Goal: Task Accomplishment & Management: Manage account settings

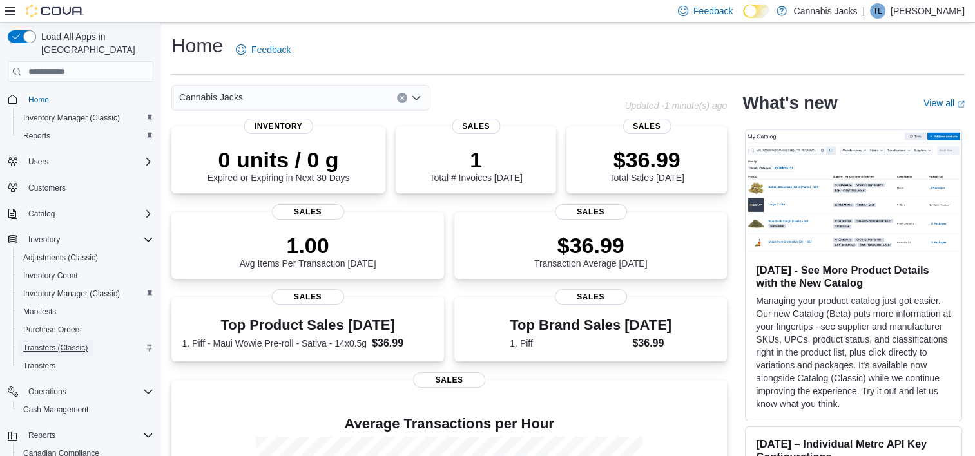
click at [55, 343] on span "Transfers (Classic)" at bounding box center [55, 348] width 64 height 10
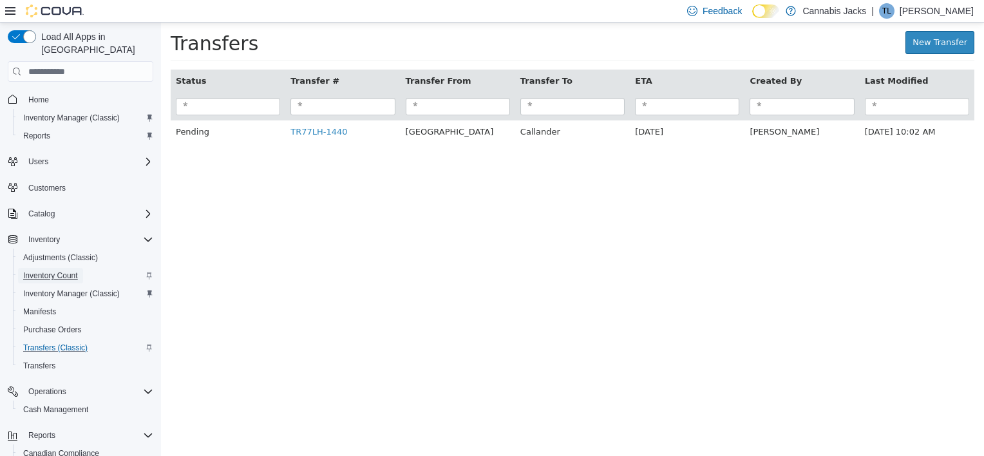
click at [63, 271] on span "Inventory Count" at bounding box center [50, 276] width 55 height 10
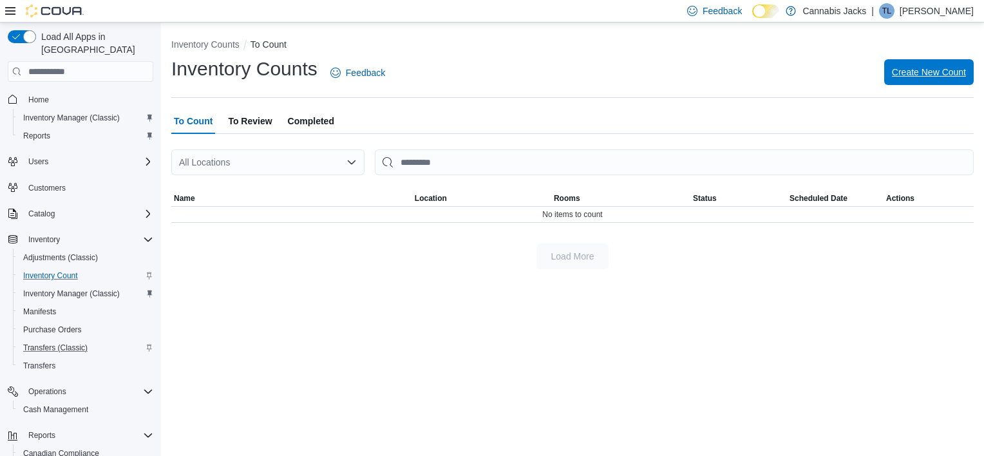
click at [924, 72] on span "Create New Count" at bounding box center [929, 72] width 74 height 13
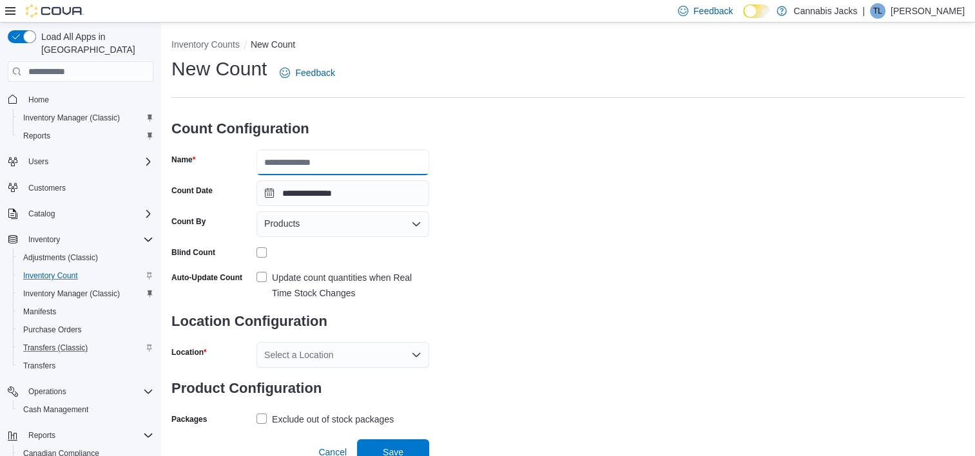
click at [338, 174] on input "Name" at bounding box center [342, 162] width 173 height 26
type input "******"
click at [267, 277] on label "Update count quantities when Real Time Stock Changes" at bounding box center [342, 285] width 173 height 31
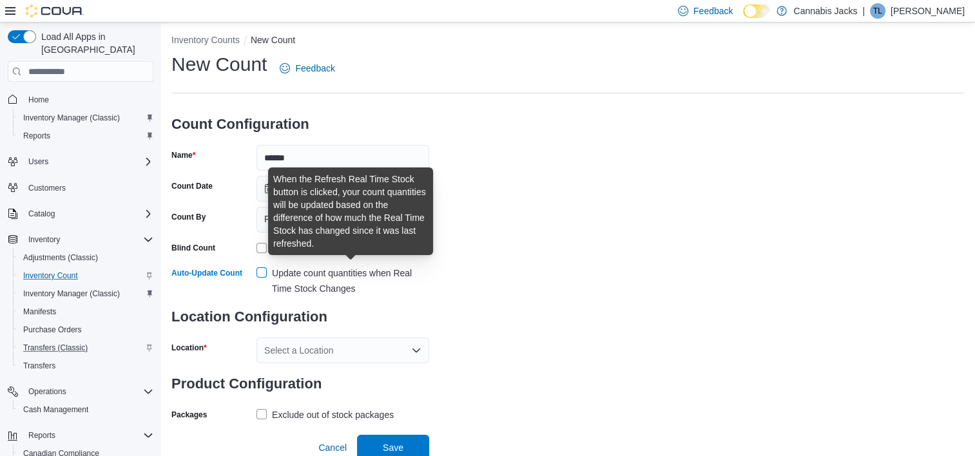
scroll to position [9, 0]
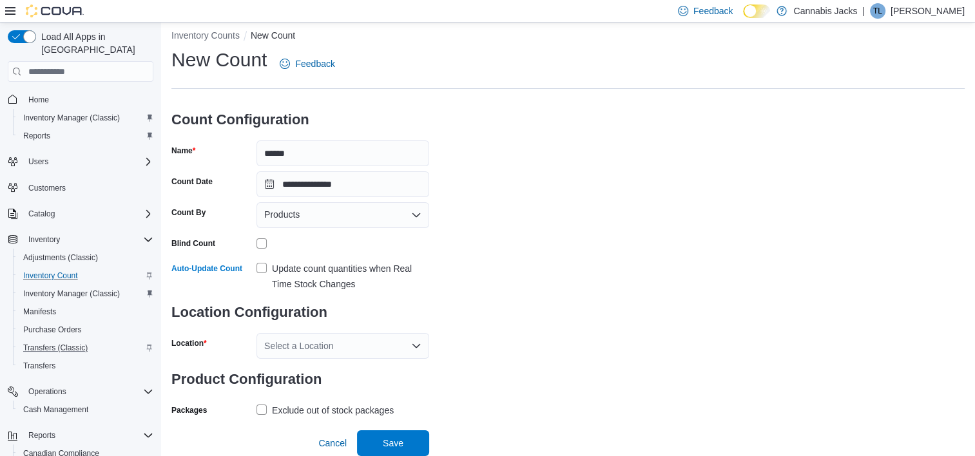
click at [420, 349] on icon "Open list of options" at bounding box center [416, 346] width 10 height 10
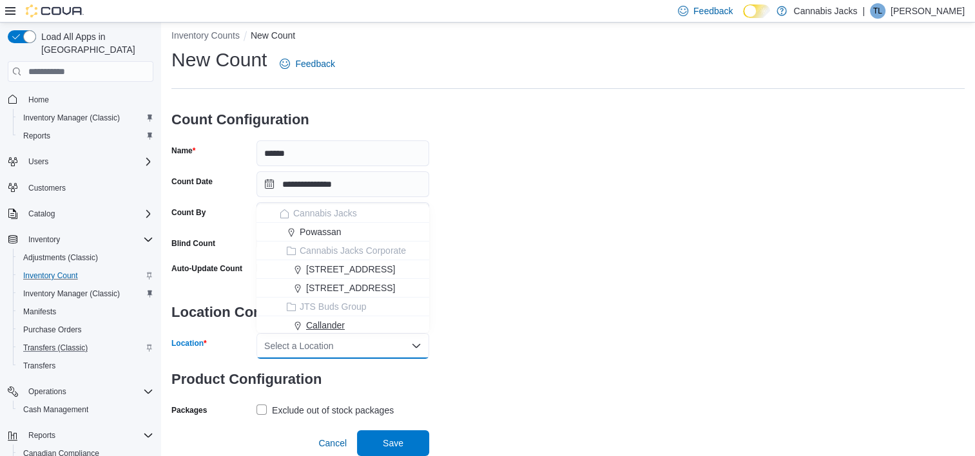
click at [332, 325] on span "Callander" at bounding box center [325, 325] width 39 height 13
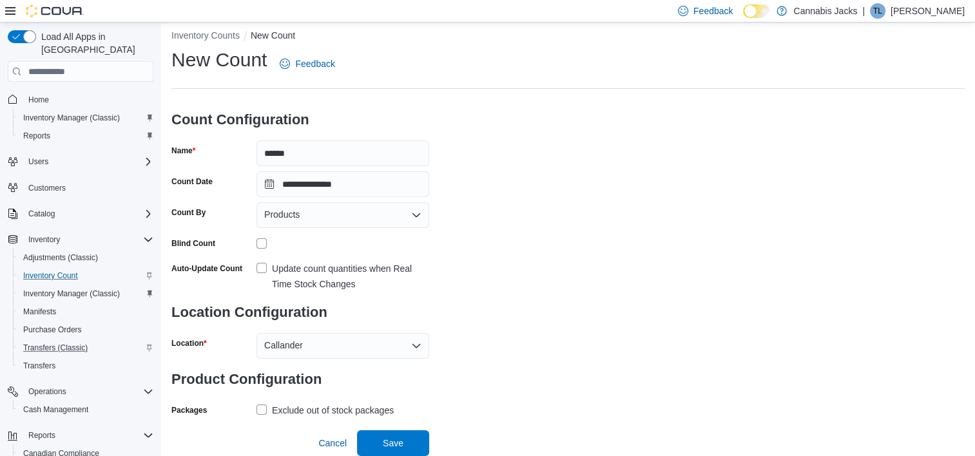
click at [527, 329] on div "**********" at bounding box center [567, 233] width 793 height 373
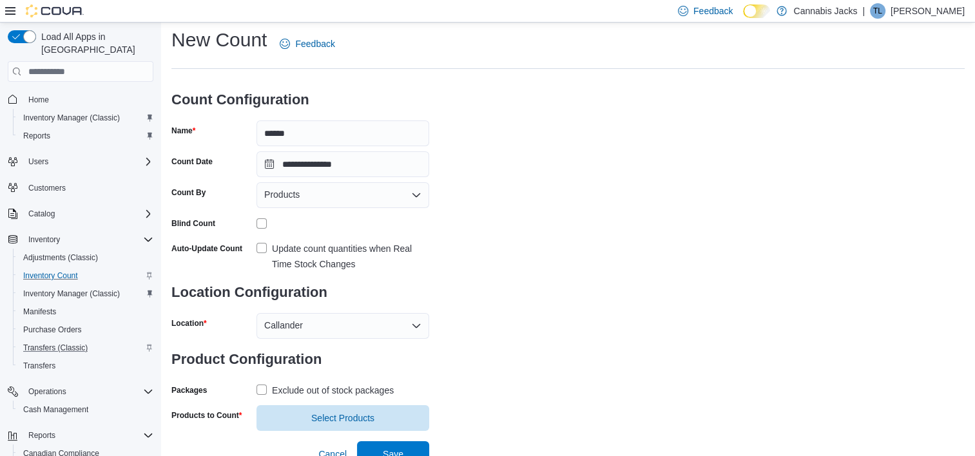
scroll to position [40, 0]
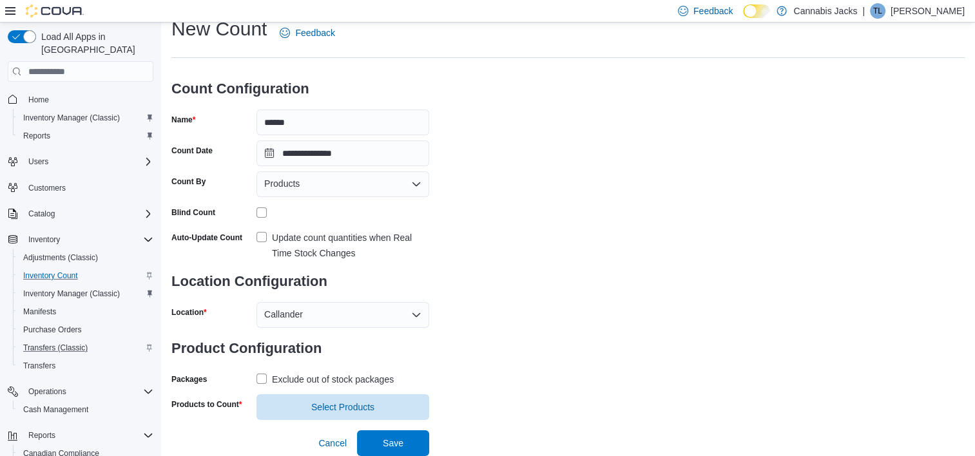
click at [256, 377] on label "Exclude out of stock packages" at bounding box center [324, 379] width 137 height 15
click at [343, 405] on span "Select Products" at bounding box center [342, 406] width 63 height 13
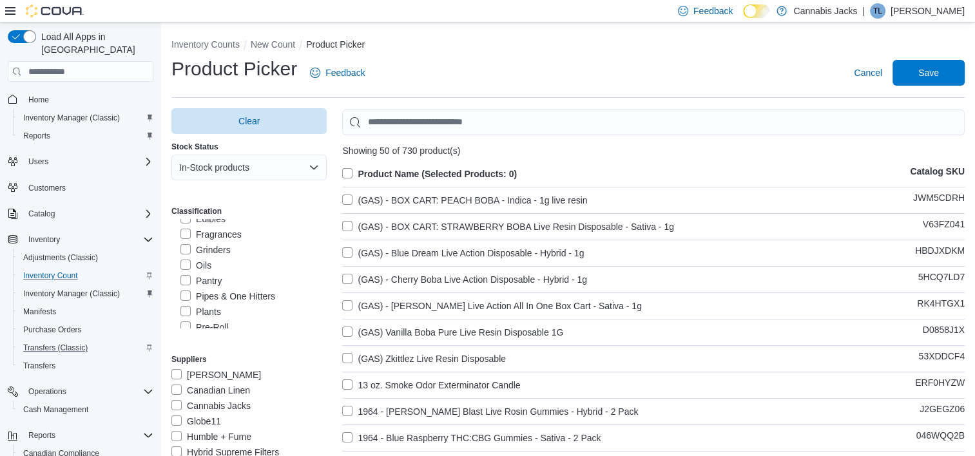
scroll to position [129, 0]
click at [184, 270] on label "Dried Flower" at bounding box center [213, 267] width 66 height 15
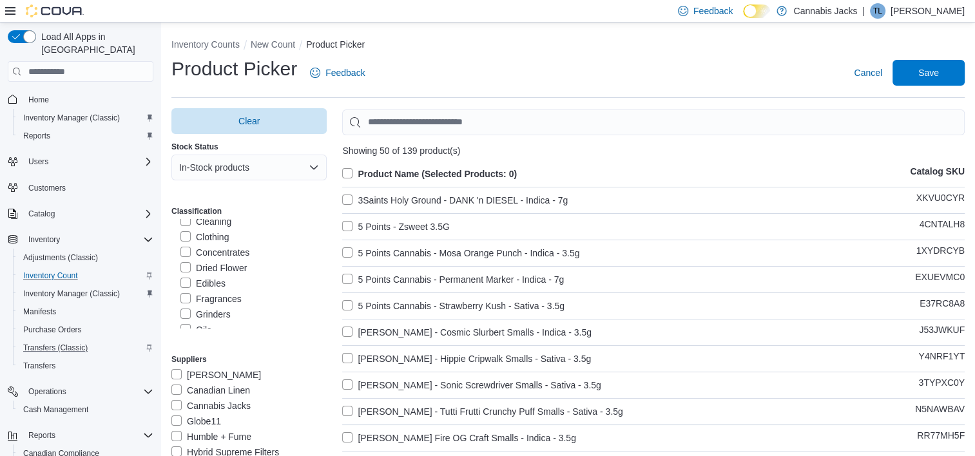
click at [348, 174] on label "Product Name (Selected Products: 0)" at bounding box center [429, 173] width 175 height 15
click at [933, 77] on span "Save" at bounding box center [928, 72] width 21 height 13
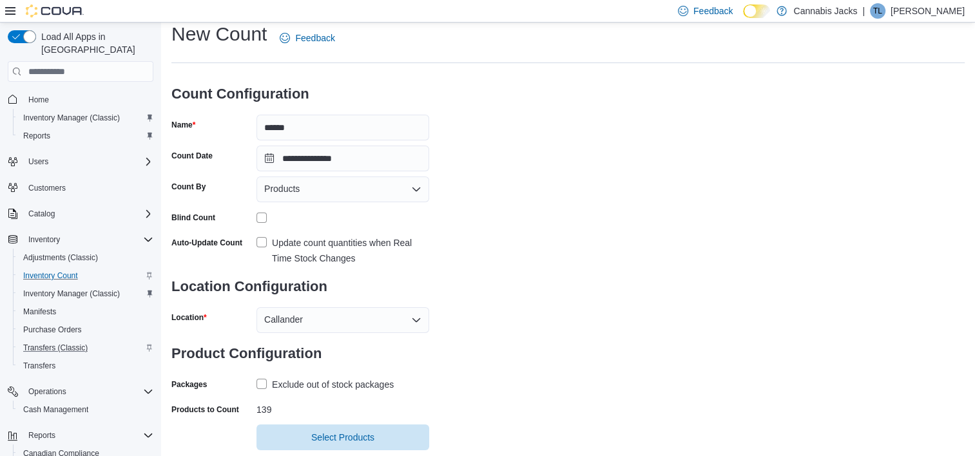
scroll to position [65, 0]
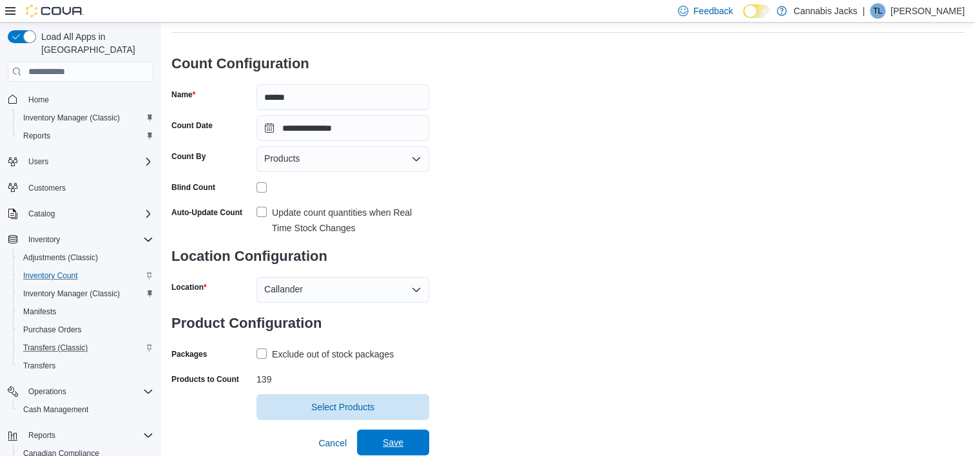
click at [389, 443] on span "Save" at bounding box center [393, 442] width 21 height 13
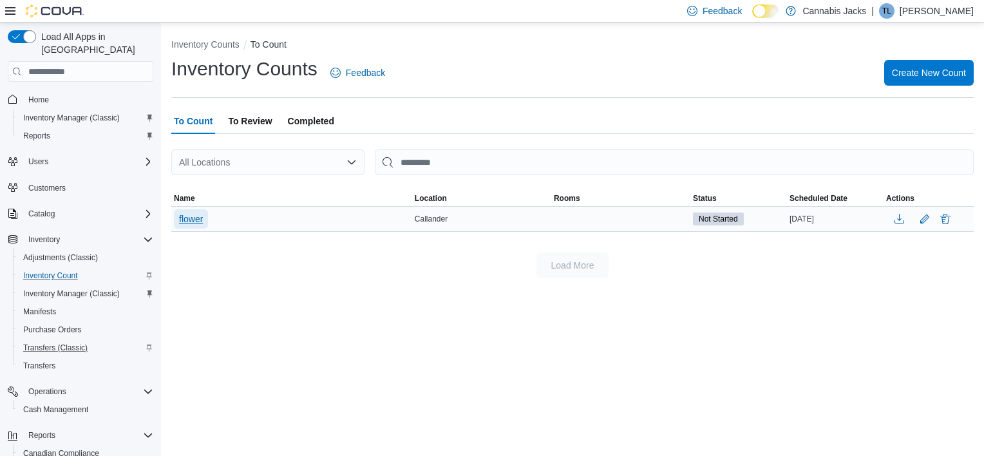
click at [196, 220] on span "flower" at bounding box center [191, 219] width 24 height 13
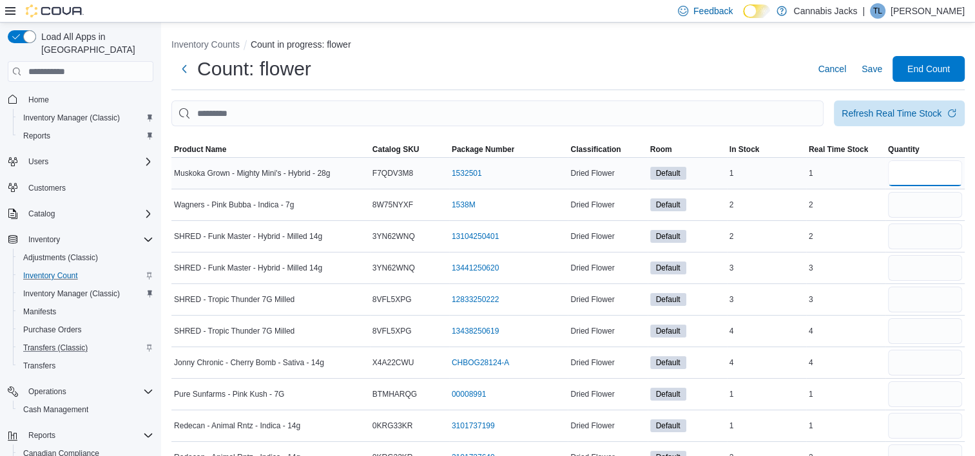
click at [927, 168] on input "number" at bounding box center [925, 173] width 74 height 26
type input "*"
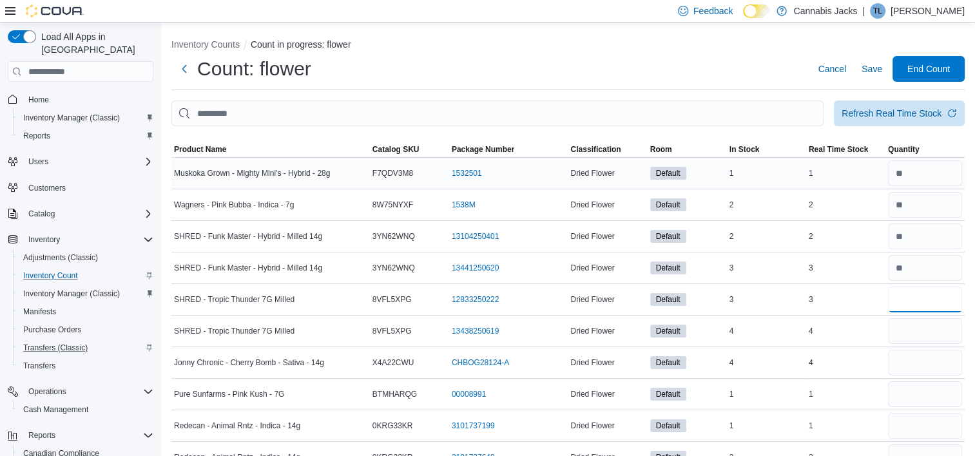
type input "*"
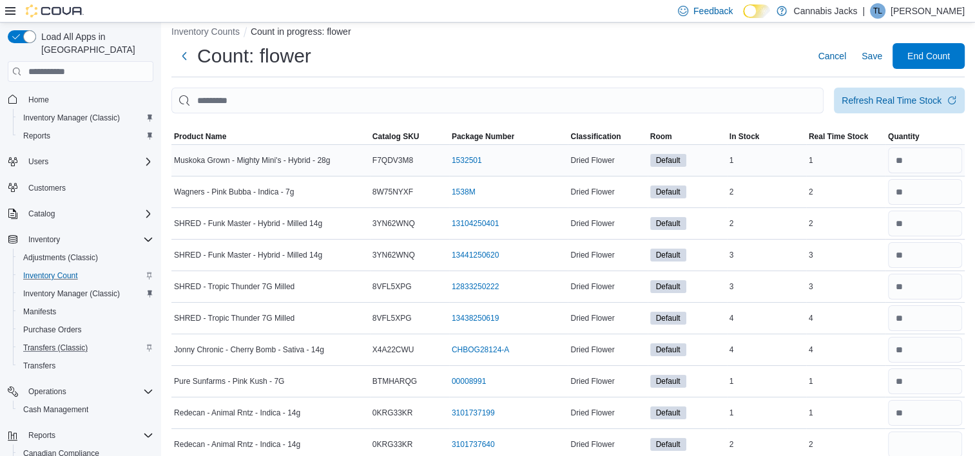
scroll to position [260, 0]
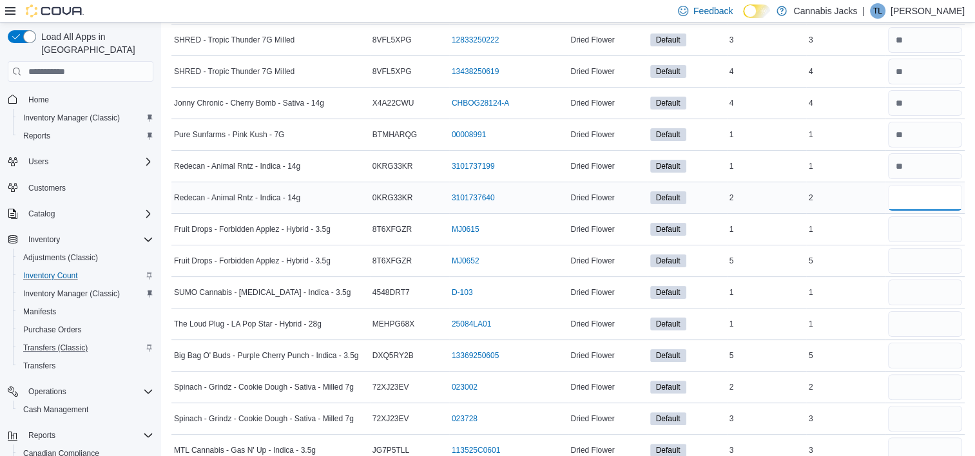
click at [920, 196] on input "number" at bounding box center [925, 198] width 74 height 26
type input "*"
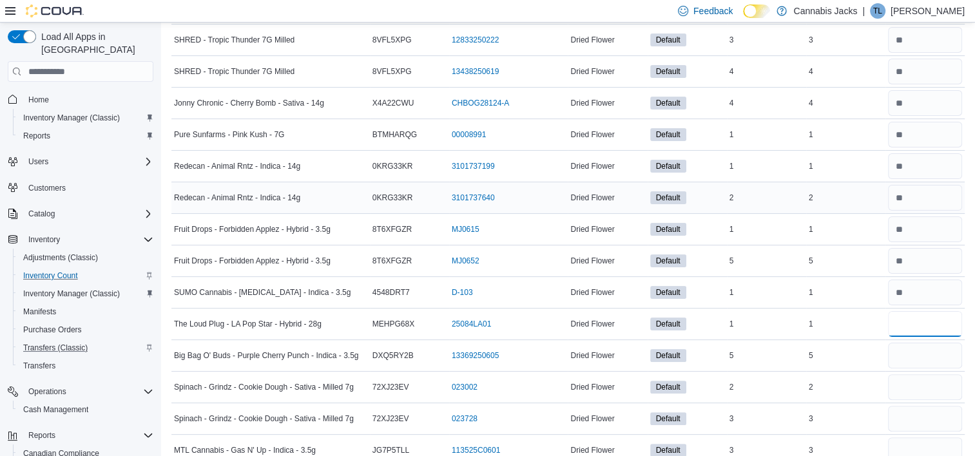
type input "*"
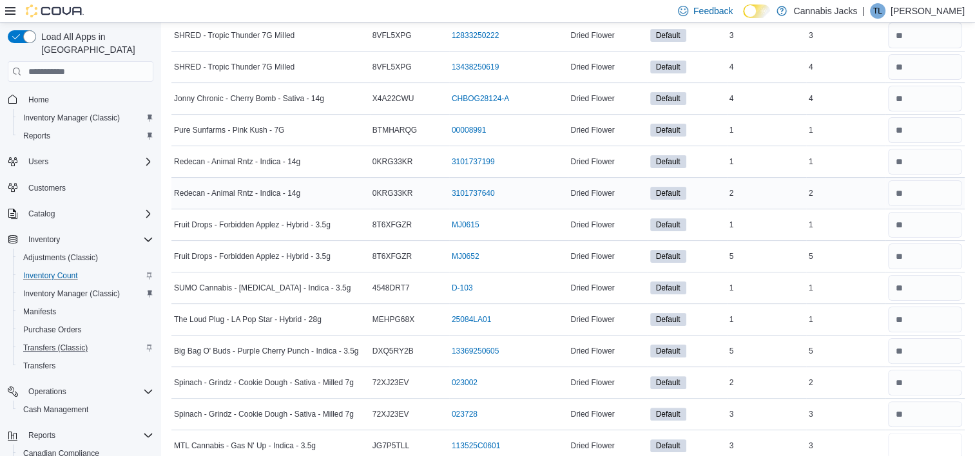
type input "*"
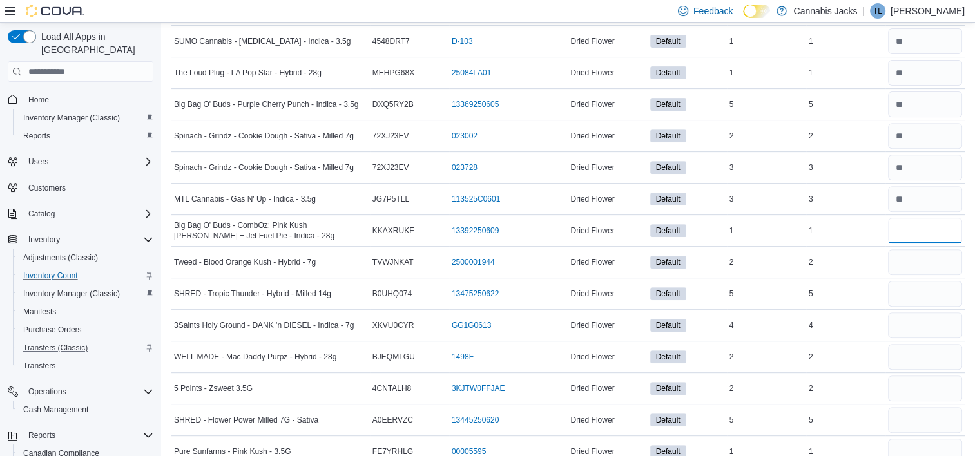
type input "*"
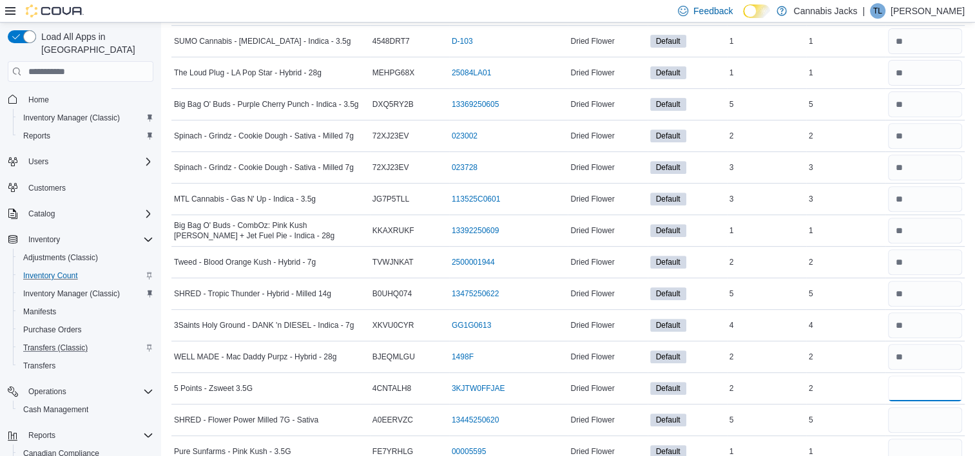
type input "*"
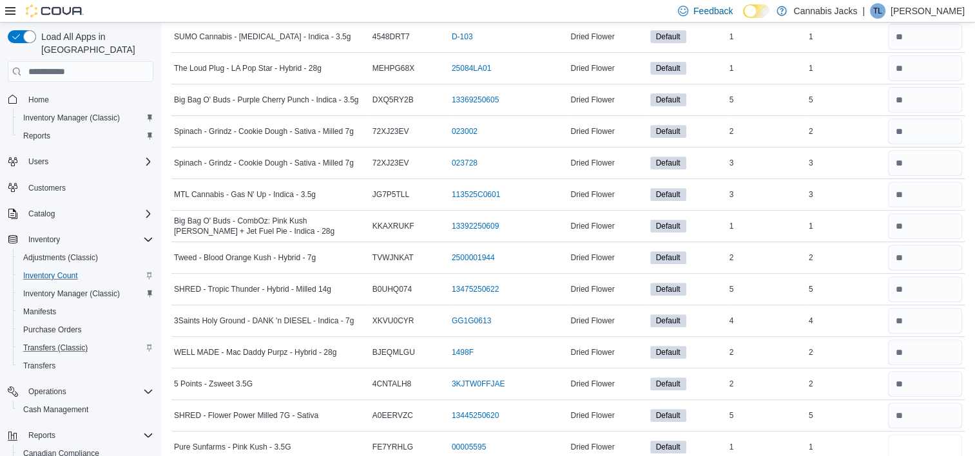
type input "*"
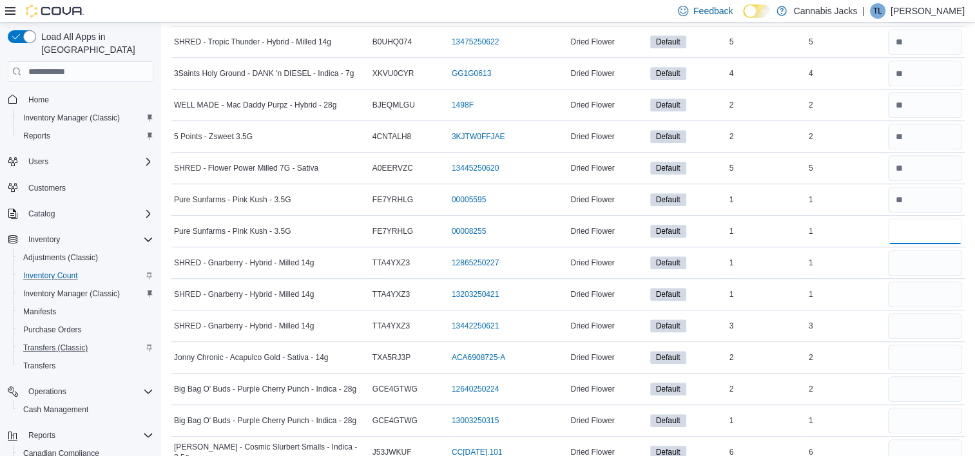
type input "*"
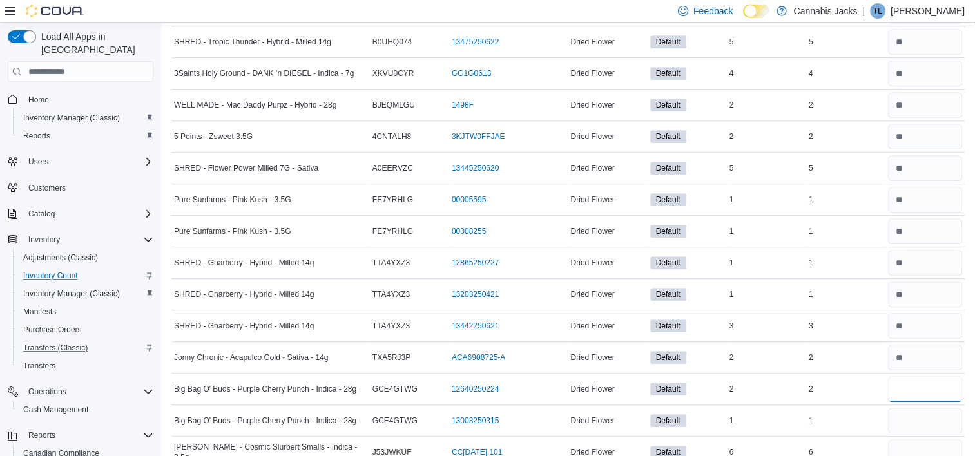
type input "*"
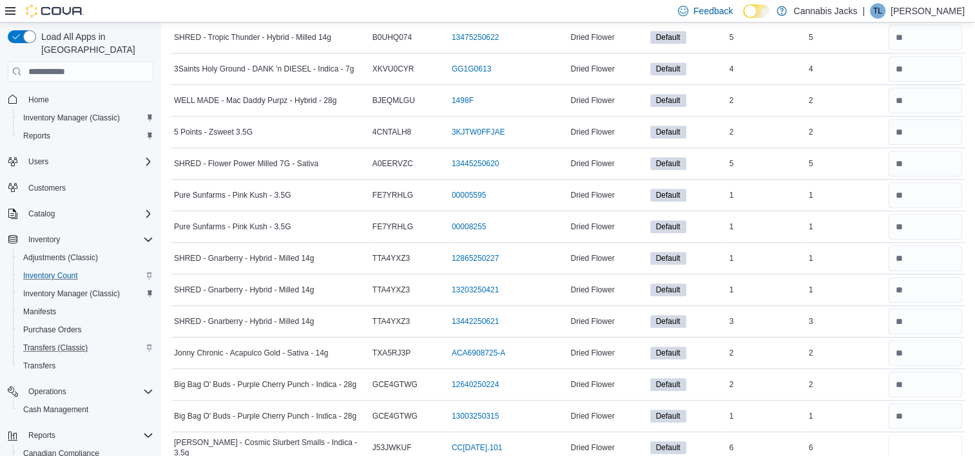
type input "*"
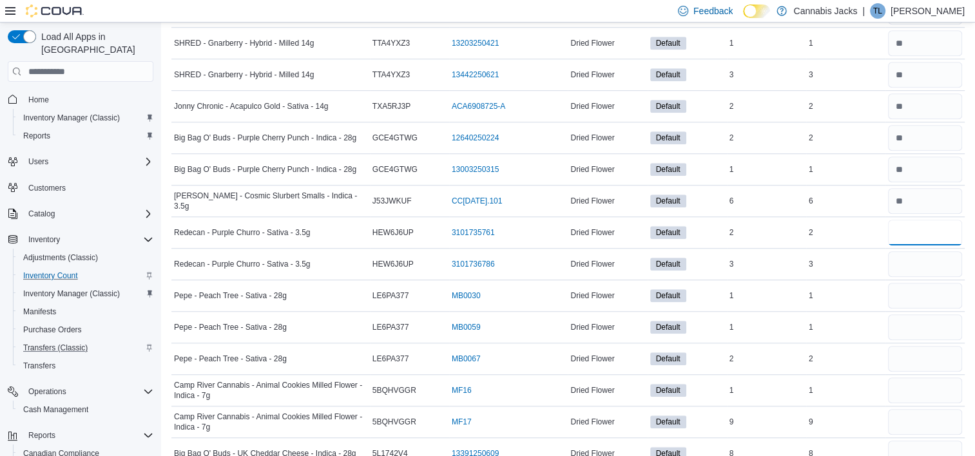
type input "*"
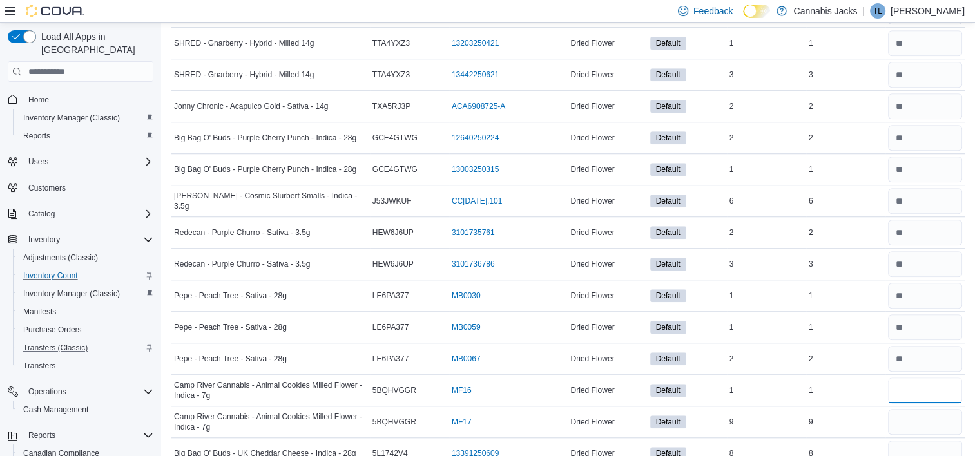
type input "*"
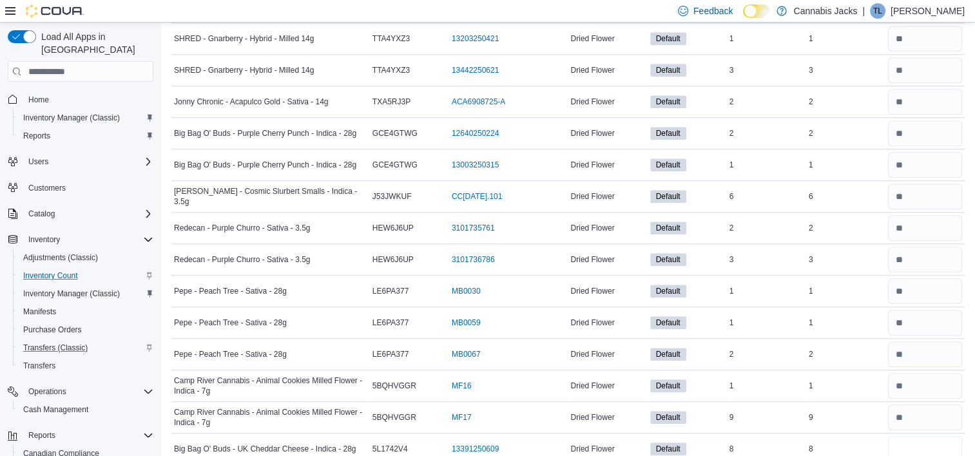
type input "*"
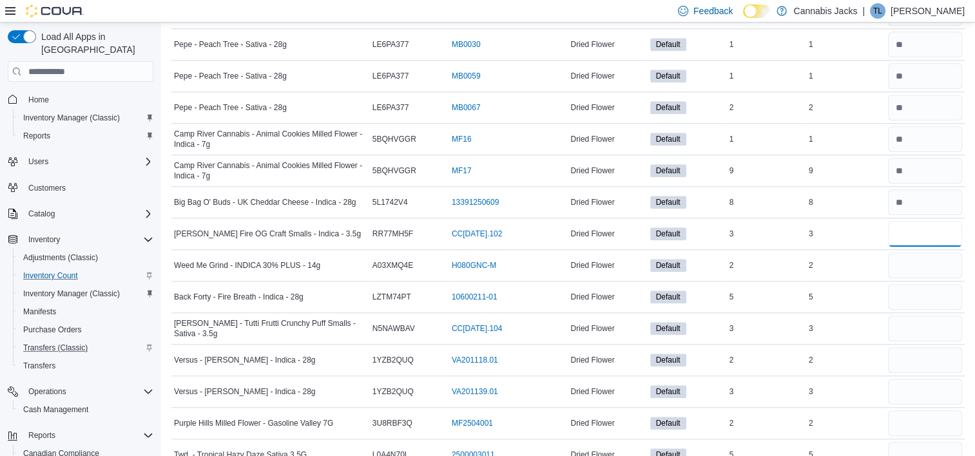
type input "*"
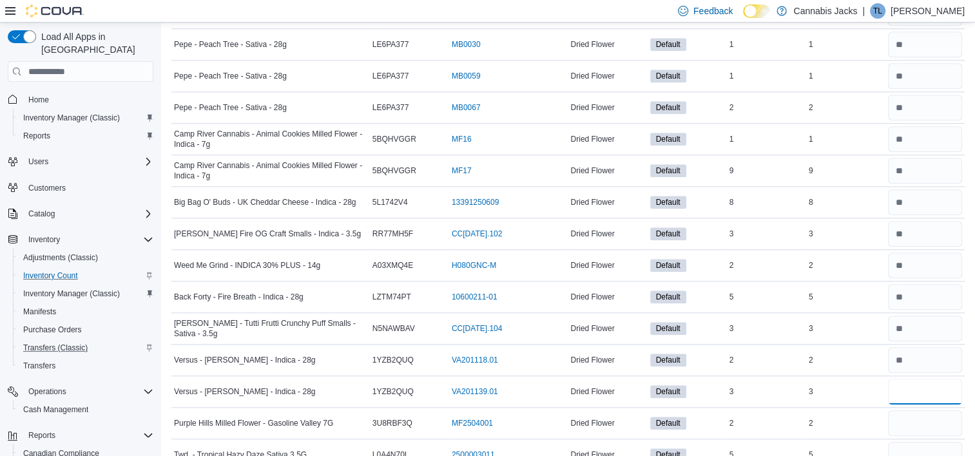
type input "*"
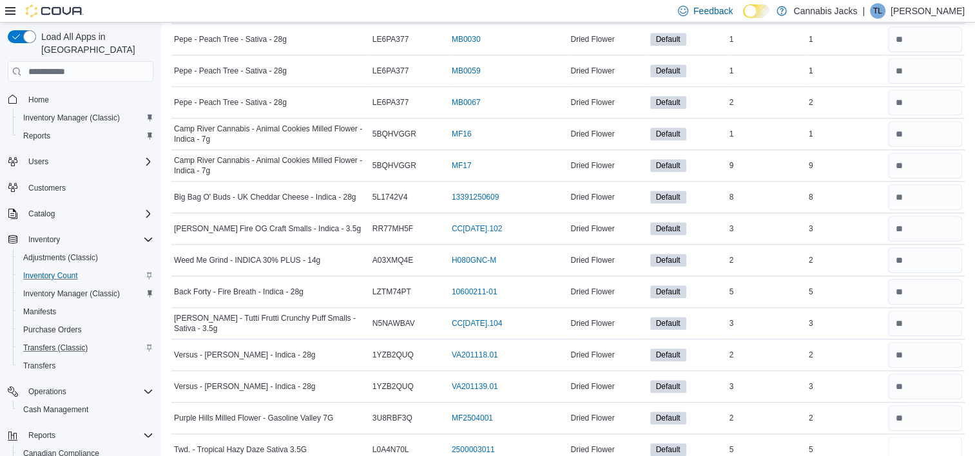
type input "*"
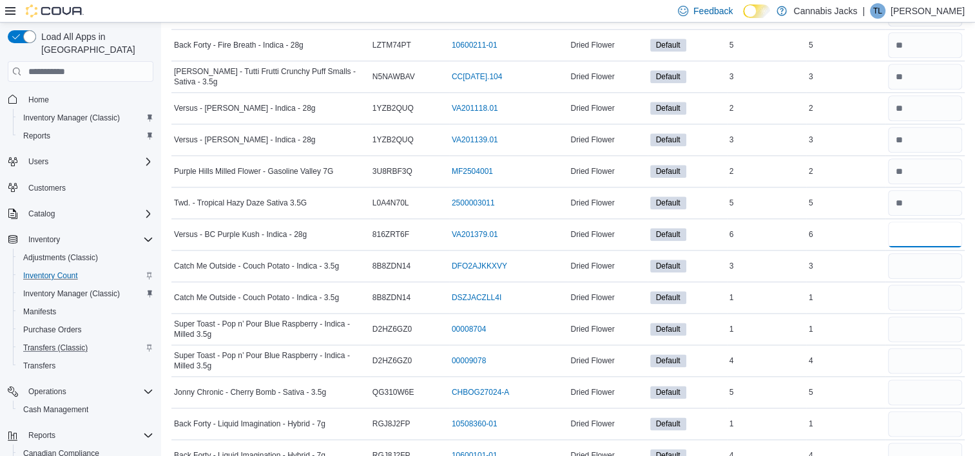
type input "*"
click at [907, 294] on input "number" at bounding box center [925, 298] width 74 height 26
type input "*"
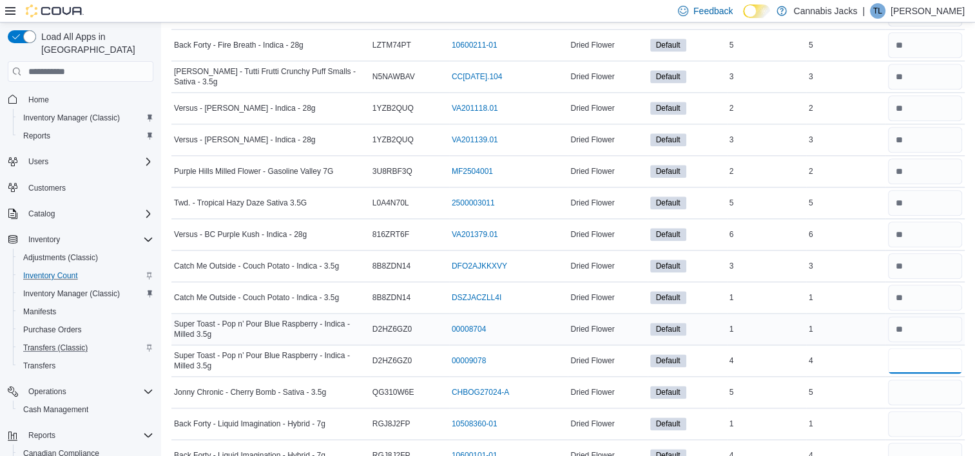
type input "*"
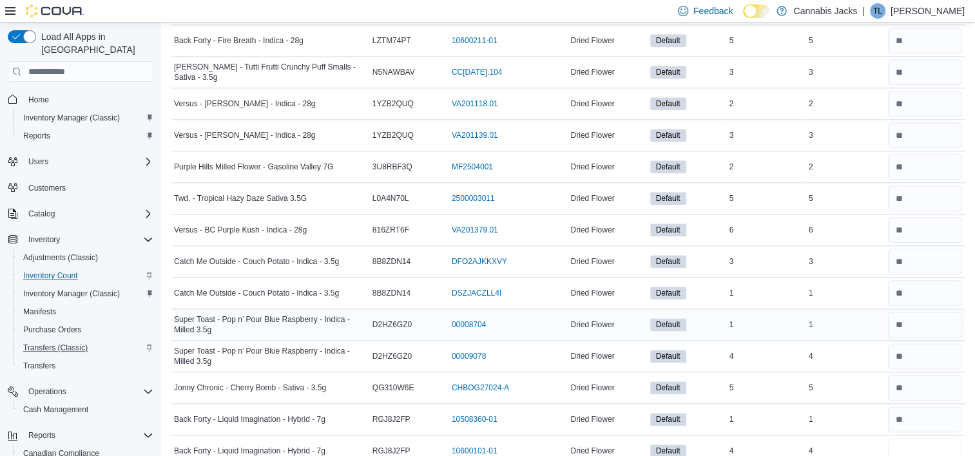
type input "*"
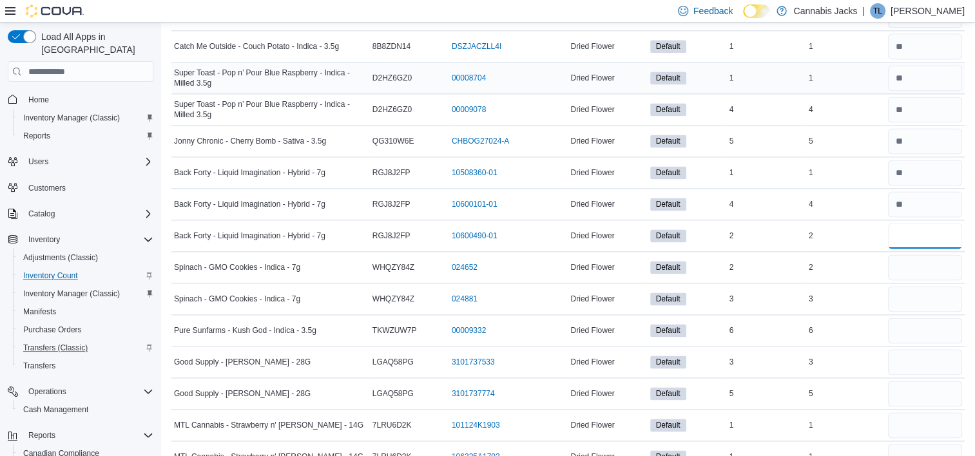
type input "*"
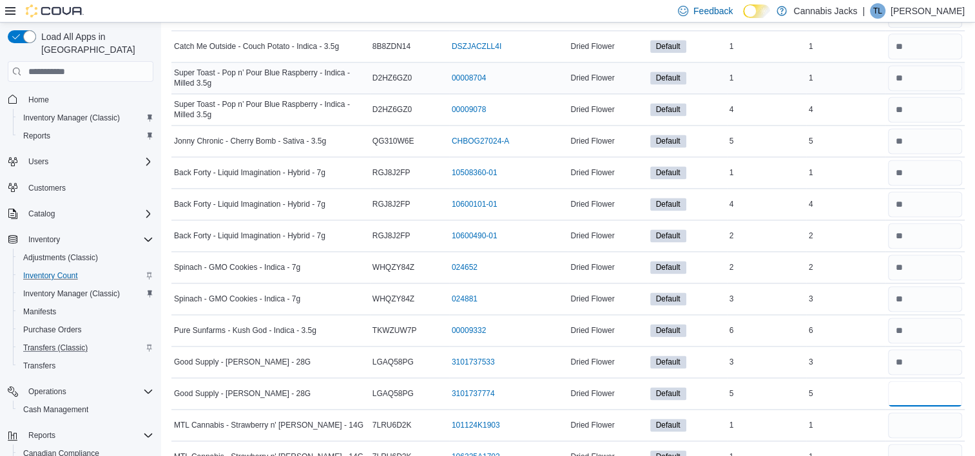
type input "*"
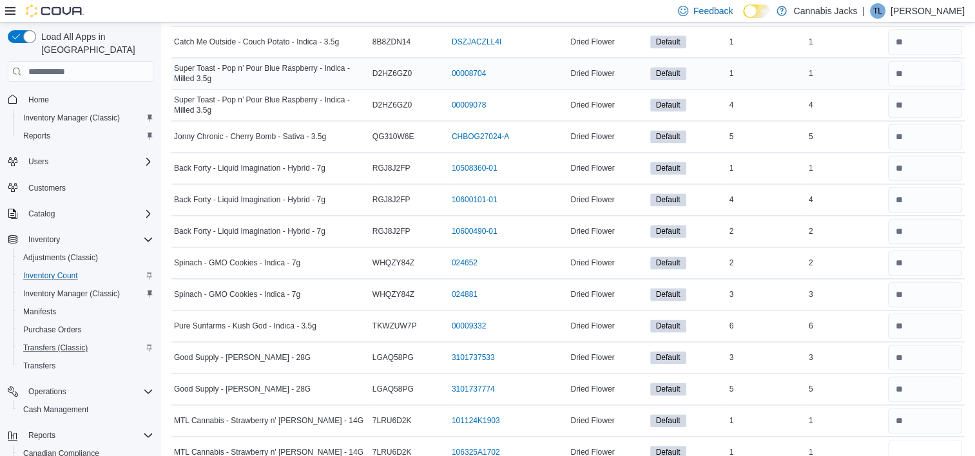
type input "*"
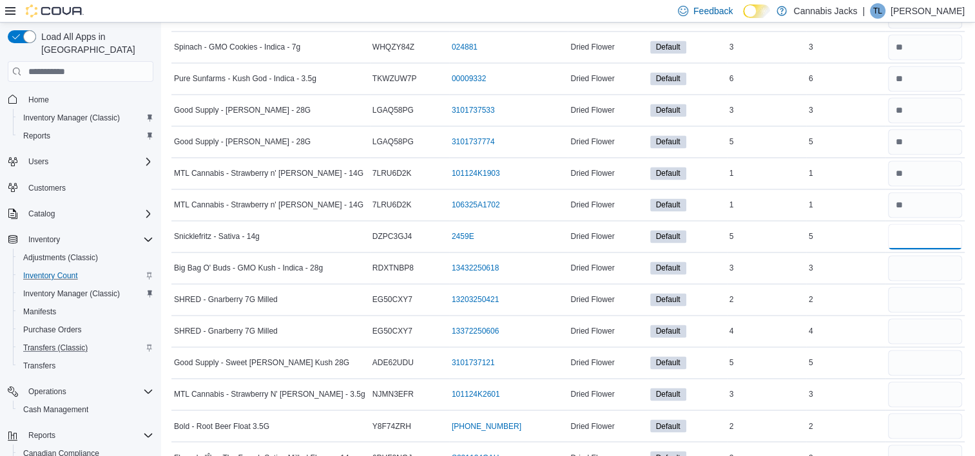
type input "*"
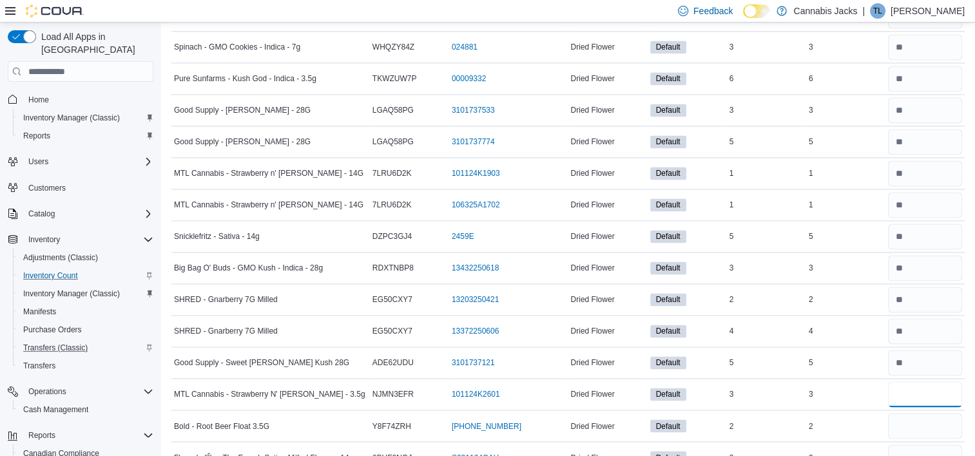
type input "*"
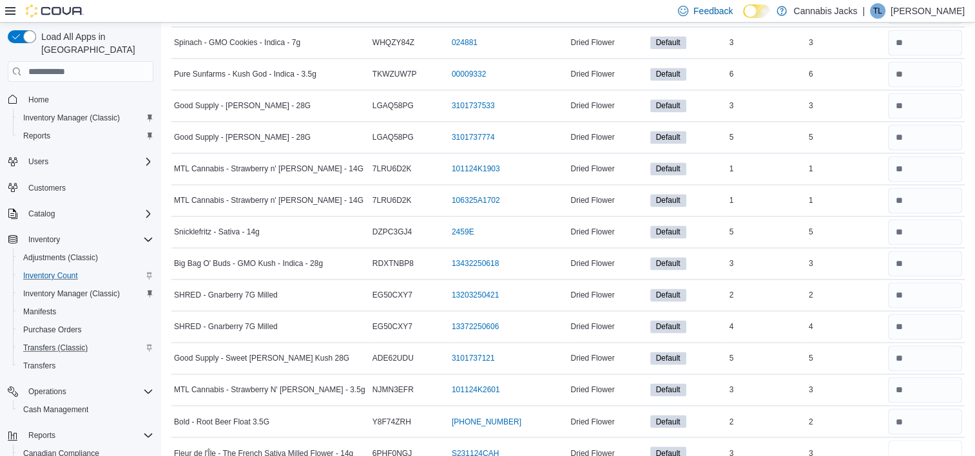
type input "*"
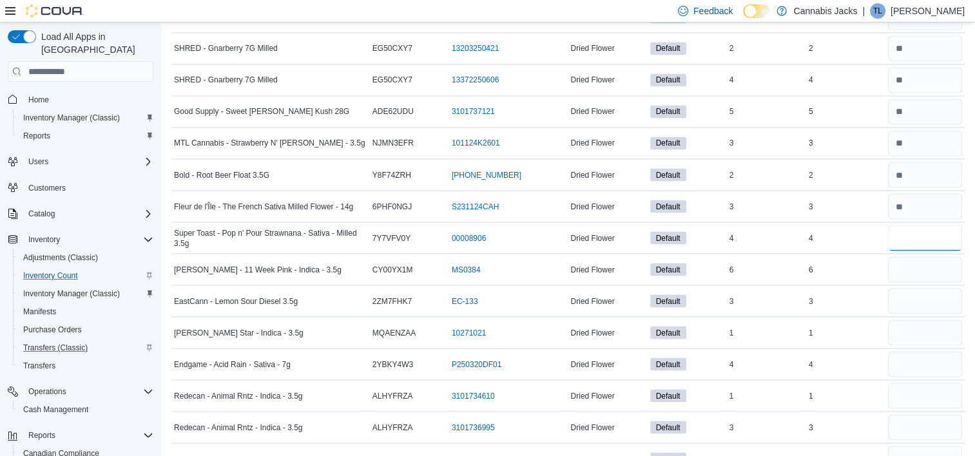
type input "*"
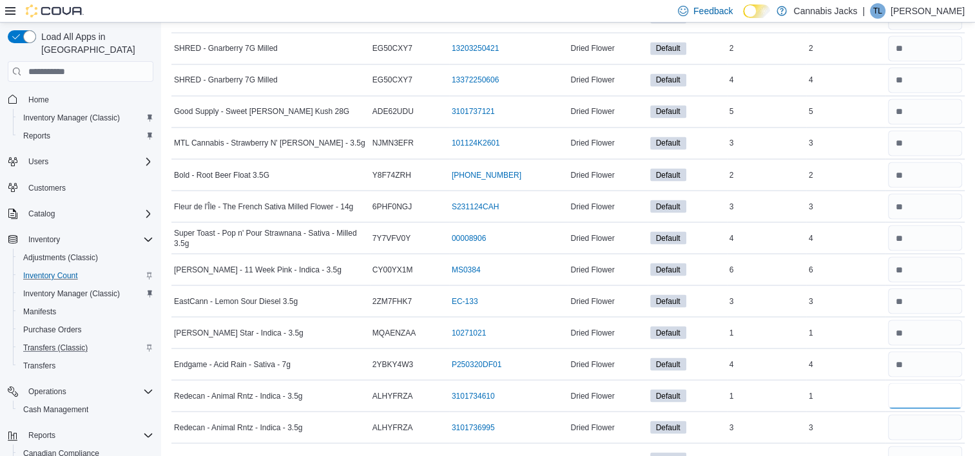
type input "*"
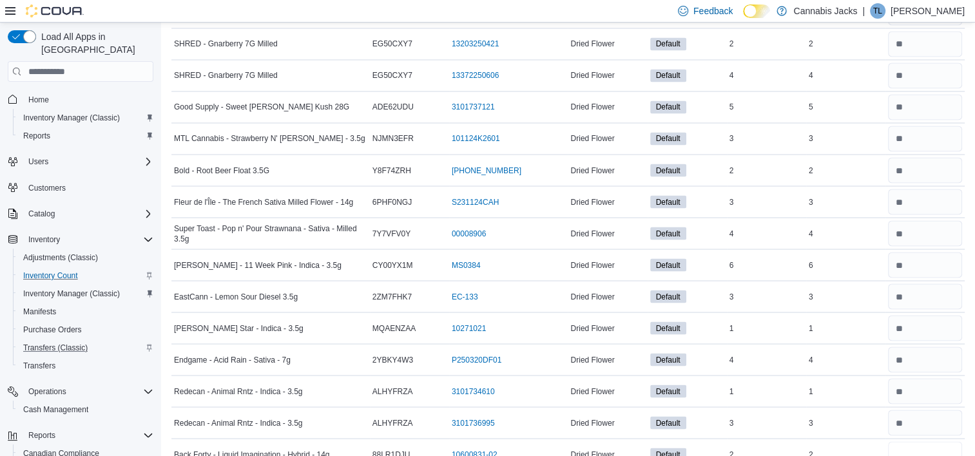
type input "*"
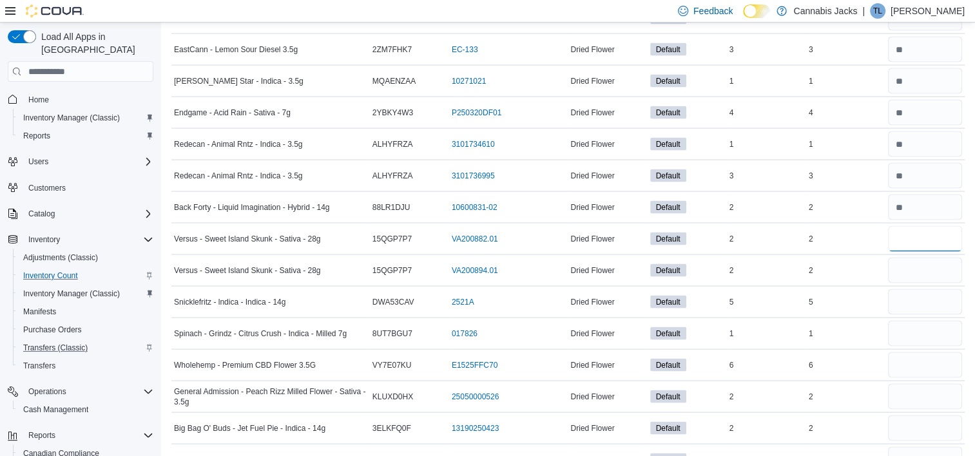
type input "*"
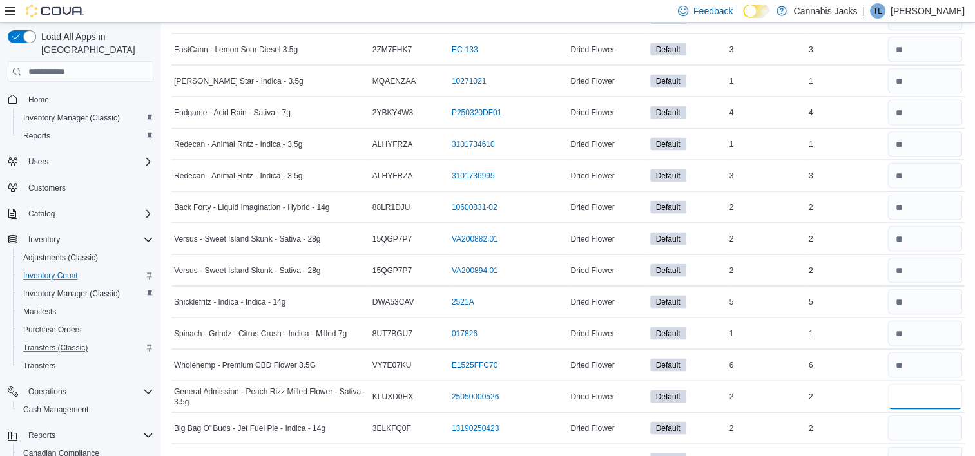
type input "*"
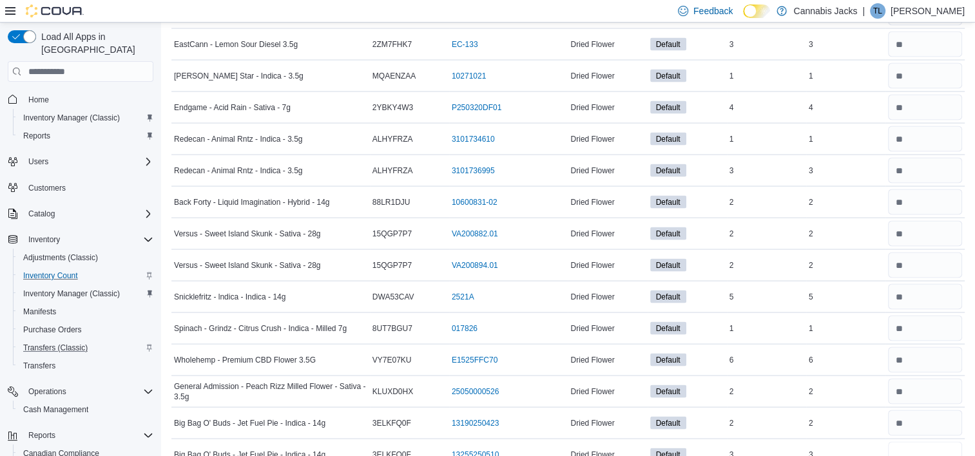
type input "*"
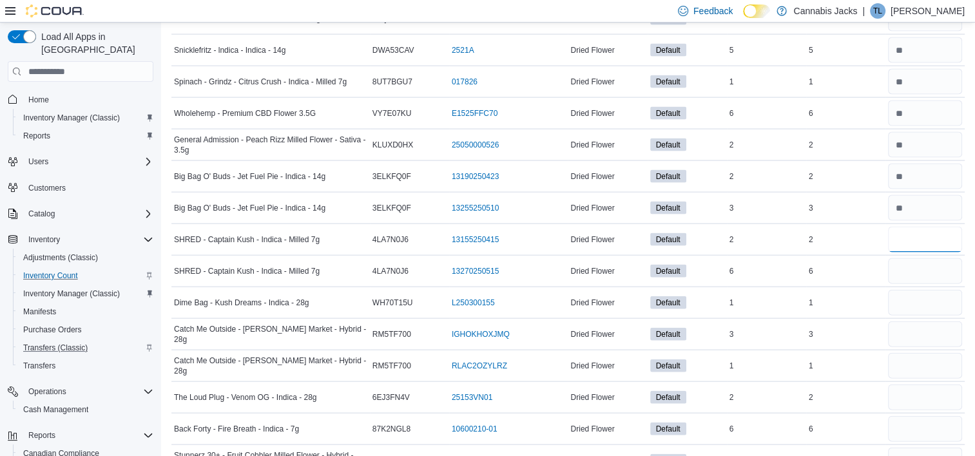
type input "*"
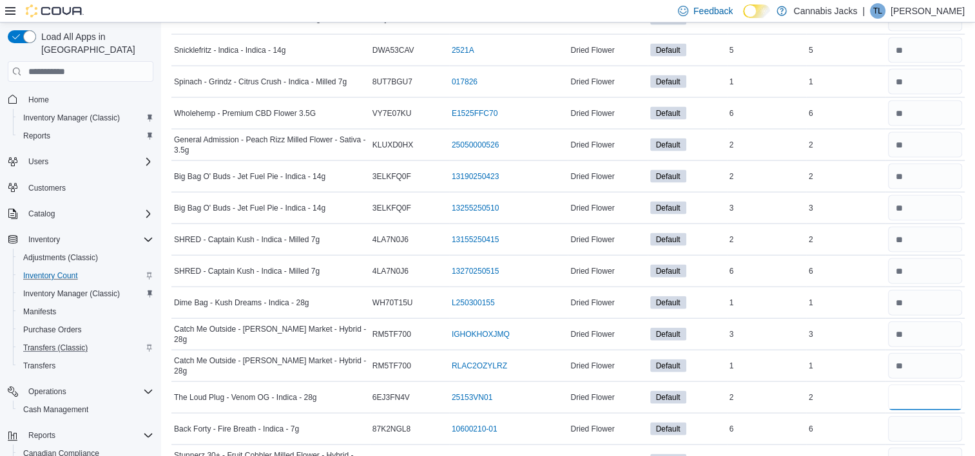
type input "*"
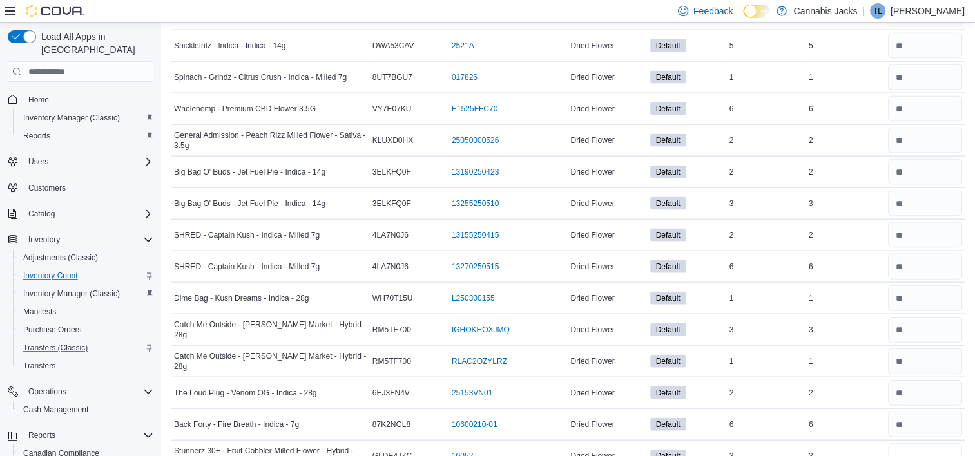
type input "*"
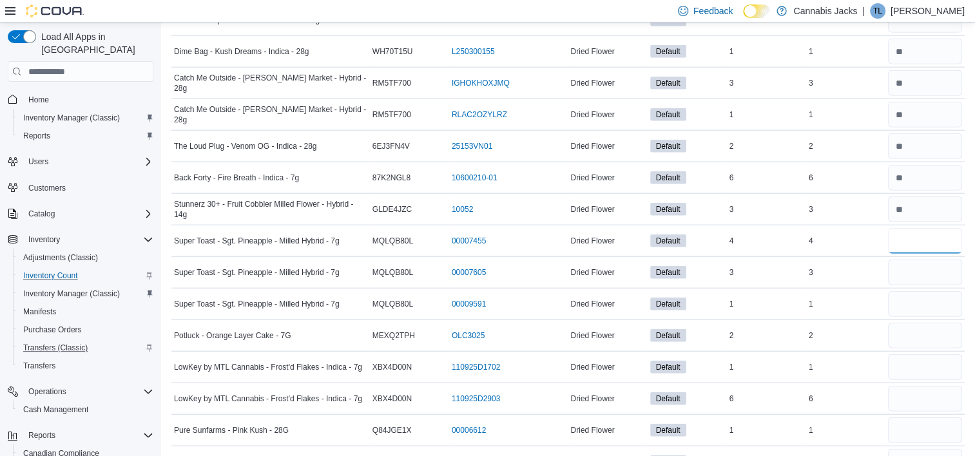
type input "*"
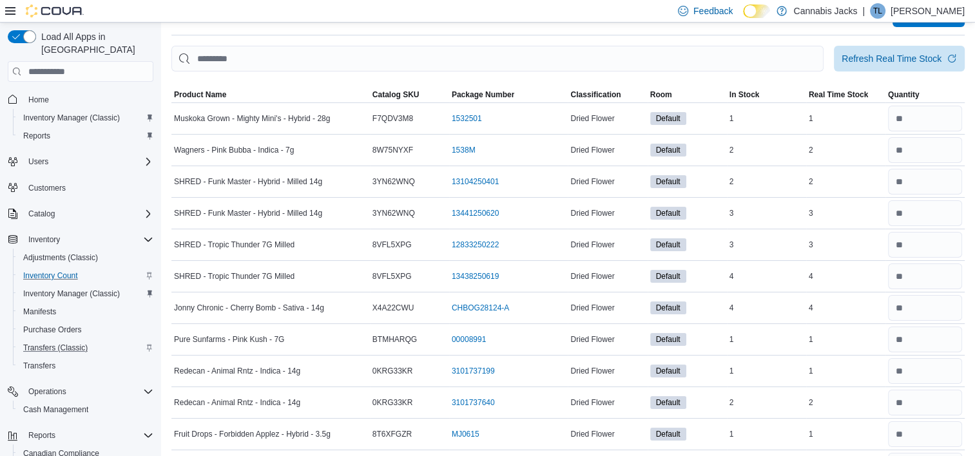
scroll to position [0, 0]
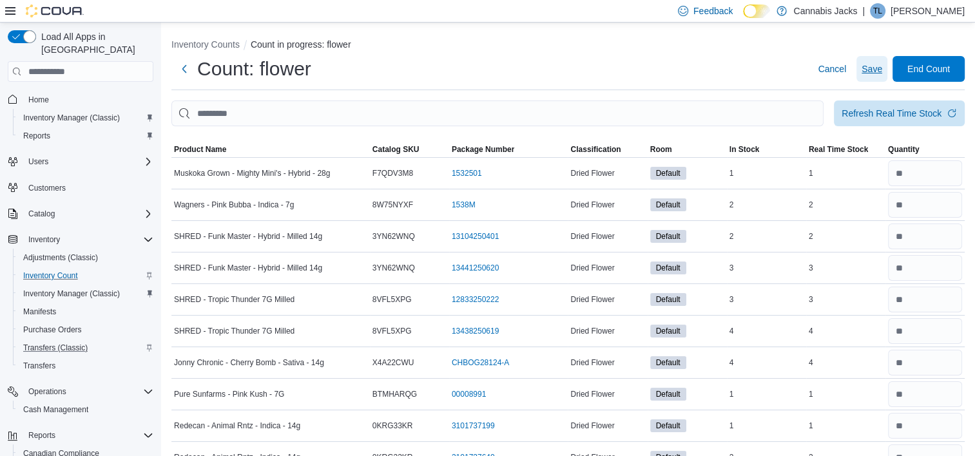
click at [881, 70] on span "Save" at bounding box center [871, 68] width 21 height 13
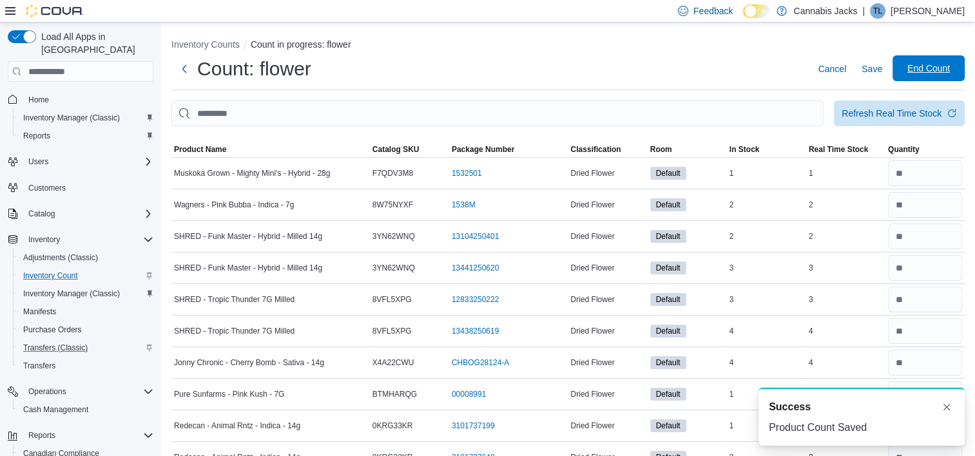
click at [931, 70] on span "End Count" at bounding box center [928, 68] width 43 height 13
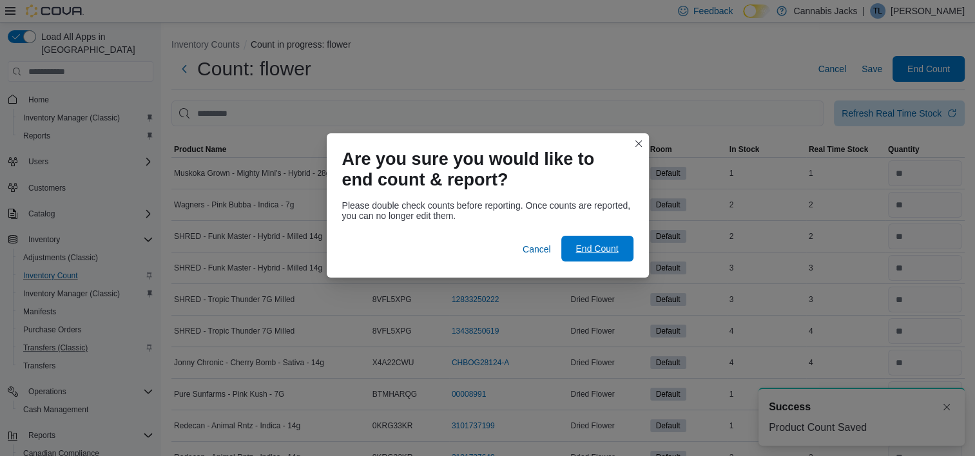
click at [591, 246] on span "End Count" at bounding box center [596, 248] width 43 height 13
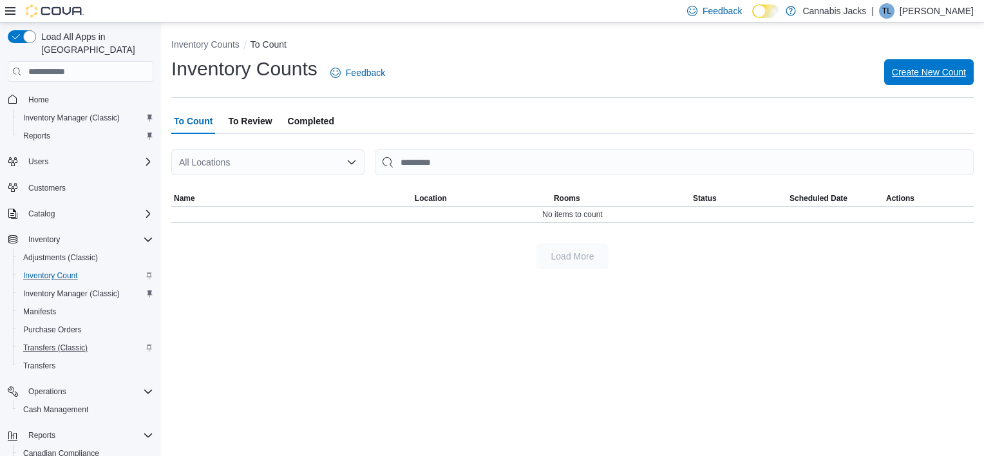
click at [922, 73] on span "Create New Count" at bounding box center [929, 72] width 74 height 13
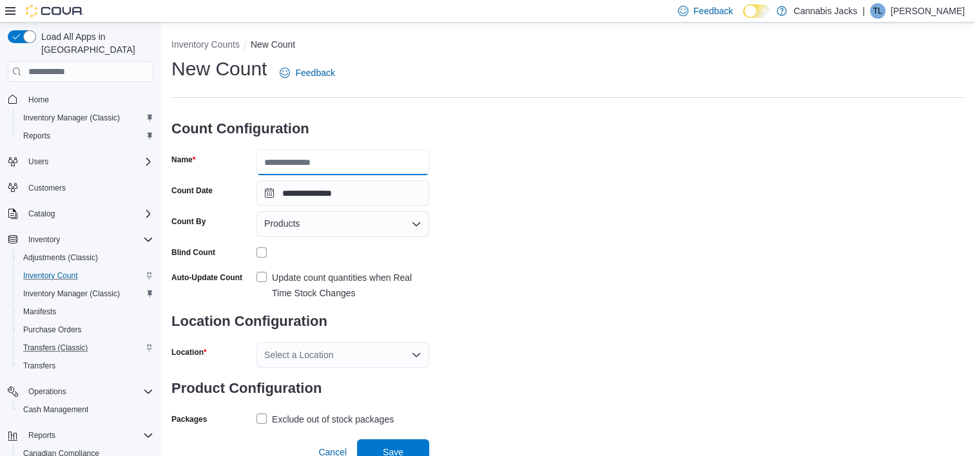
click at [283, 163] on input "Name" at bounding box center [342, 162] width 173 height 26
click at [262, 277] on label "Update count quantities when Real Time Stock Changes" at bounding box center [342, 285] width 173 height 31
click at [418, 356] on icon "Open list of options" at bounding box center [416, 355] width 10 height 10
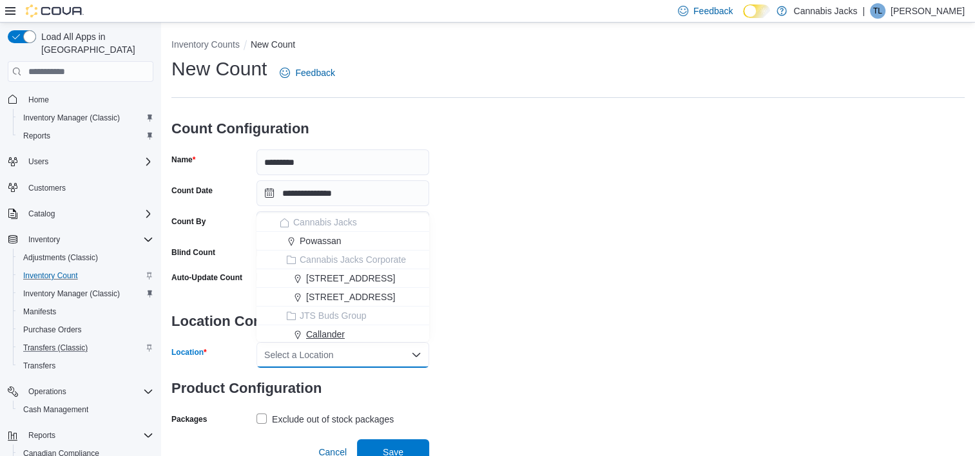
click at [335, 332] on span "Callander" at bounding box center [325, 334] width 39 height 13
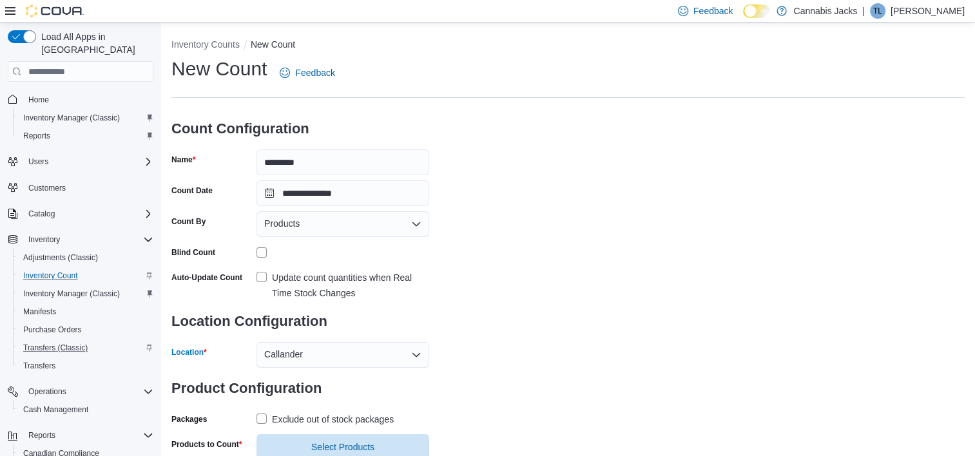
click at [521, 313] on div "**********" at bounding box center [567, 258] width 793 height 404
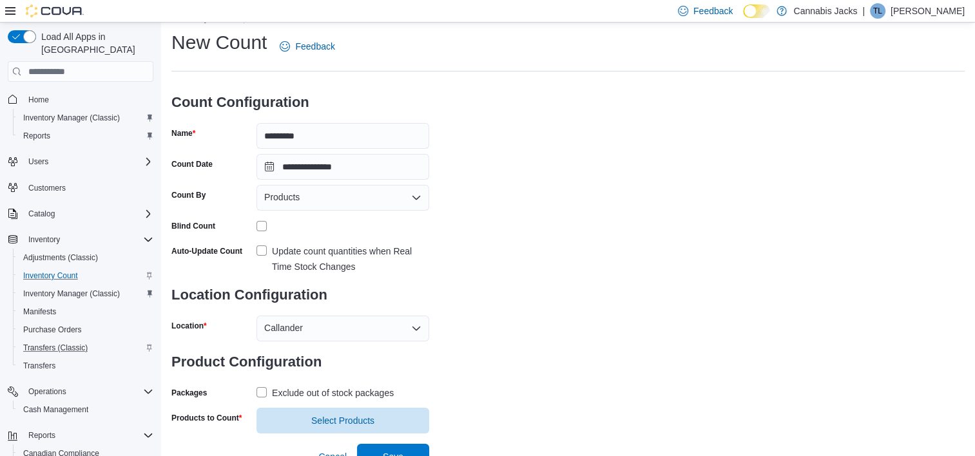
scroll to position [40, 0]
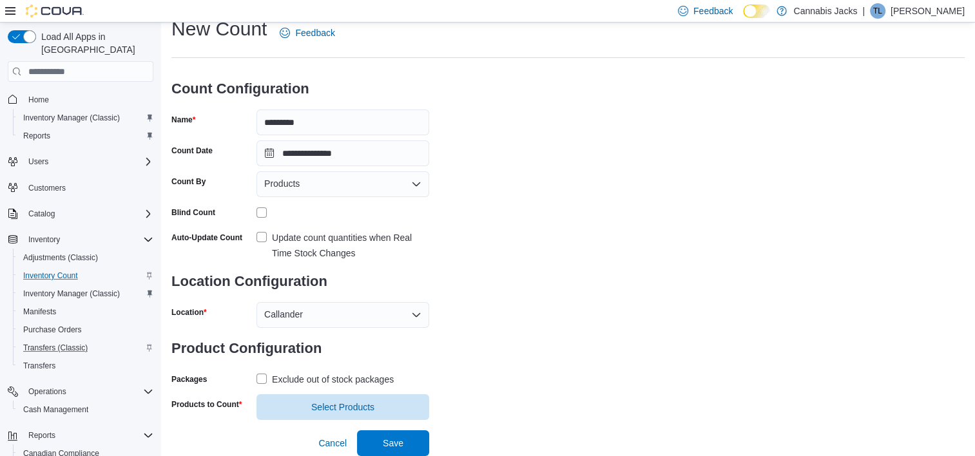
click at [262, 381] on label "Exclude out of stock packages" at bounding box center [324, 379] width 137 height 15
click at [334, 407] on span "Select Products" at bounding box center [342, 406] width 63 height 13
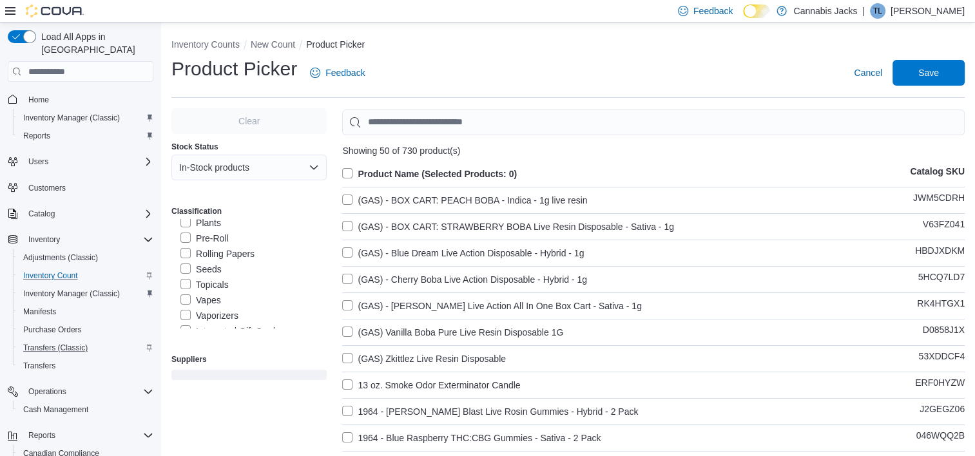
scroll to position [322, 0]
click at [186, 263] on label "Vapes" at bounding box center [200, 260] width 41 height 15
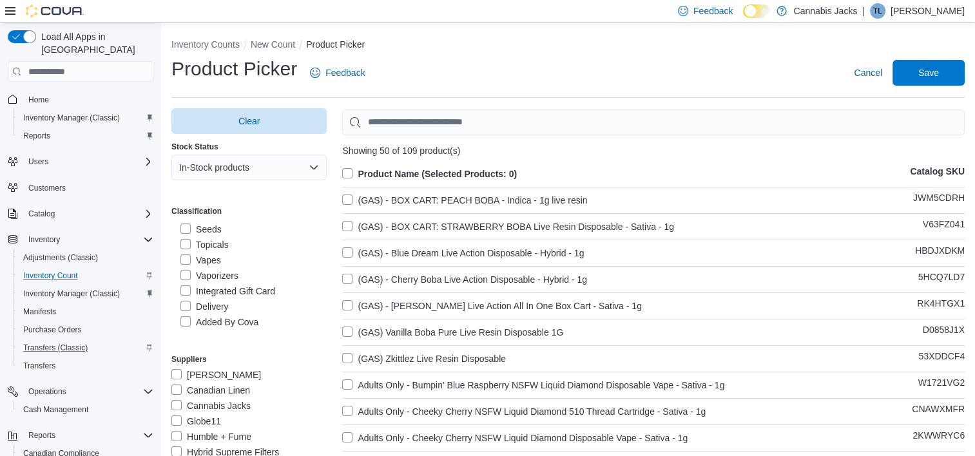
click at [350, 171] on label "Product Name (Selected Products: 0)" at bounding box center [429, 173] width 175 height 15
click at [939, 74] on span "Save" at bounding box center [928, 72] width 21 height 13
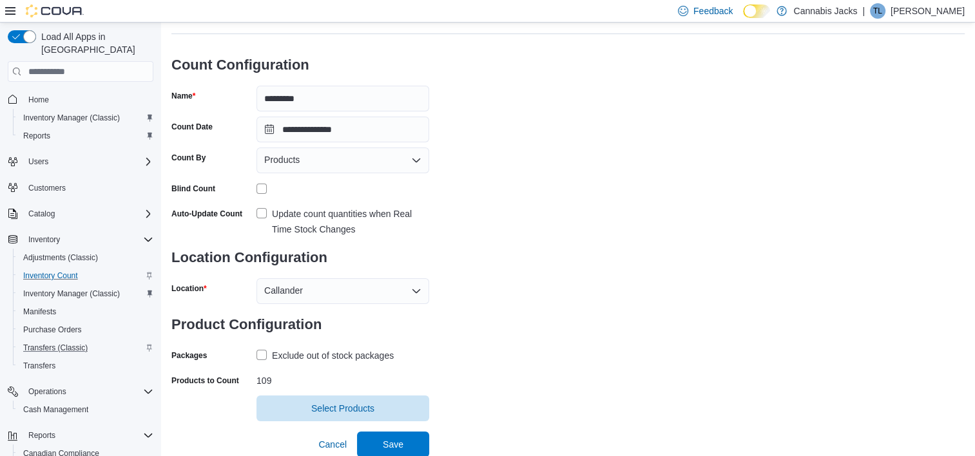
scroll to position [65, 0]
click at [403, 440] on span "Save" at bounding box center [393, 442] width 21 height 13
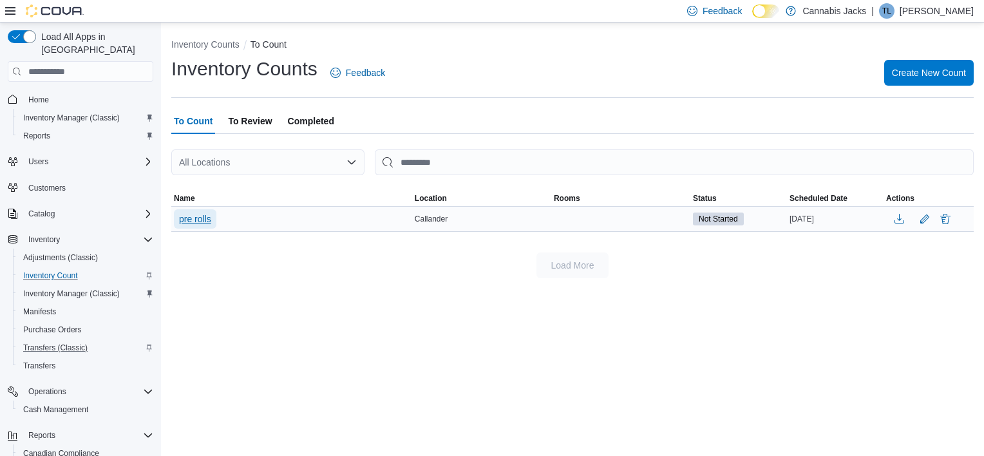
click at [204, 219] on span "pre rolls" at bounding box center [195, 219] width 32 height 13
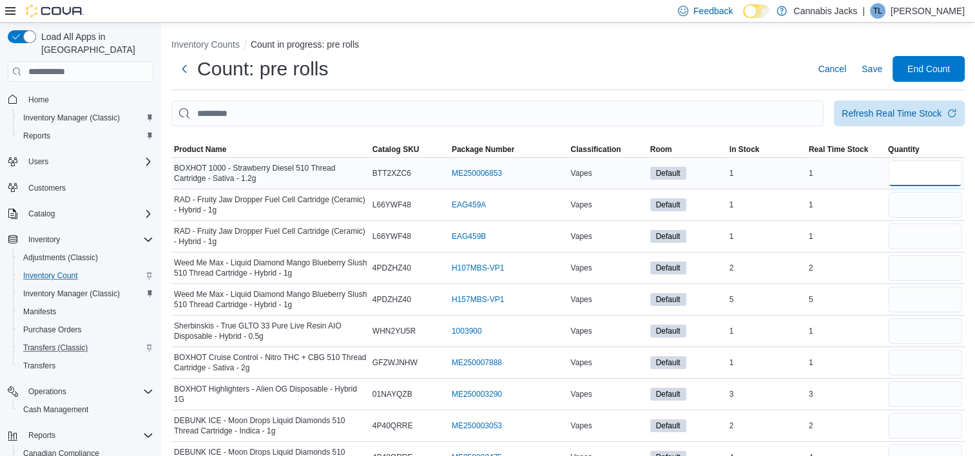
click at [912, 171] on input "number" at bounding box center [925, 173] width 74 height 26
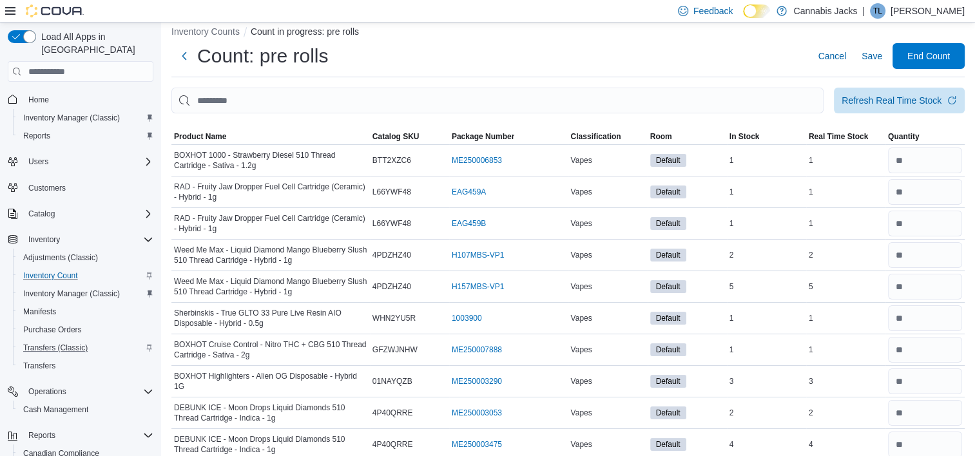
scroll to position [260, 0]
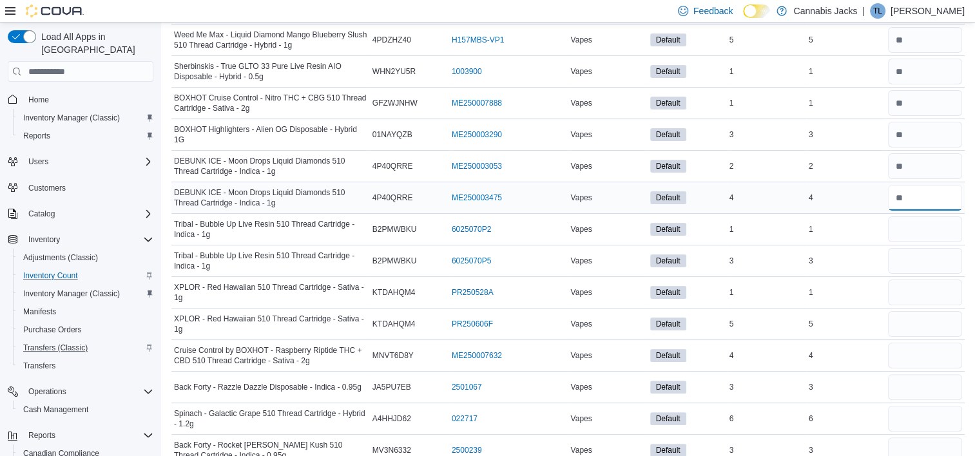
click at [925, 197] on input "number" at bounding box center [925, 198] width 74 height 26
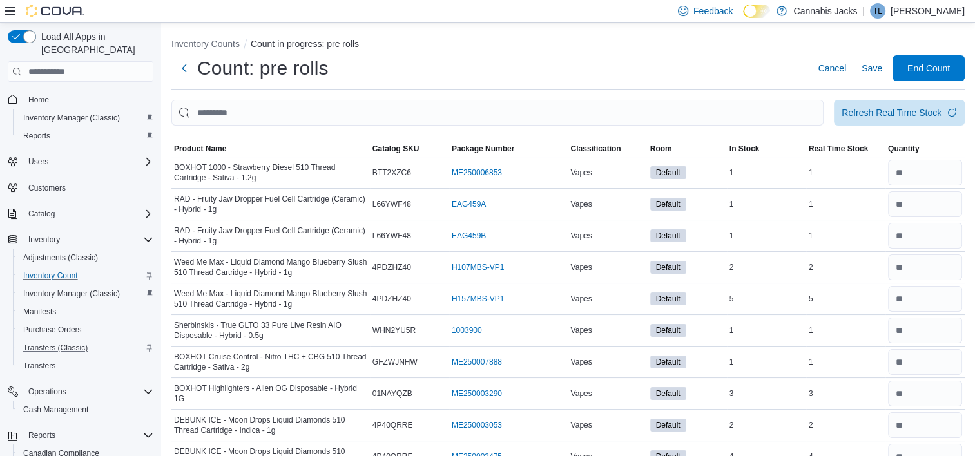
scroll to position [0, 0]
click at [876, 70] on span "Save" at bounding box center [871, 68] width 21 height 13
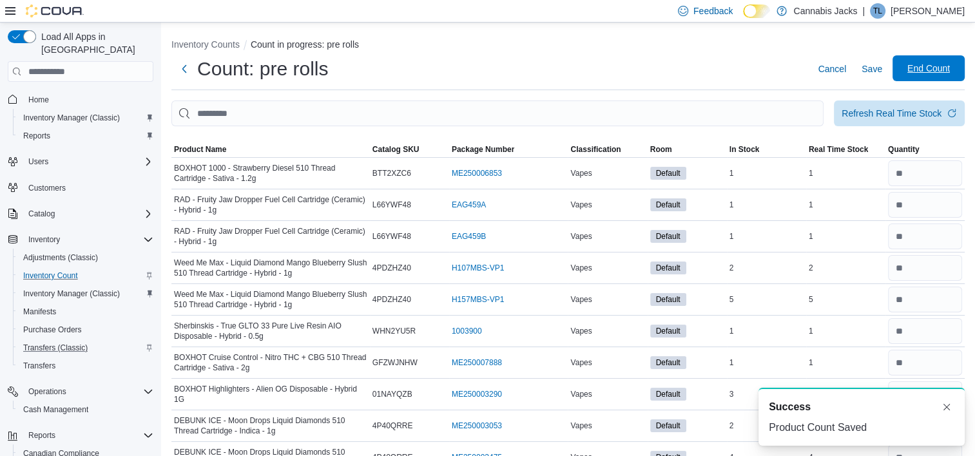
click at [932, 70] on span "End Count" at bounding box center [928, 68] width 43 height 13
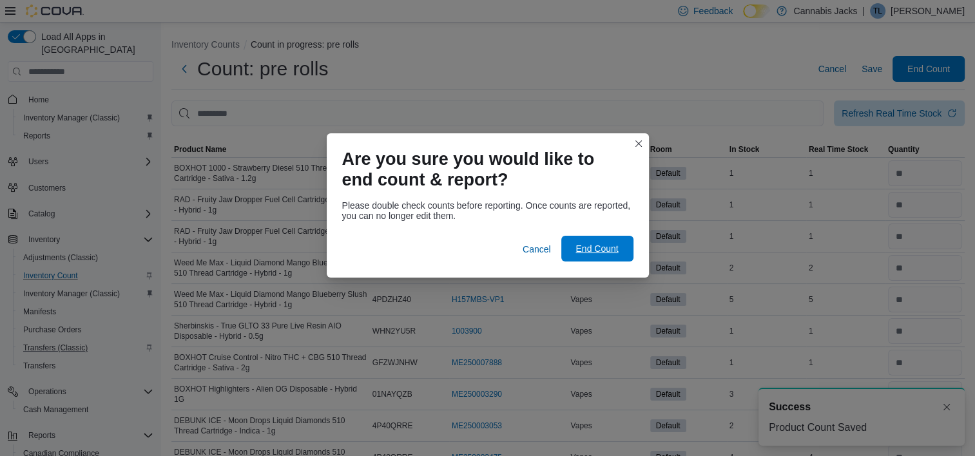
click at [588, 247] on span "End Count" at bounding box center [596, 248] width 43 height 13
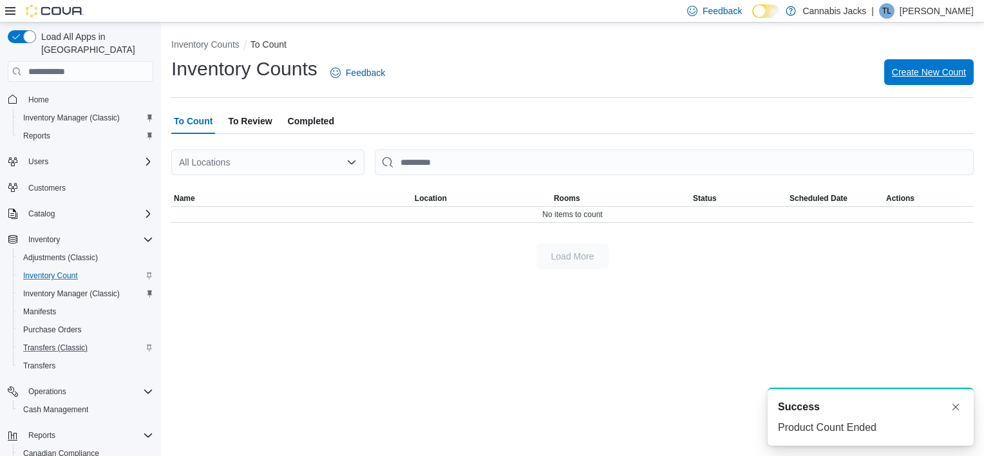
click at [917, 73] on span "Create New Count" at bounding box center [929, 72] width 74 height 13
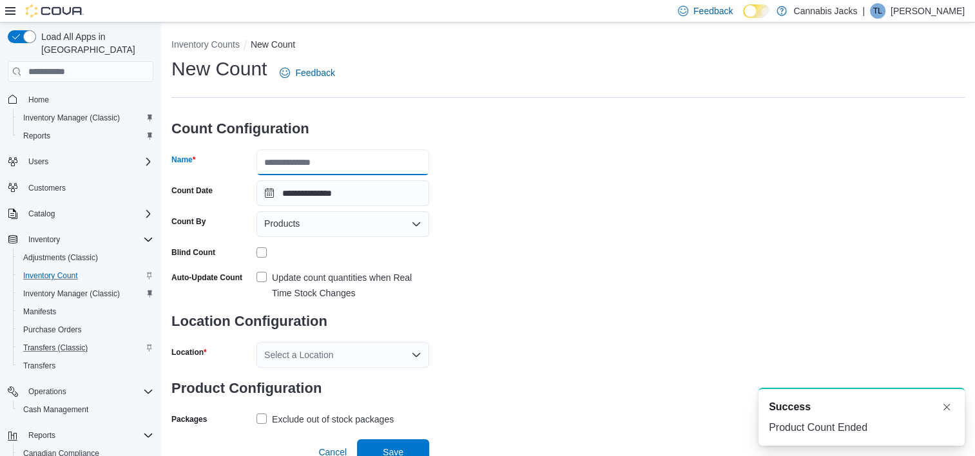
click at [281, 165] on input "Name" at bounding box center [342, 162] width 173 height 26
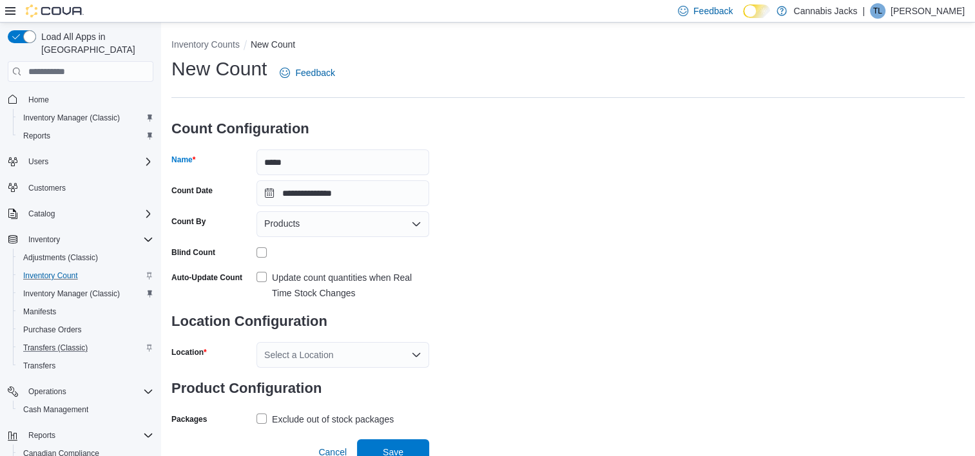
click at [263, 278] on label "Update count quantities when Real Time Stock Changes" at bounding box center [342, 285] width 173 height 31
click at [417, 352] on icon "Open list of options" at bounding box center [416, 355] width 10 height 10
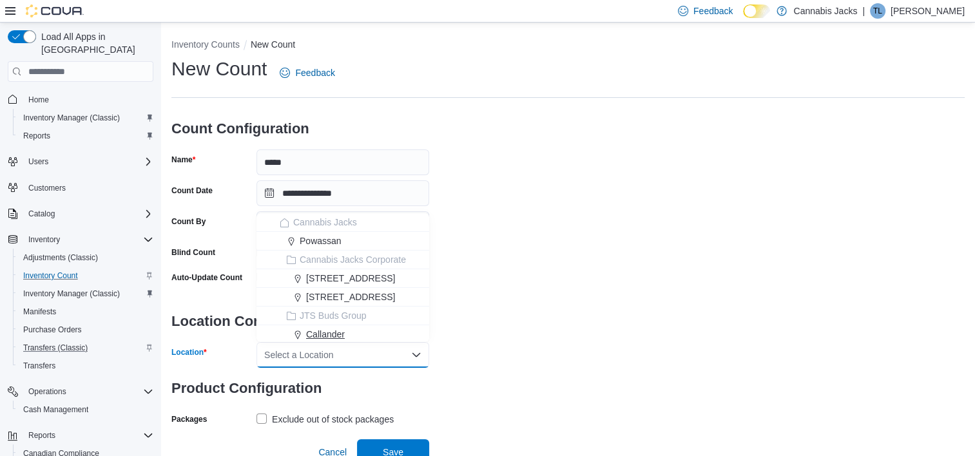
click at [334, 331] on span "Callander" at bounding box center [325, 334] width 39 height 13
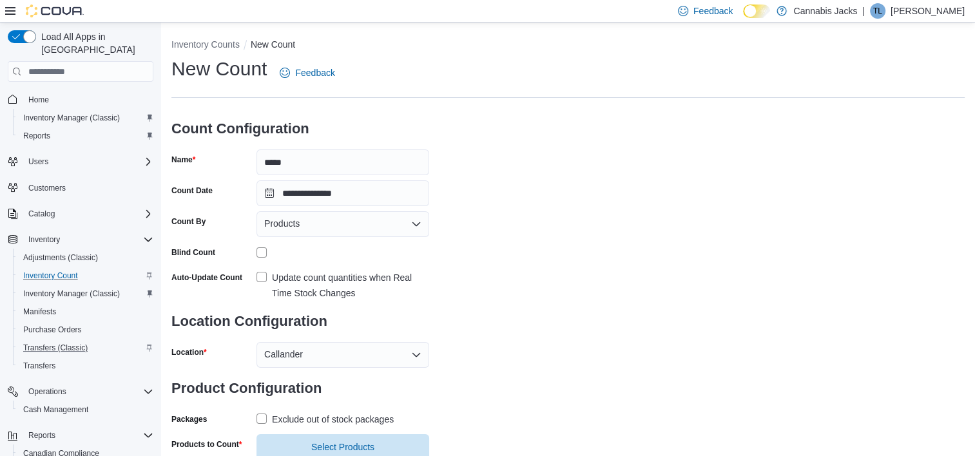
click at [530, 279] on div "**********" at bounding box center [567, 258] width 793 height 404
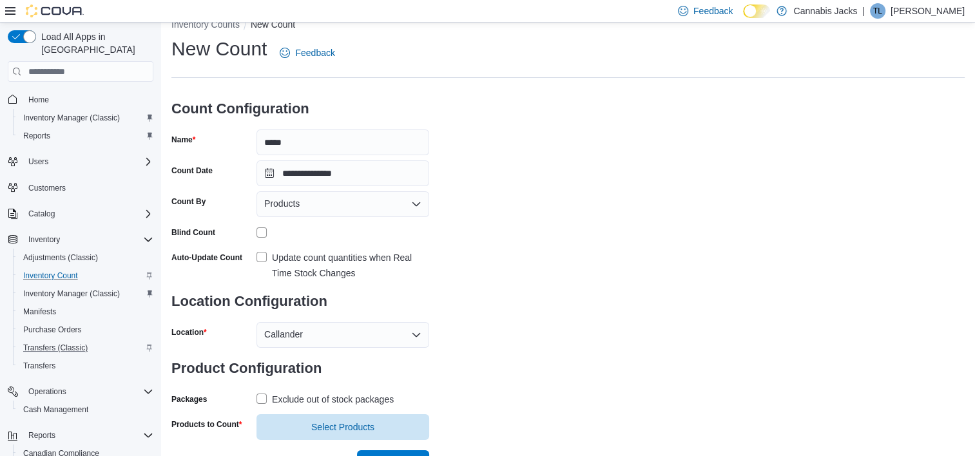
scroll to position [40, 0]
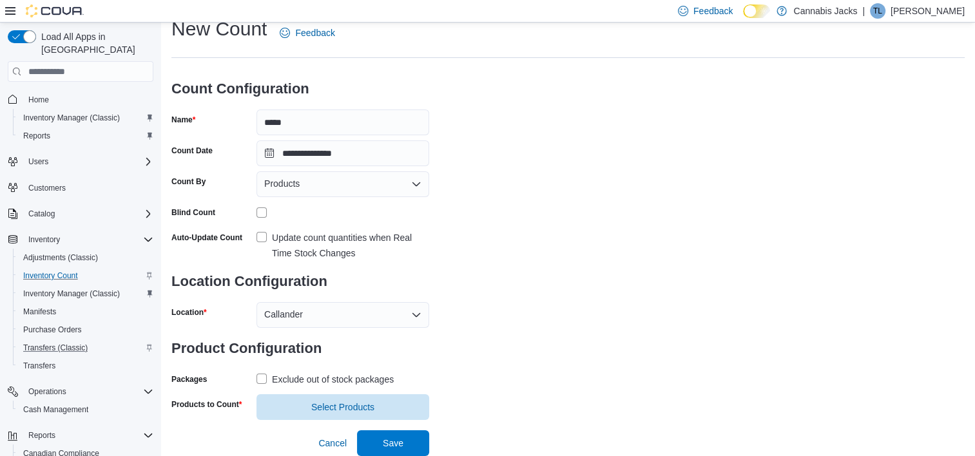
drag, startPoint x: 260, startPoint y: 381, endPoint x: 272, endPoint y: 381, distance: 11.6
click at [261, 381] on label "Exclude out of stock packages" at bounding box center [324, 379] width 137 height 15
click at [337, 410] on span "Select Products" at bounding box center [342, 406] width 63 height 13
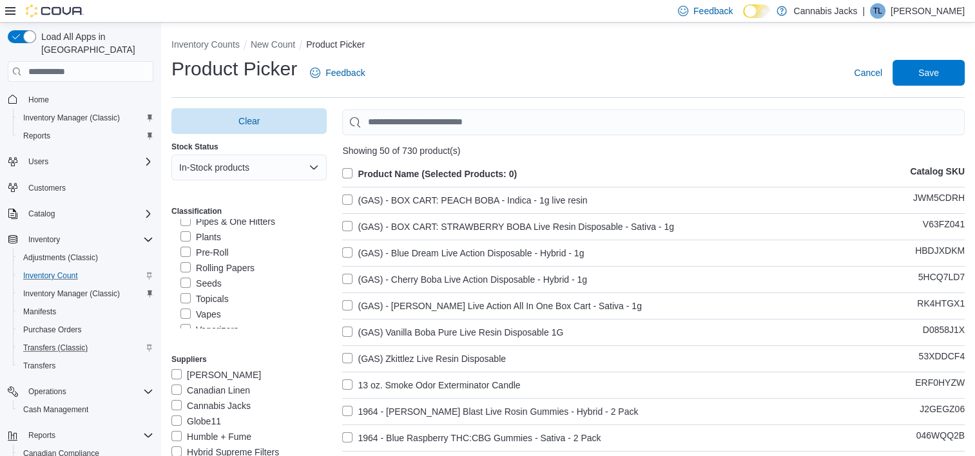
scroll to position [323, 0]
click at [180, 261] on div "Vapes" at bounding box center [248, 259] width 155 height 15
click at [186, 262] on label "Vapes" at bounding box center [200, 259] width 41 height 15
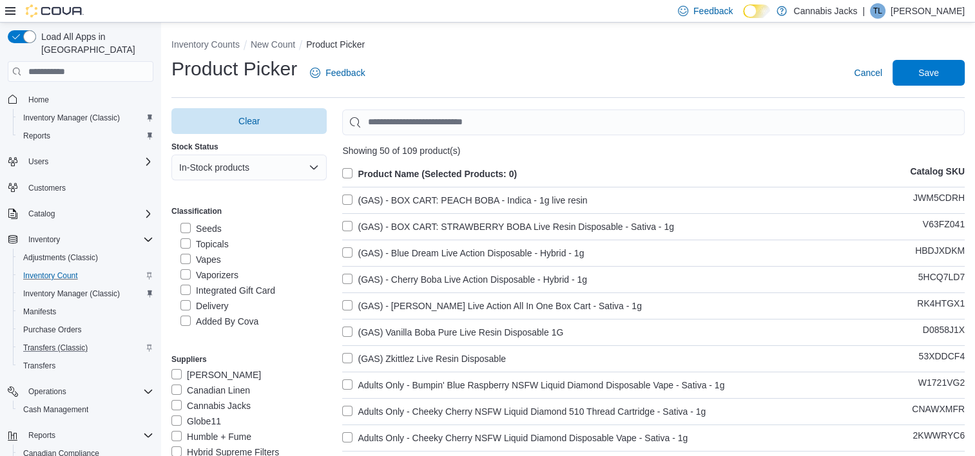
click at [350, 173] on label "Product Name (Selected Products: 0)" at bounding box center [429, 173] width 175 height 15
click at [939, 72] on span "Save" at bounding box center [928, 72] width 21 height 13
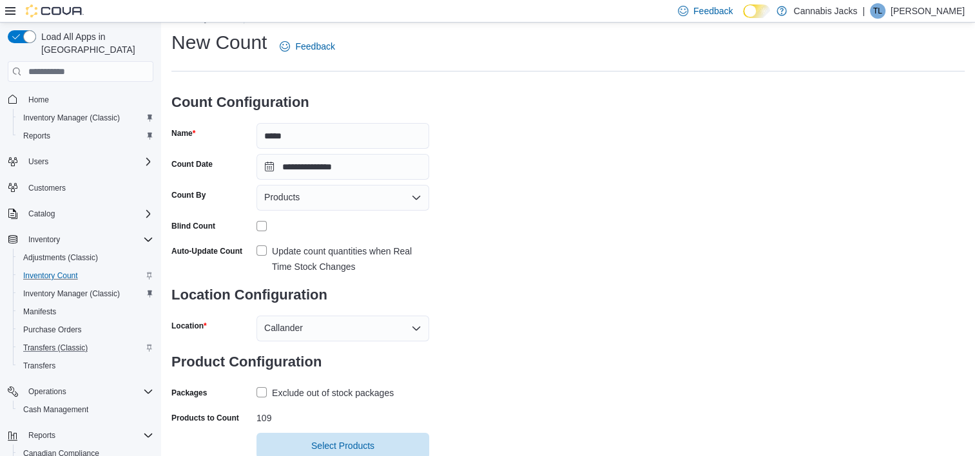
scroll to position [65, 0]
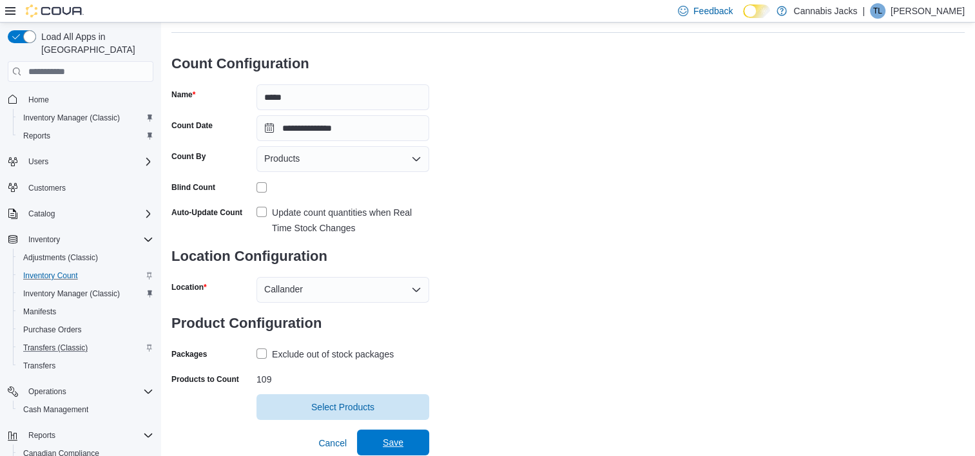
click at [390, 443] on span "Save" at bounding box center [393, 442] width 21 height 13
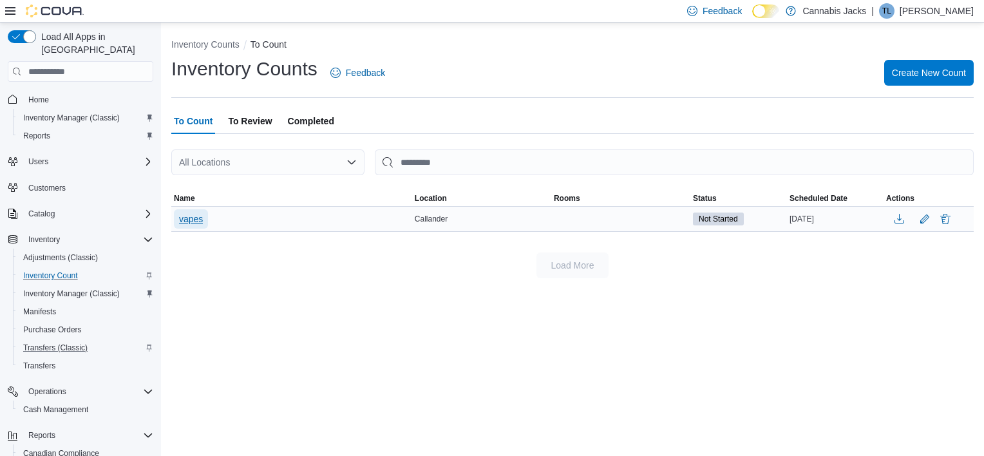
click at [196, 218] on span "vapes" at bounding box center [191, 219] width 24 height 13
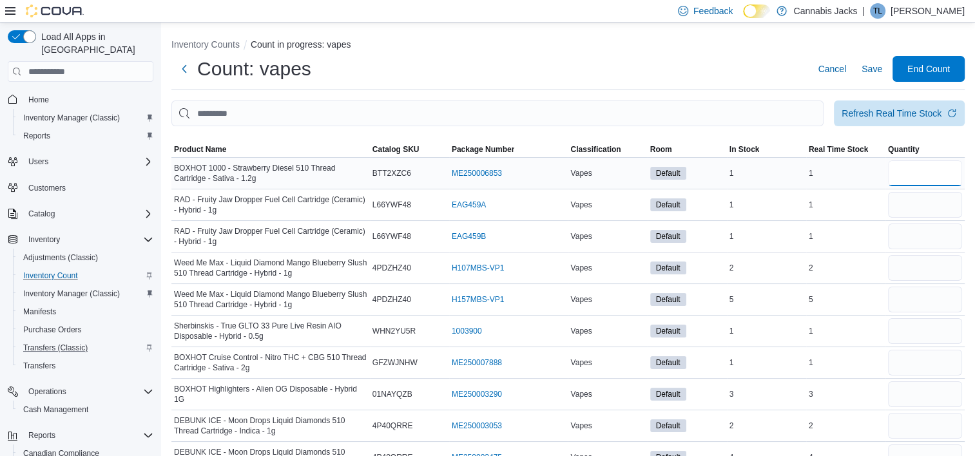
click at [916, 175] on input "number" at bounding box center [925, 173] width 74 height 26
click at [882, 67] on span "Save" at bounding box center [871, 68] width 21 height 13
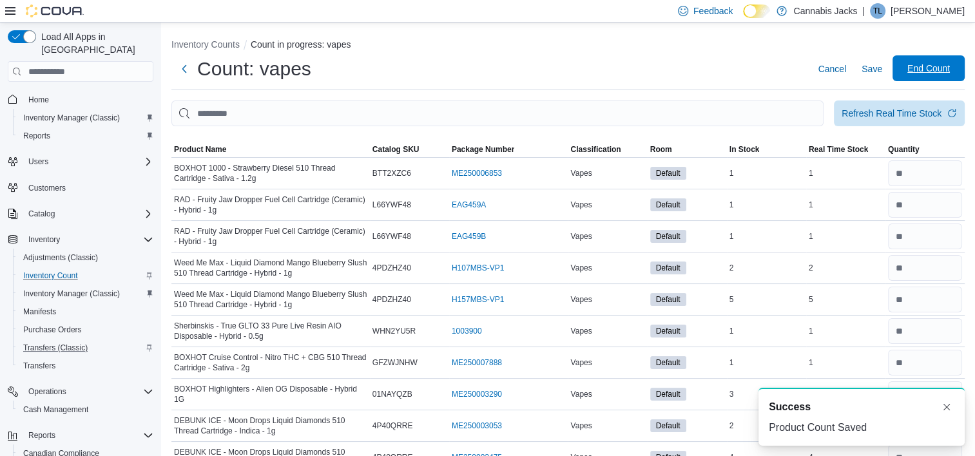
click at [936, 70] on span "End Count" at bounding box center [928, 68] width 43 height 13
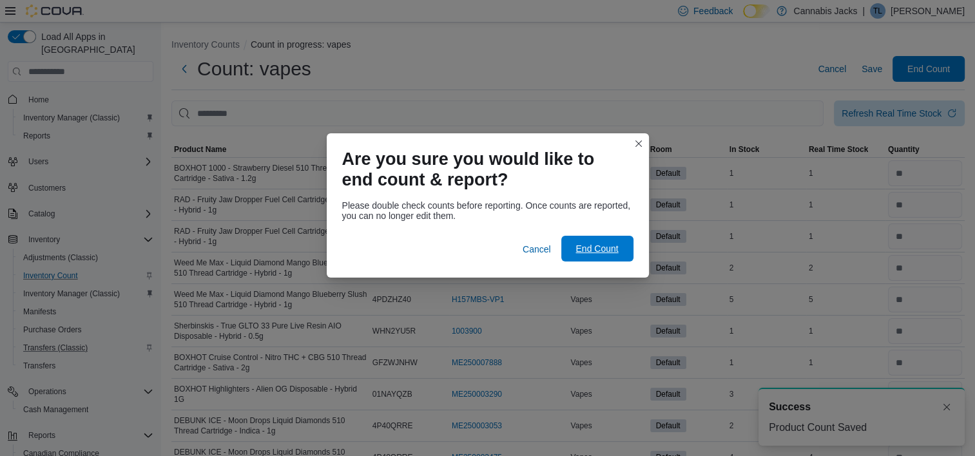
click at [596, 249] on span "End Count" at bounding box center [596, 248] width 43 height 13
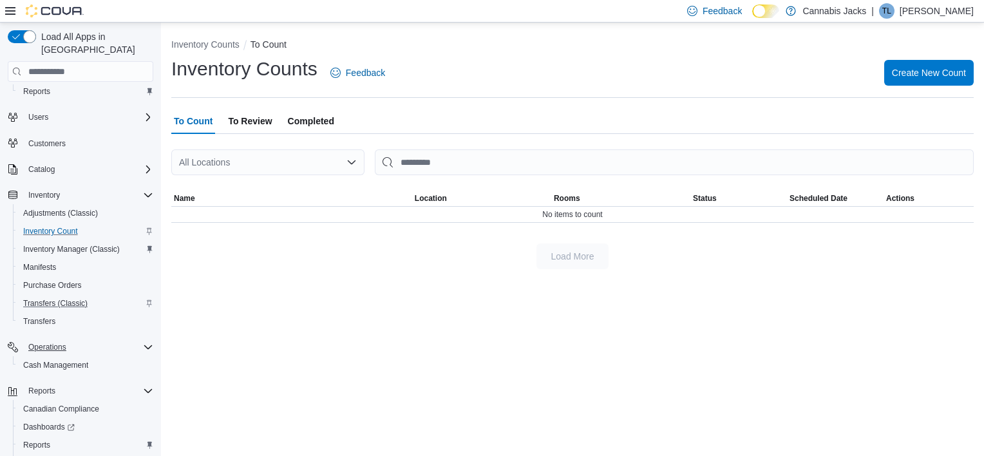
scroll to position [85, 0]
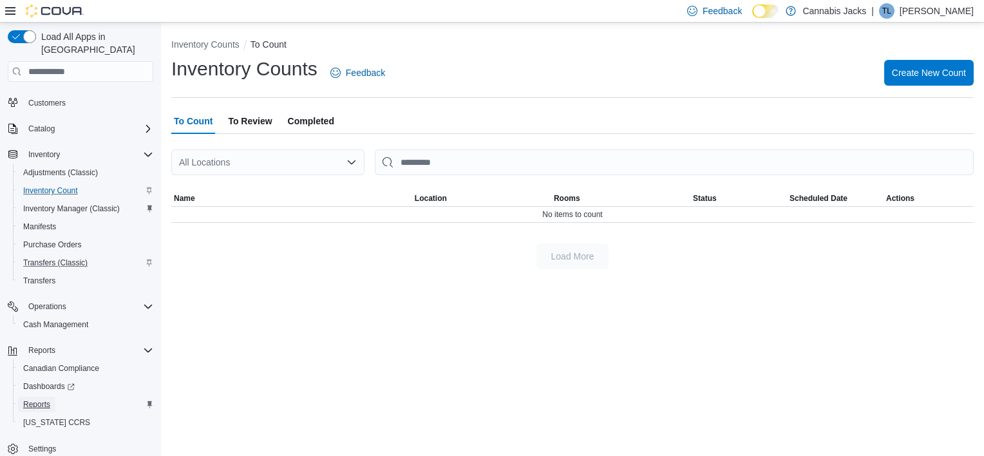
click at [39, 399] on span "Reports" at bounding box center [36, 404] width 27 height 10
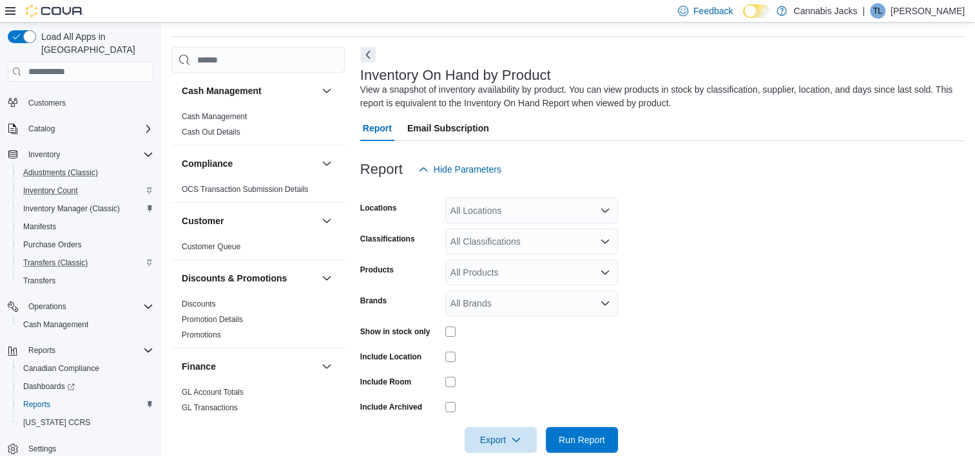
scroll to position [43, 0]
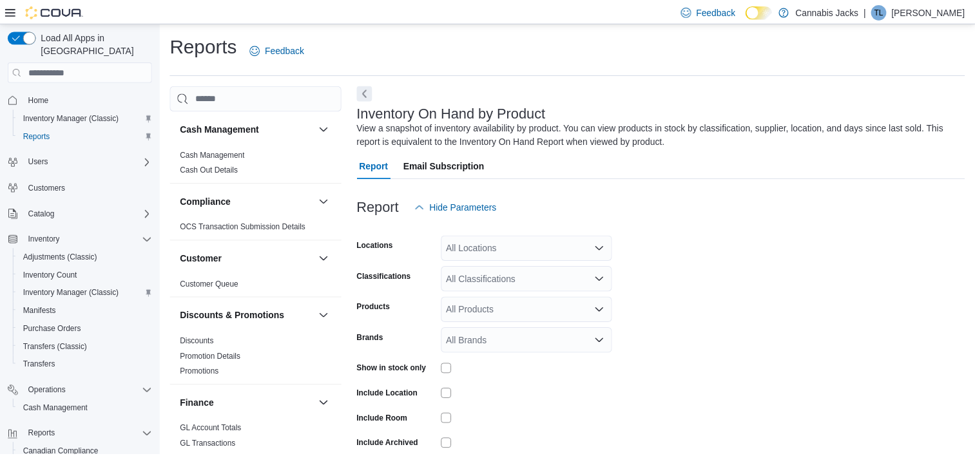
scroll to position [43, 0]
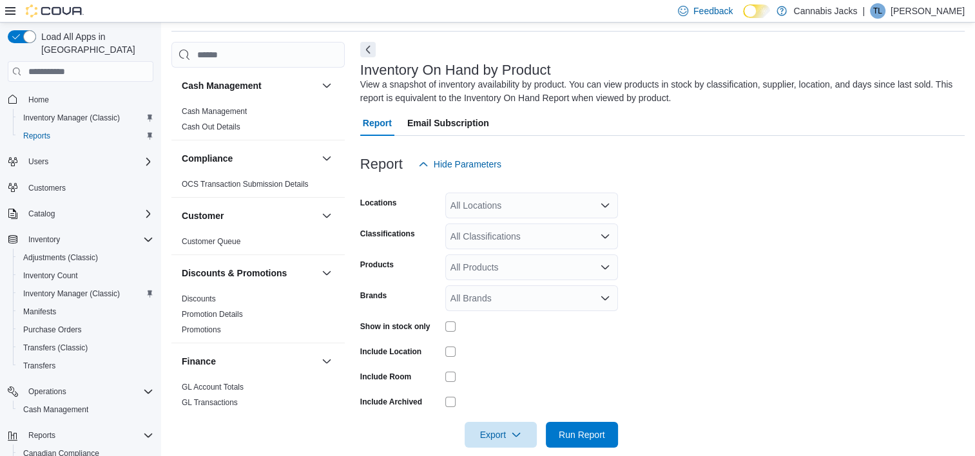
click at [608, 209] on icon "Open list of options" at bounding box center [605, 205] width 10 height 10
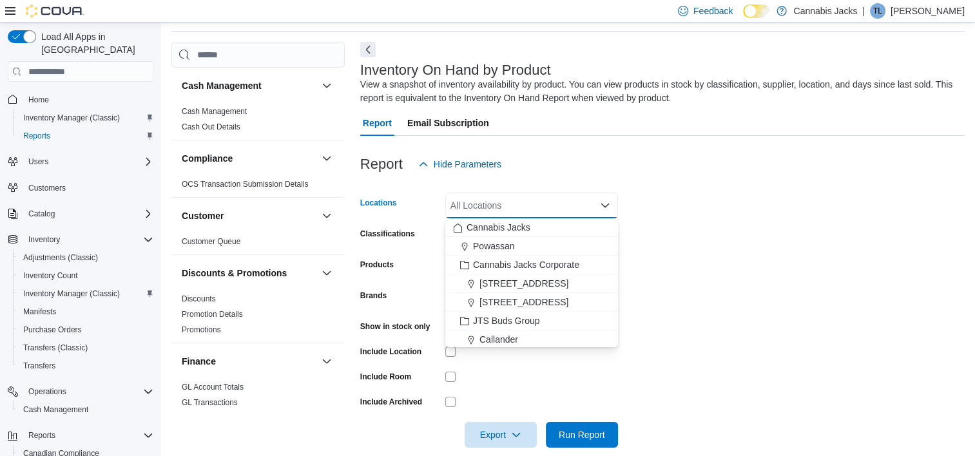
scroll to position [58, 0]
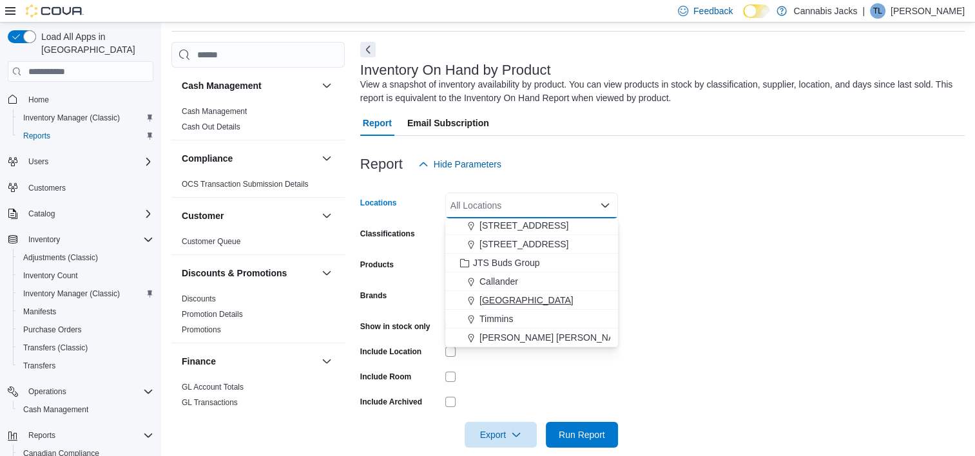
click at [512, 297] on span "[GEOGRAPHIC_DATA]" at bounding box center [526, 300] width 94 height 13
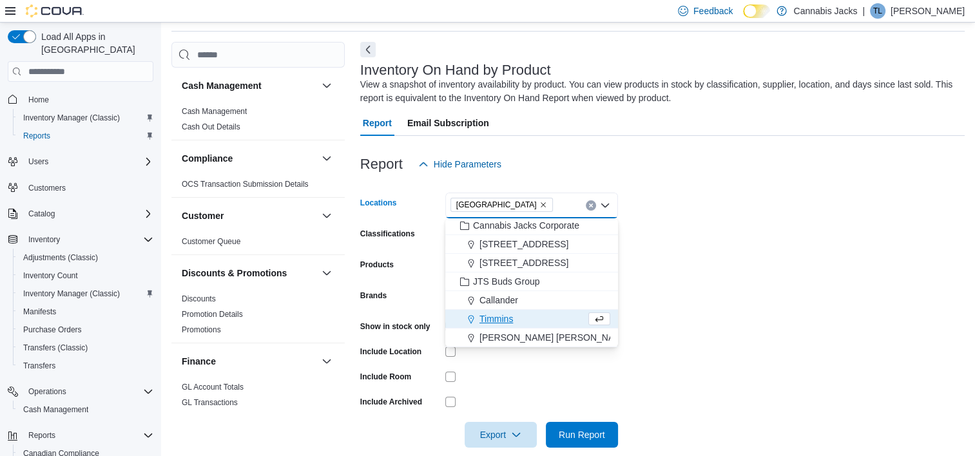
scroll to position [39, 0]
click at [725, 247] on form "Locations North Bay Combo box. Selected. North Bay. Press Backspace to delete N…" at bounding box center [662, 312] width 604 height 271
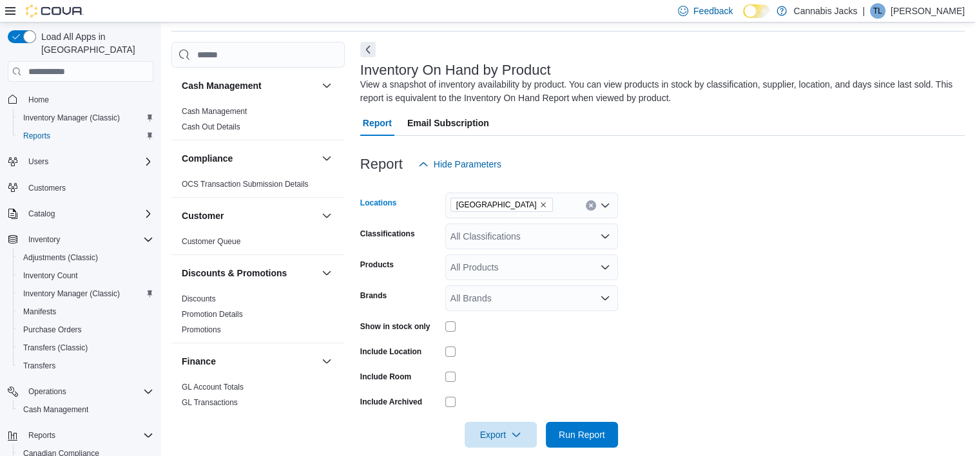
click at [539, 206] on icon "Remove North Bay from selection in this group" at bounding box center [543, 205] width 8 height 8
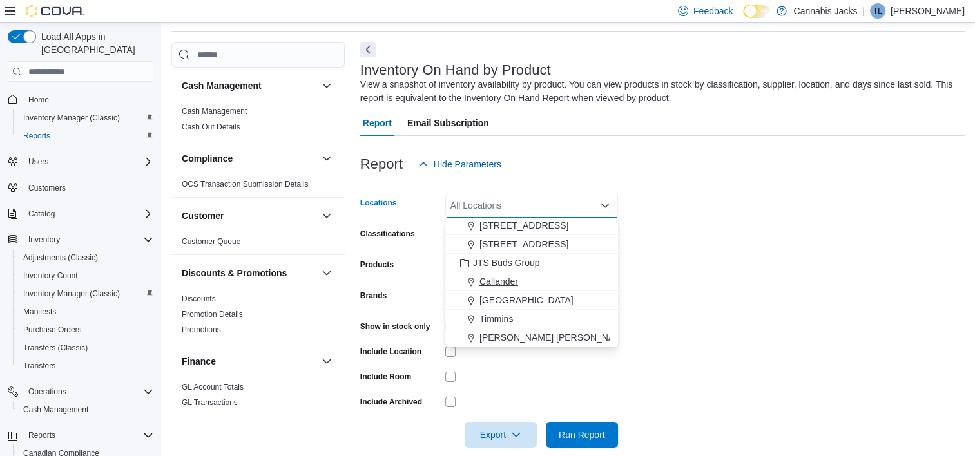
click at [495, 281] on span "Callander" at bounding box center [498, 281] width 39 height 13
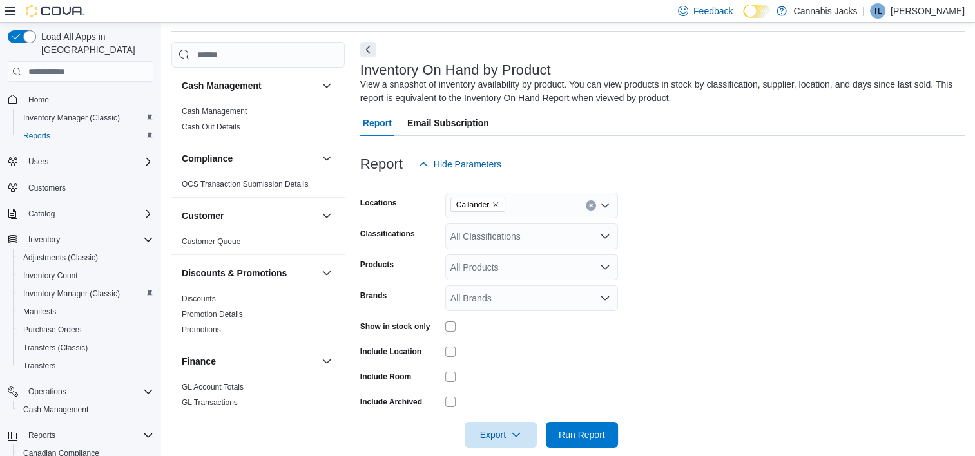
click at [729, 255] on form "Locations Callander Classifications All Classifications Products All Products B…" at bounding box center [662, 312] width 604 height 271
click at [605, 235] on icon "Open list of options" at bounding box center [605, 236] width 10 height 10
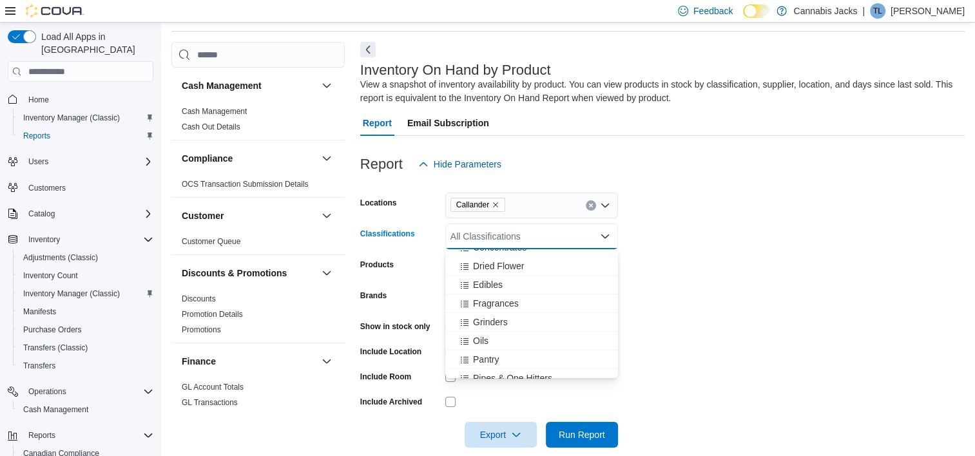
scroll to position [129, 0]
click at [503, 334] on span "Dried Flower" at bounding box center [498, 335] width 51 height 13
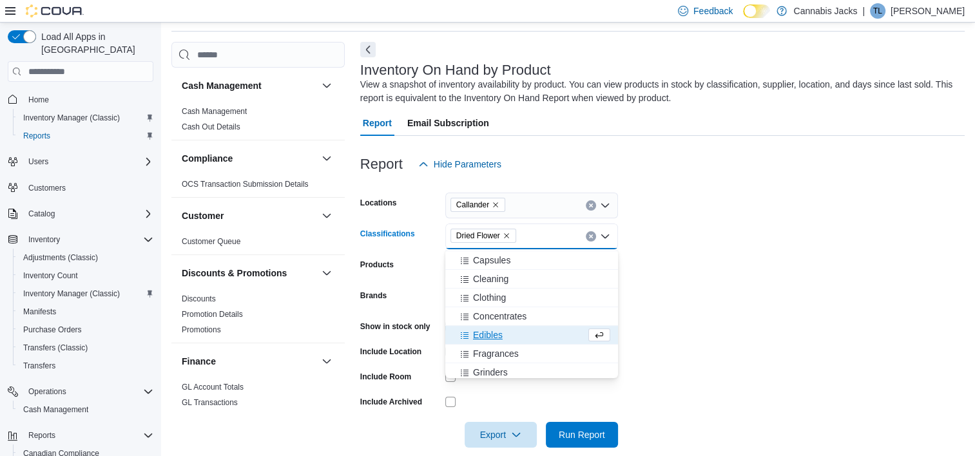
click at [734, 271] on form "Locations Callander Classifications Dried Flower Combo box. Selected. Dried Flo…" at bounding box center [662, 312] width 604 height 271
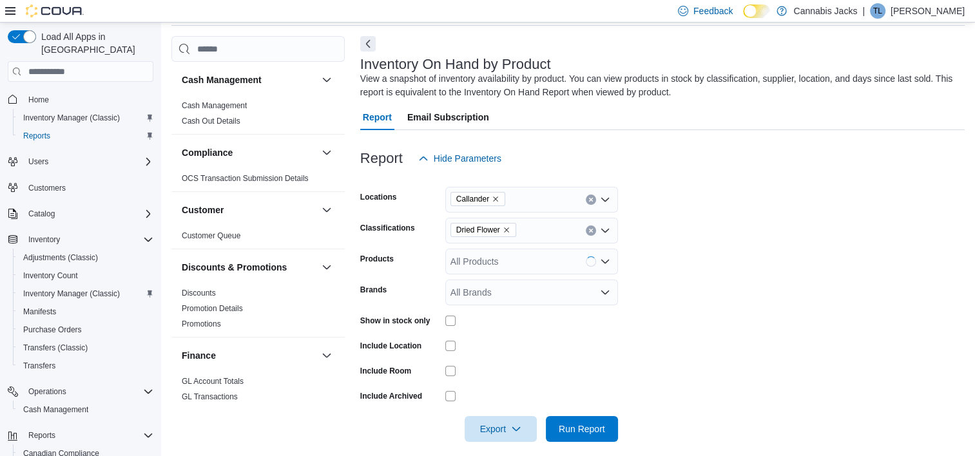
scroll to position [61, 0]
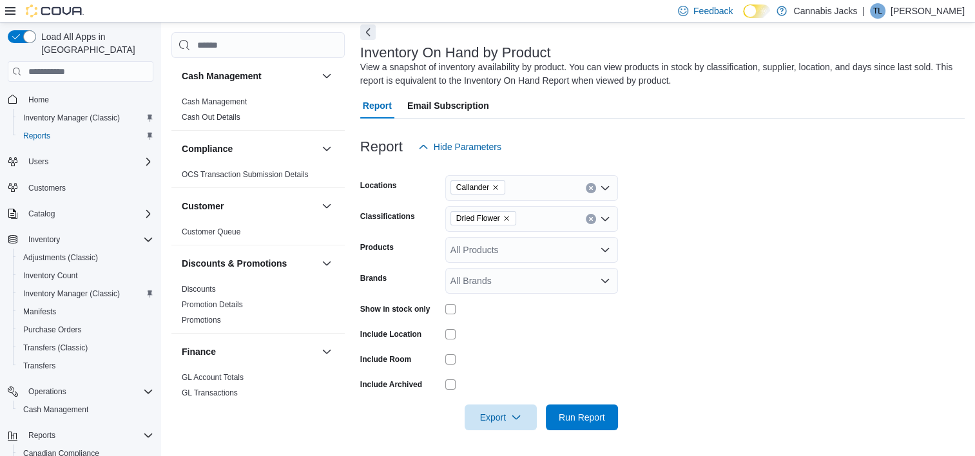
click at [444, 307] on div "Show in stock only" at bounding box center [489, 309] width 258 height 20
click at [586, 414] on span "Run Report" at bounding box center [582, 416] width 46 height 13
click at [505, 218] on icon "Remove Dried Flower from selection in this group" at bounding box center [507, 219] width 8 height 8
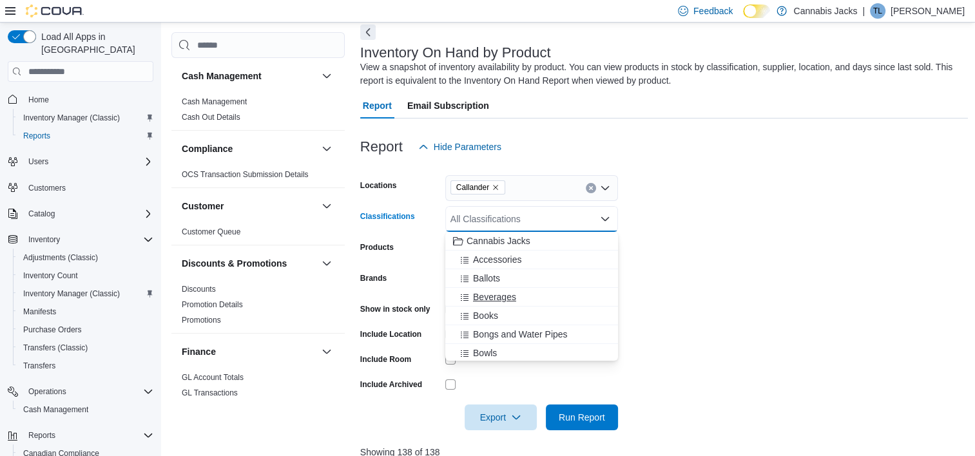
click at [499, 297] on span "Beverages" at bounding box center [494, 297] width 43 height 13
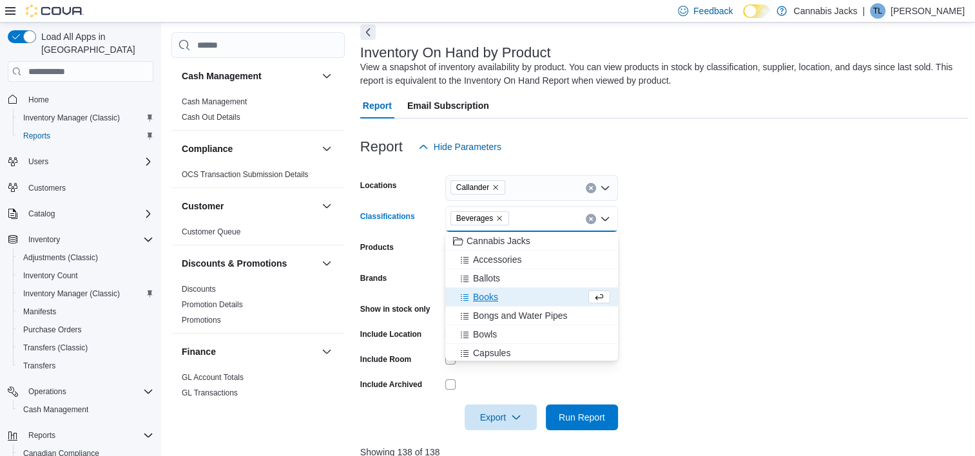
click at [682, 242] on form "Locations Callander Classifications Beverages Combo box. Selected. Beverages. P…" at bounding box center [664, 295] width 608 height 271
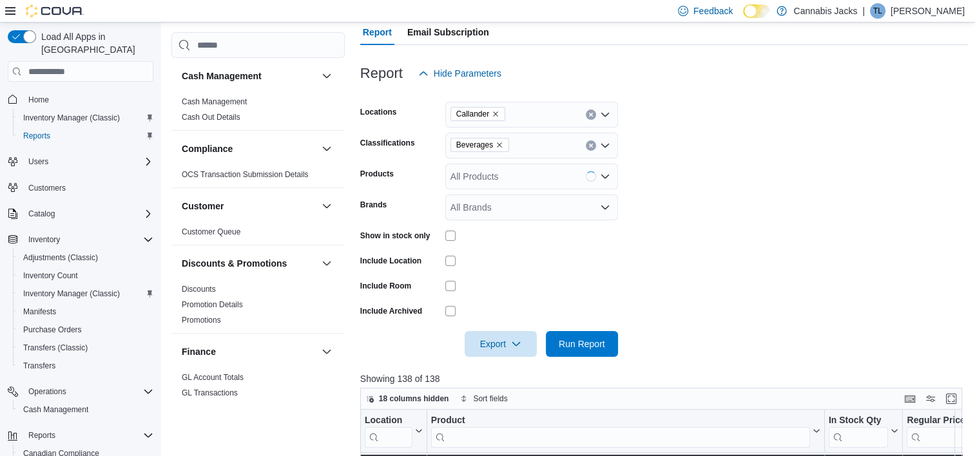
scroll to position [189, 0]
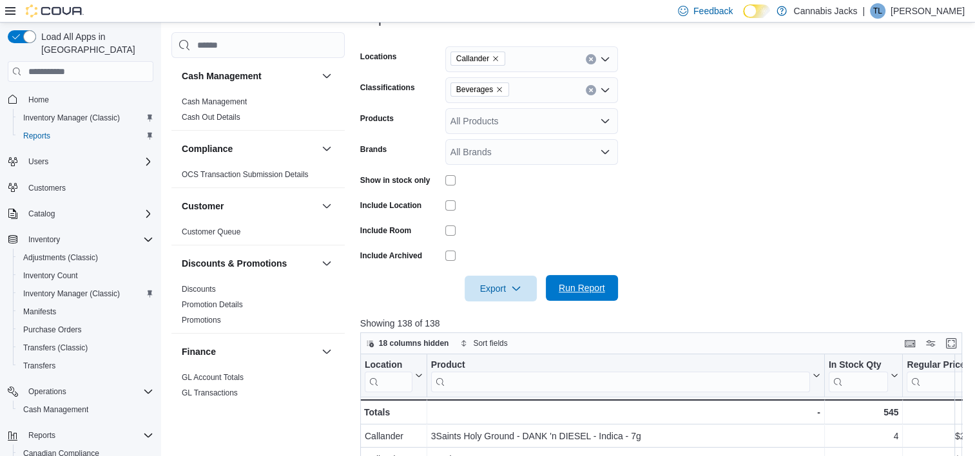
click at [589, 293] on span "Run Report" at bounding box center [582, 288] width 46 height 13
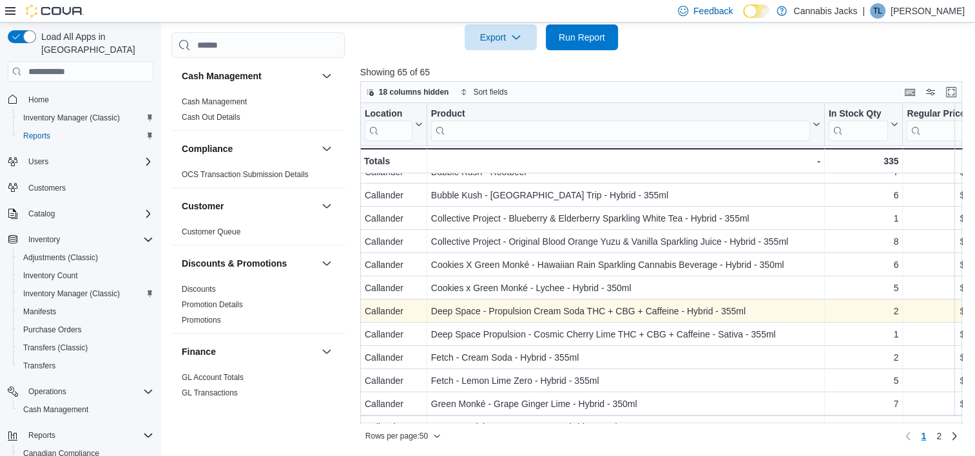
scroll to position [193, 0]
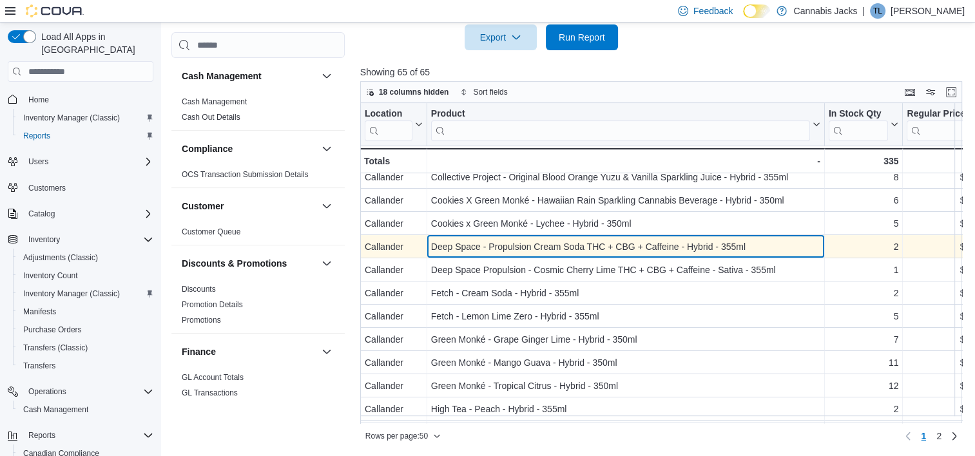
click at [530, 247] on div "Deep Space - Propulsion Cream Soda THC + CBG + Caffeine - Hybrid - 355ml" at bounding box center [625, 247] width 389 height 15
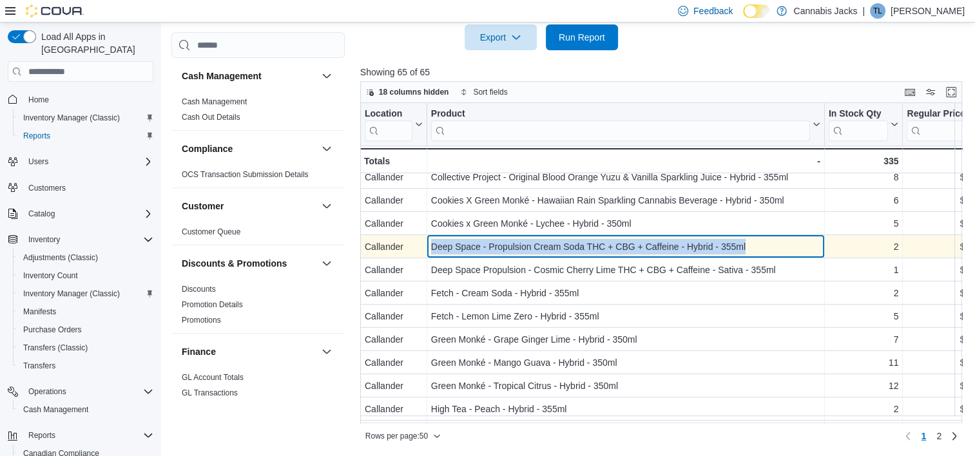
drag, startPoint x: 430, startPoint y: 245, endPoint x: 745, endPoint y: 245, distance: 314.4
click at [745, 245] on div "Deep Space - Propulsion Cream Soda THC + CBG + Caffeine - Hybrid - 355ml" at bounding box center [625, 247] width 389 height 15
drag, startPoint x: 745, startPoint y: 245, endPoint x: 686, endPoint y: 247, distance: 59.3
copy div "Deep Space - Propulsion Cream Soda THC + CBG + Caffeine - Hybrid - 355ml"
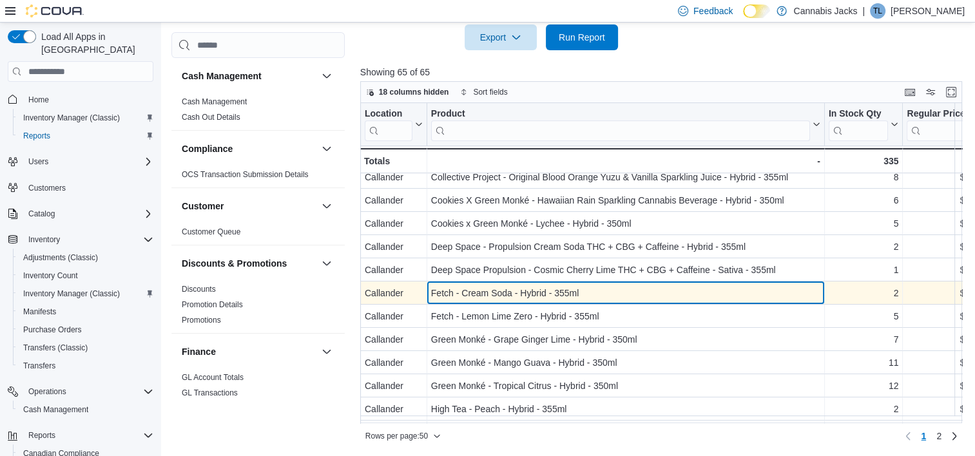
click at [497, 293] on div "Fetch - Cream Soda - Hybrid - 355ml" at bounding box center [625, 293] width 389 height 15
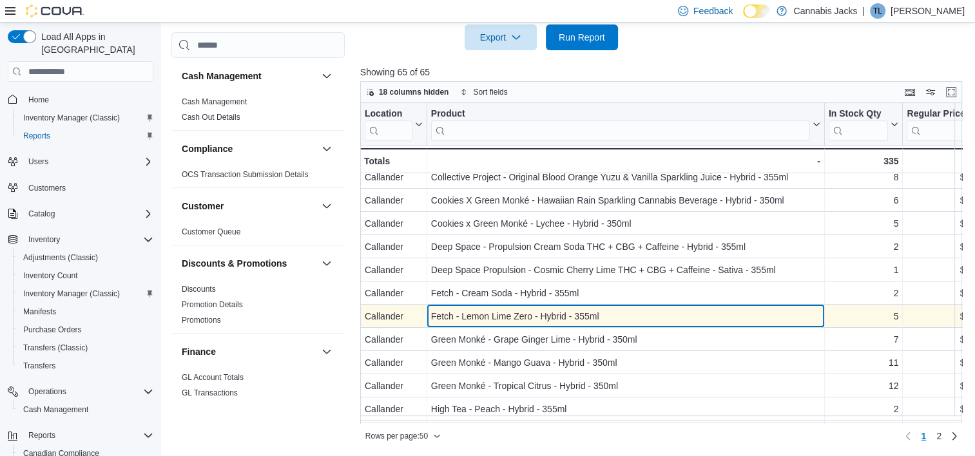
click at [506, 314] on div "Fetch - Lemon Lime Zero - Hybrid - 355ml" at bounding box center [625, 316] width 389 height 15
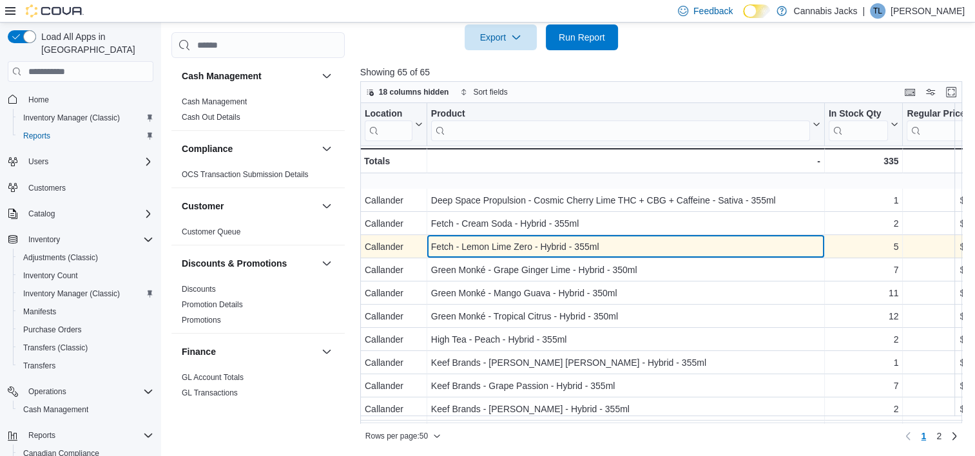
scroll to position [322, 0]
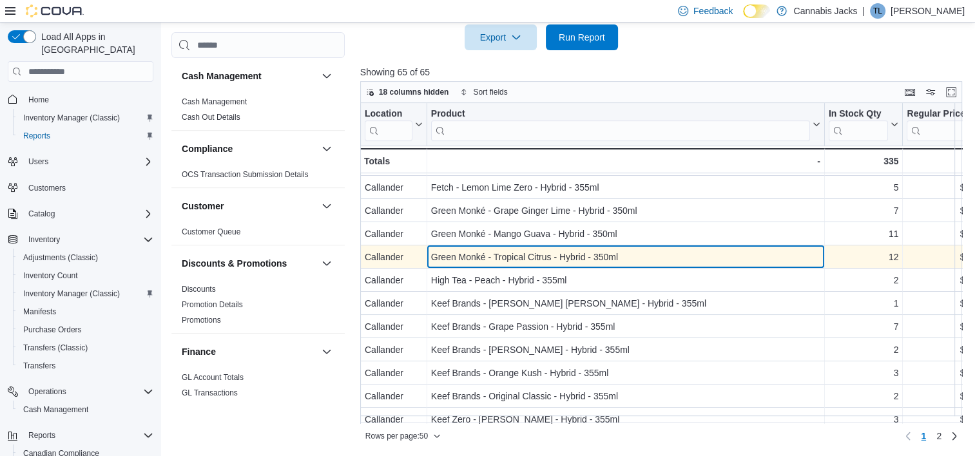
click at [525, 258] on div "Green Monké - Tropical Citrus - Hybrid - 350ml" at bounding box center [625, 257] width 389 height 15
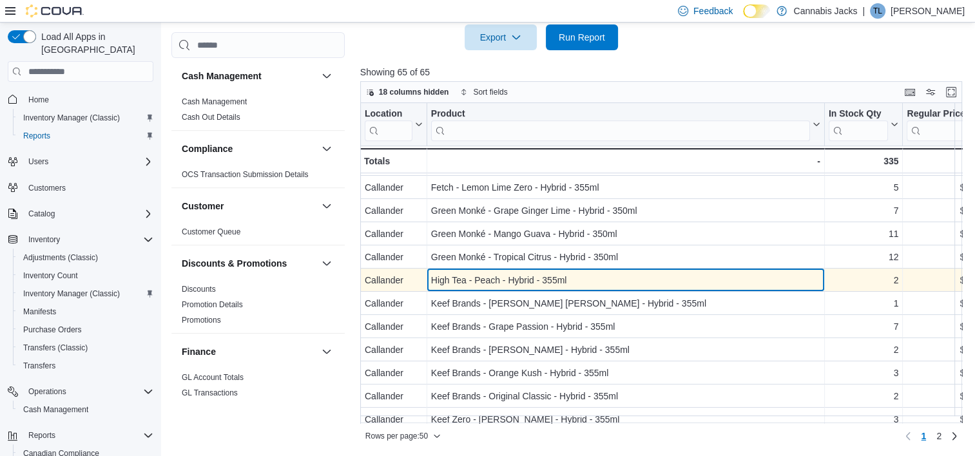
click at [527, 278] on div "High Tea - Peach - Hybrid - 355ml" at bounding box center [625, 280] width 389 height 15
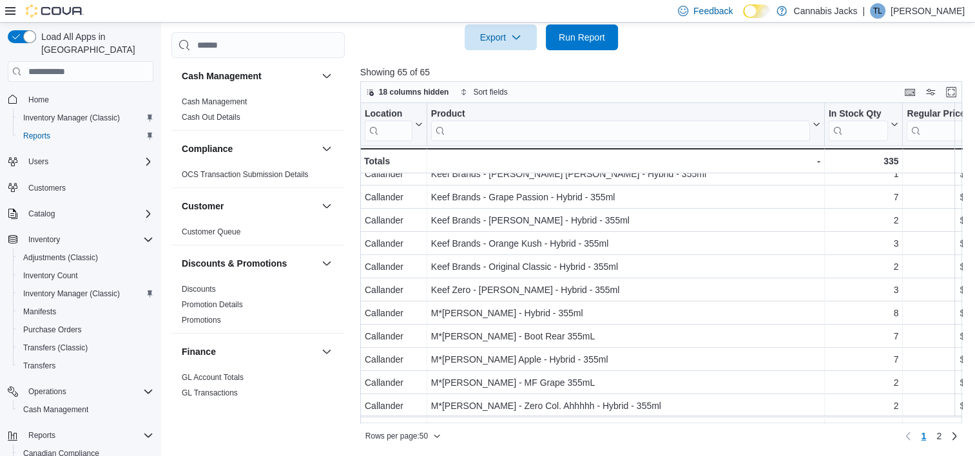
scroll to position [515, 0]
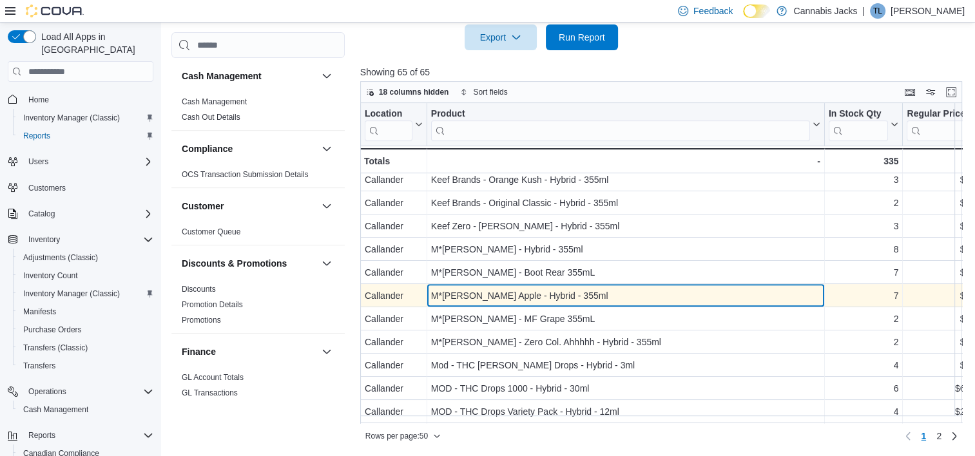
click at [521, 296] on div "M*[PERSON_NAME] Apple - Hybrid - 355ml" at bounding box center [625, 296] width 389 height 15
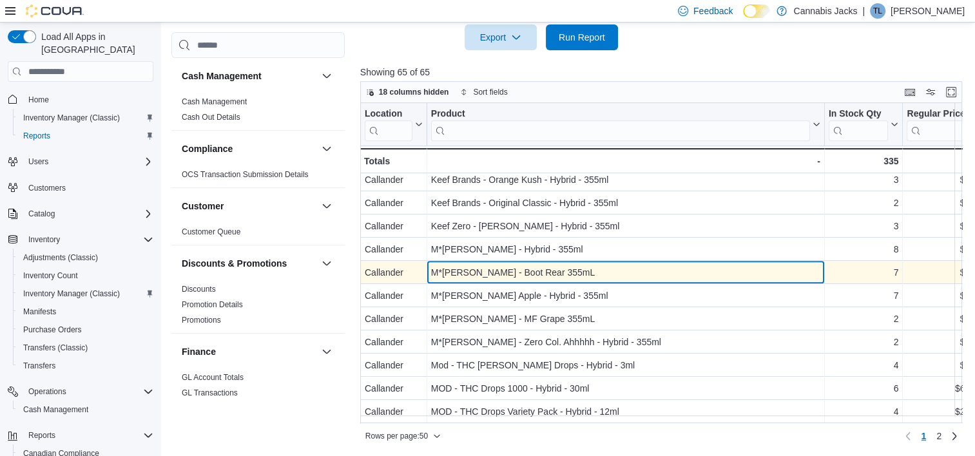
click at [482, 271] on div "M*[PERSON_NAME] - Boot Rear 355mL" at bounding box center [625, 272] width 389 height 15
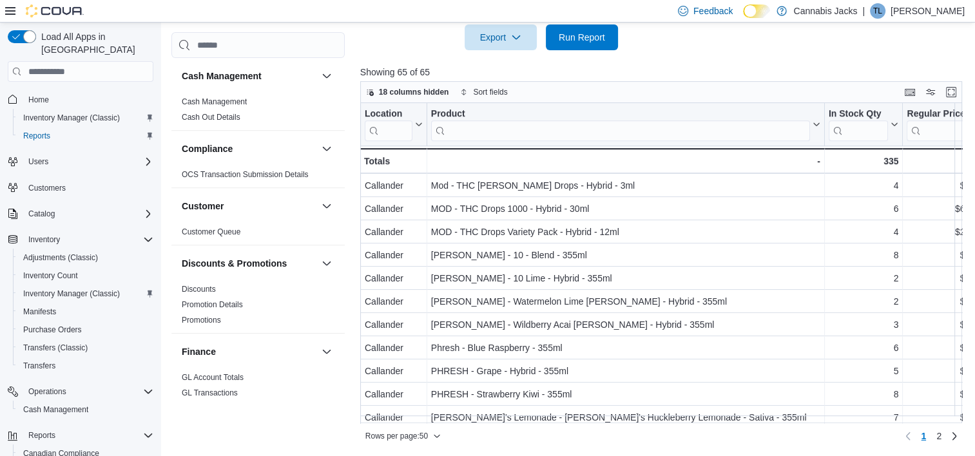
scroll to position [709, 0]
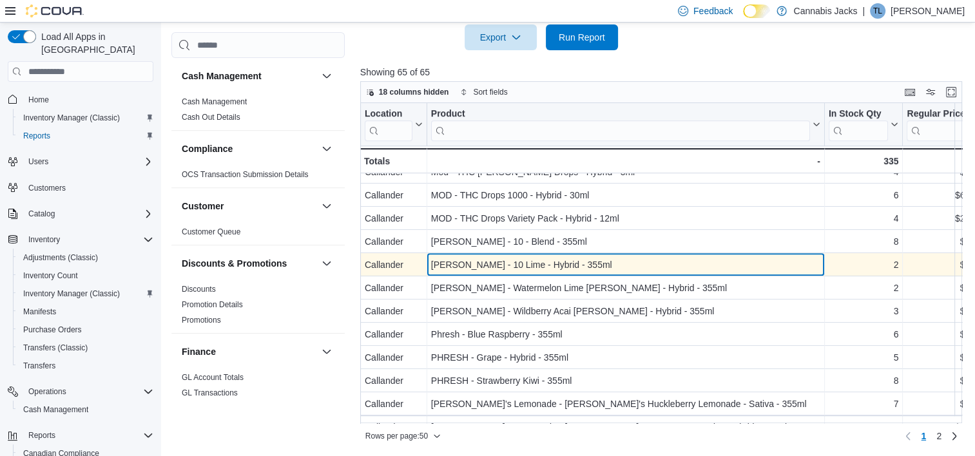
click at [512, 259] on div "[PERSON_NAME] - 10 Lime - Hybrid - 355ml" at bounding box center [625, 265] width 389 height 15
drag, startPoint x: 436, startPoint y: 264, endPoint x: 564, endPoint y: 264, distance: 128.2
click at [564, 264] on div "[PERSON_NAME] - 10 Lime - Hybrid - 355ml" at bounding box center [625, 265] width 389 height 15
drag, startPoint x: 564, startPoint y: 264, endPoint x: 551, endPoint y: 263, distance: 13.5
copy div "[PERSON_NAME] - 10 Lime - Hybrid - 355ml"
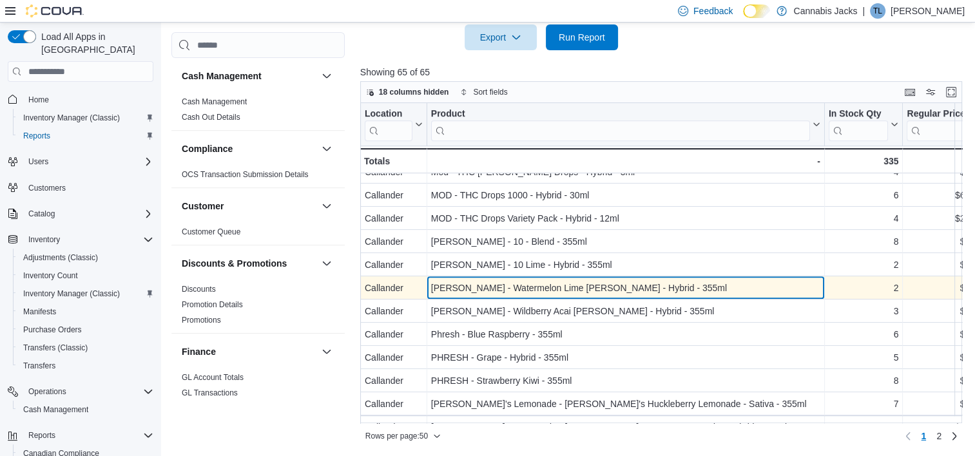
click at [446, 283] on div "[PERSON_NAME] - Watermelon Lime [PERSON_NAME] - Hybrid - 355ml" at bounding box center [625, 288] width 389 height 15
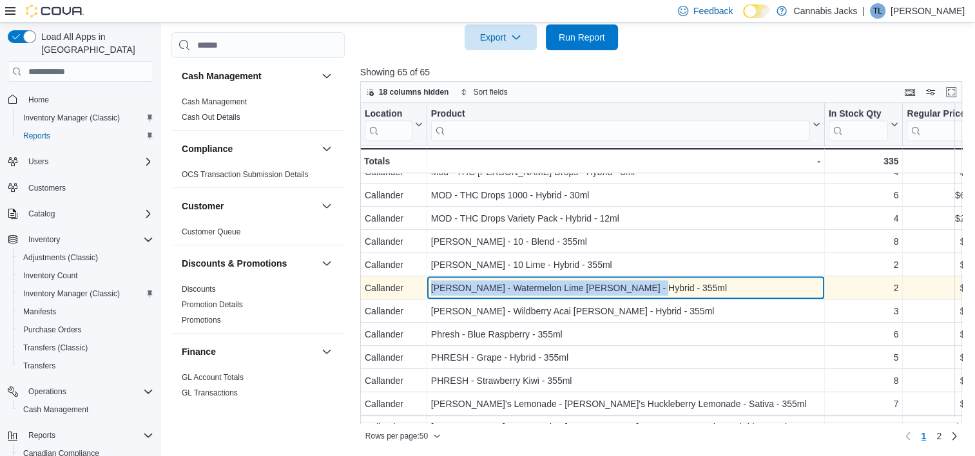
drag, startPoint x: 429, startPoint y: 284, endPoint x: 626, endPoint y: 286, distance: 197.2
click at [626, 286] on div "Mollo - Watermelon Lime Seltzer - Hybrid - 355ml - Product, column 2, row 36" at bounding box center [626, 288] width 398 height 23
drag, startPoint x: 626, startPoint y: 286, endPoint x: 580, endPoint y: 289, distance: 46.5
copy div "[PERSON_NAME] - Watermelon Lime [PERSON_NAME] - Hybrid - 355ml"
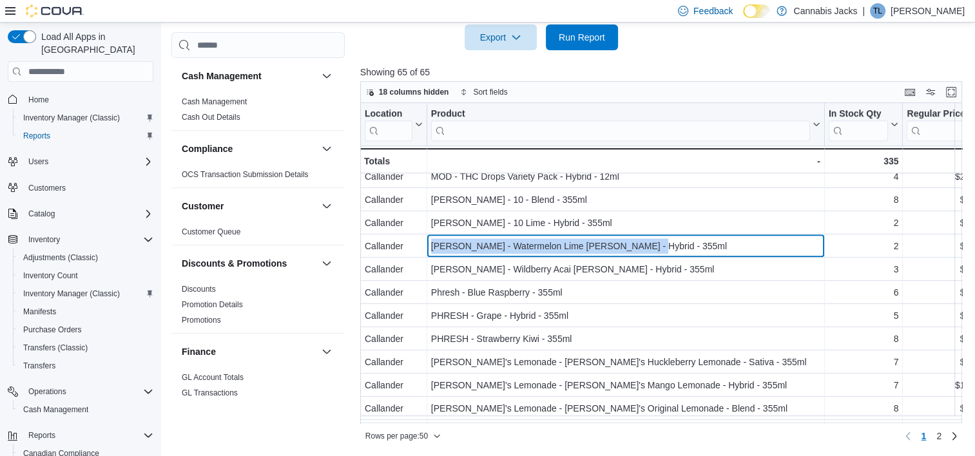
scroll to position [773, 0]
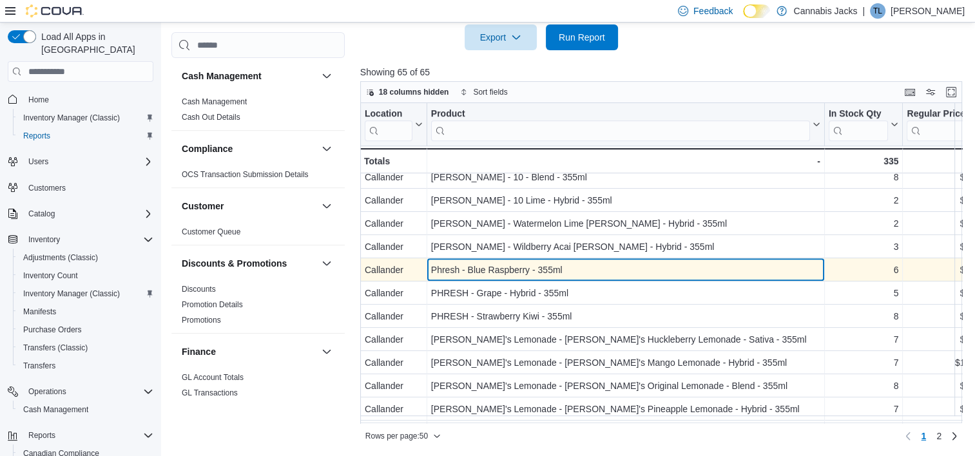
click at [500, 279] on div "Phresh - Blue Raspberry - 355ml - Product, column 2, row 38" at bounding box center [626, 270] width 398 height 23
drag, startPoint x: 430, startPoint y: 269, endPoint x: 565, endPoint y: 269, distance: 134.7
click at [565, 269] on div "Phresh - Blue Raspberry - 355ml" at bounding box center [625, 270] width 389 height 15
drag, startPoint x: 565, startPoint y: 269, endPoint x: 537, endPoint y: 271, distance: 27.7
copy div "Phresh - Blue Raspberry - 355ml"
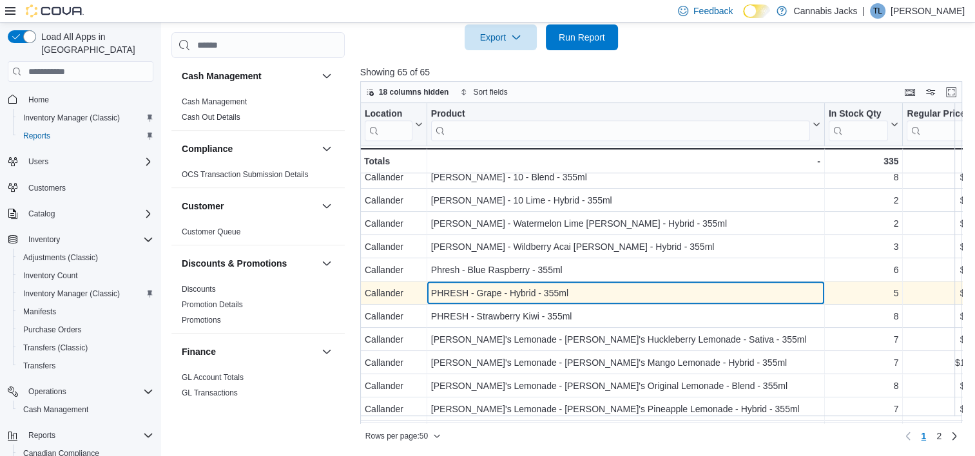
click at [472, 291] on div "PHRESH - Grape - Hybrid - 355ml" at bounding box center [625, 293] width 389 height 15
drag, startPoint x: 430, startPoint y: 291, endPoint x: 562, endPoint y: 289, distance: 132.1
click at [562, 289] on div "PHRESH - Grape - Hybrid - 355ml - Product, column 2, row 39" at bounding box center [626, 293] width 398 height 23
drag, startPoint x: 562, startPoint y: 289, endPoint x: 535, endPoint y: 294, distance: 27.5
copy div "PHRESH - Grape - Hybrid - 355"
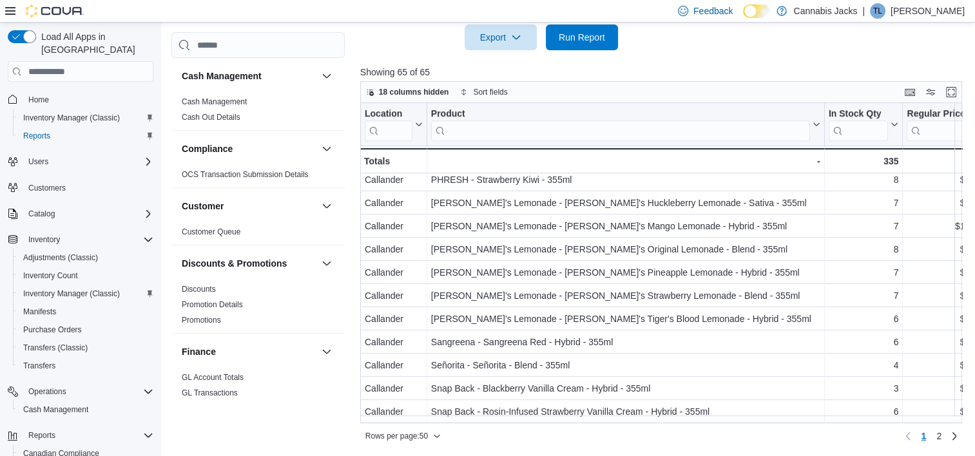
scroll to position [917, 0]
drag, startPoint x: 946, startPoint y: 437, endPoint x: 904, endPoint y: 419, distance: 45.3
click at [941, 437] on span "2" at bounding box center [938, 436] width 5 height 13
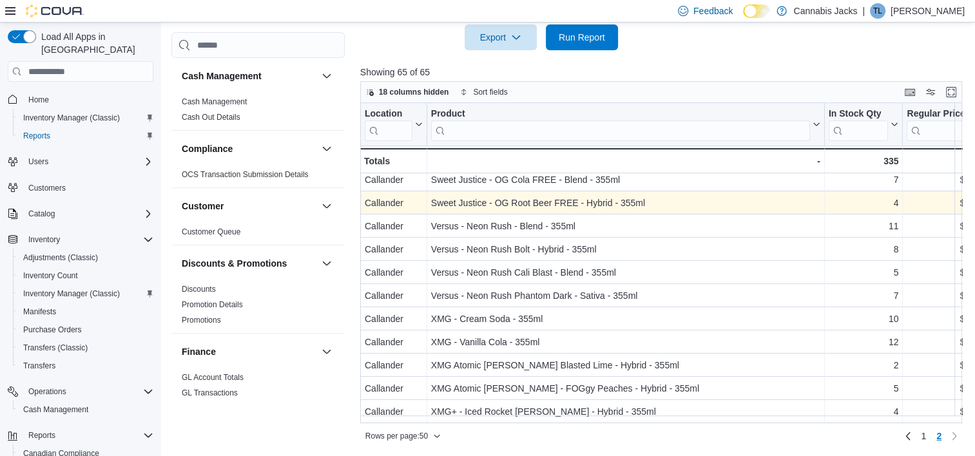
scroll to position [0, 0]
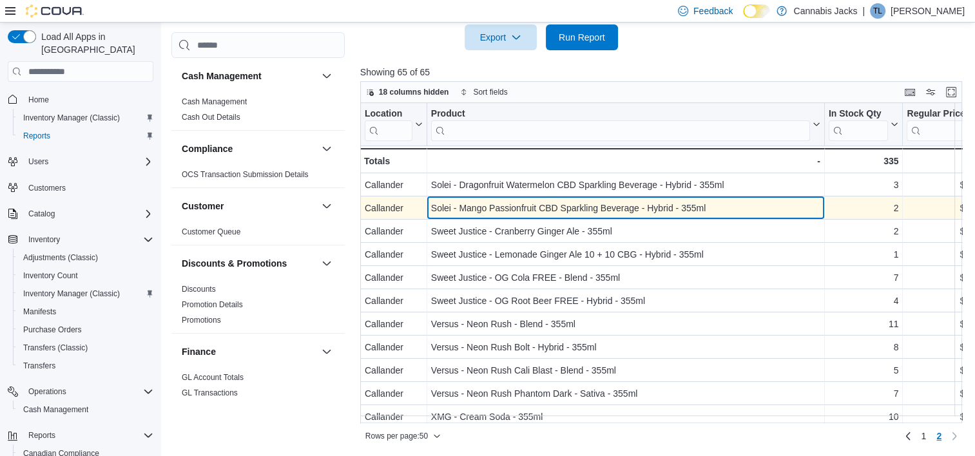
click at [521, 205] on div "Solei - Mango Passionfruit CBD Sparkling Beverage - Hybrid - 355ml" at bounding box center [625, 208] width 389 height 15
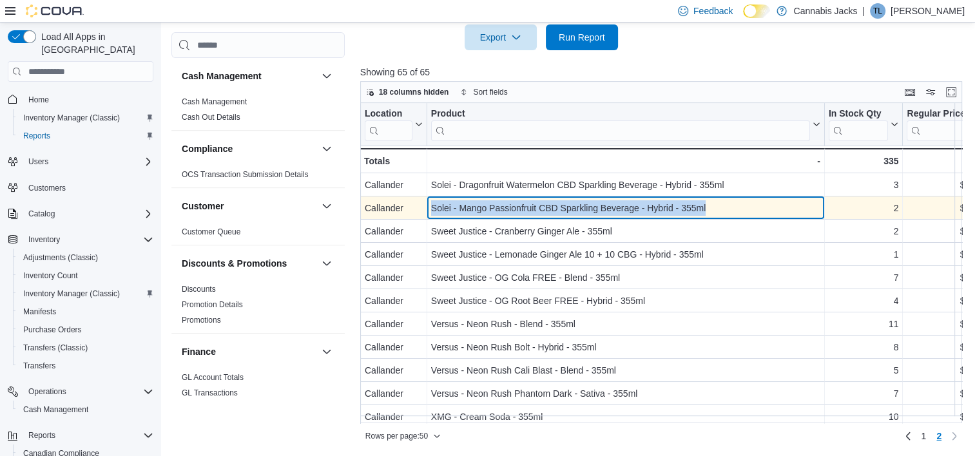
drag, startPoint x: 432, startPoint y: 206, endPoint x: 716, endPoint y: 200, distance: 283.6
click at [716, 201] on div "Solei - Mango Passionfruit CBD Sparkling Beverage - Hybrid - 355ml" at bounding box center [625, 208] width 389 height 15
drag, startPoint x: 716, startPoint y: 200, endPoint x: 681, endPoint y: 209, distance: 36.1
copy div "Solei - Mango Passionfruit CBD Sparkling Beverage - Hybrid - 355ml"
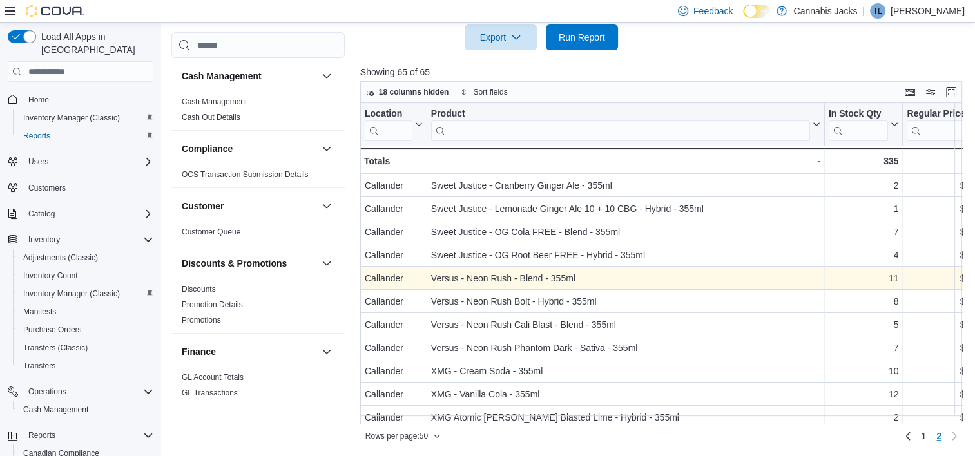
scroll to position [64, 0]
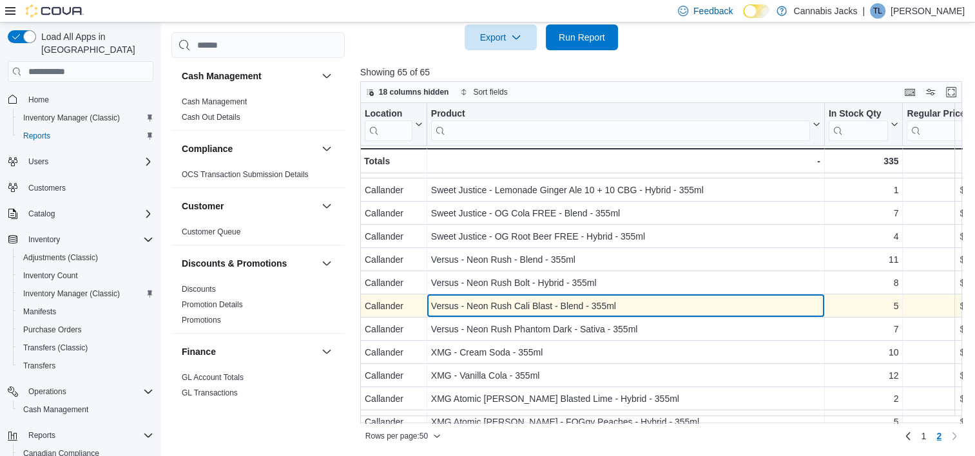
click at [559, 307] on div "Versus - Neon Rush Cali Blast - Blend - 355ml" at bounding box center [625, 306] width 389 height 15
drag, startPoint x: 431, startPoint y: 305, endPoint x: 619, endPoint y: 305, distance: 187.5
click at [619, 305] on div "Versus - Neon Rush Cali Blast - Blend - 355ml" at bounding box center [625, 306] width 389 height 15
drag, startPoint x: 619, startPoint y: 305, endPoint x: 573, endPoint y: 305, distance: 45.1
copy div "Versus - Neon Rush Cali Blast - Blend - 355ml"
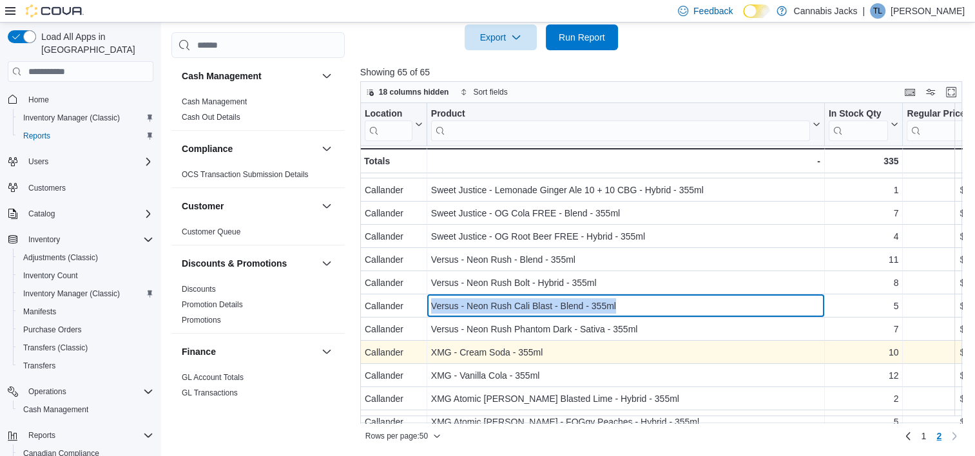
scroll to position [105, 0]
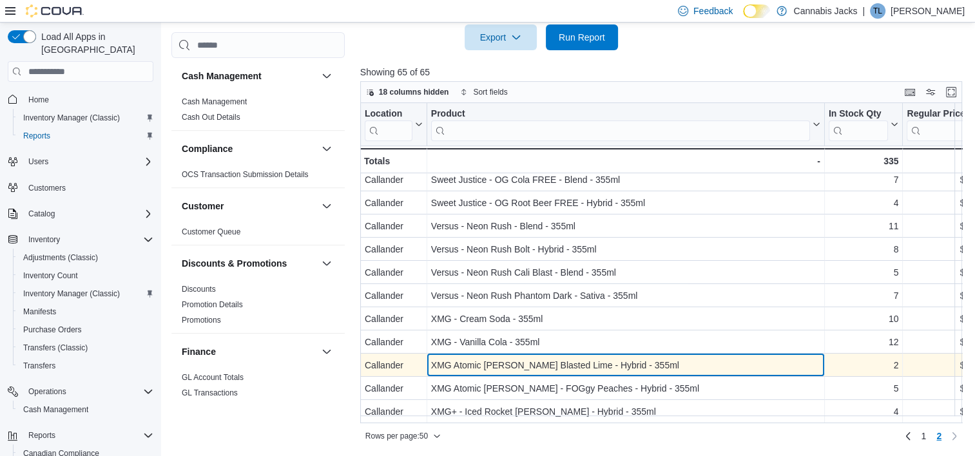
click at [541, 359] on div "XMG Atomic [PERSON_NAME] Blasted Lime - Hybrid - 355ml" at bounding box center [625, 365] width 389 height 15
drag, startPoint x: 432, startPoint y: 357, endPoint x: 672, endPoint y: 351, distance: 240.4
click at [672, 358] on div "XMG Atomic [PERSON_NAME] Blasted Lime - Hybrid - 355ml" at bounding box center [625, 365] width 389 height 15
drag, startPoint x: 672, startPoint y: 351, endPoint x: 644, endPoint y: 360, distance: 29.1
copy div "XMG Atomic [PERSON_NAME] Blasted Lime - Hybrid - 355ml"
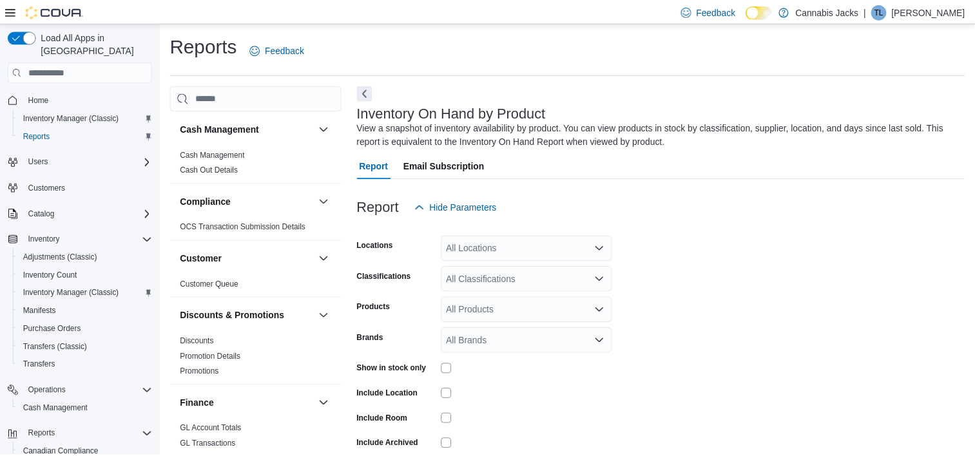
scroll to position [43, 0]
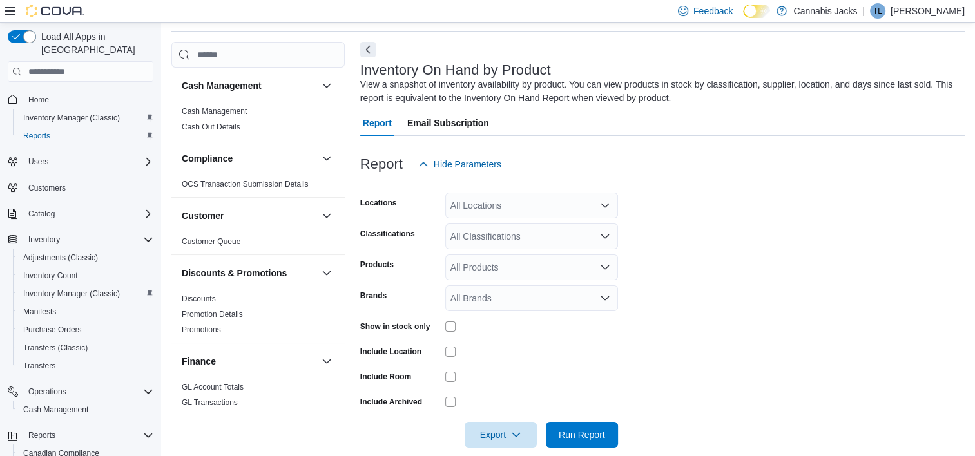
click at [606, 208] on icon "Open list of options" at bounding box center [605, 205] width 10 height 10
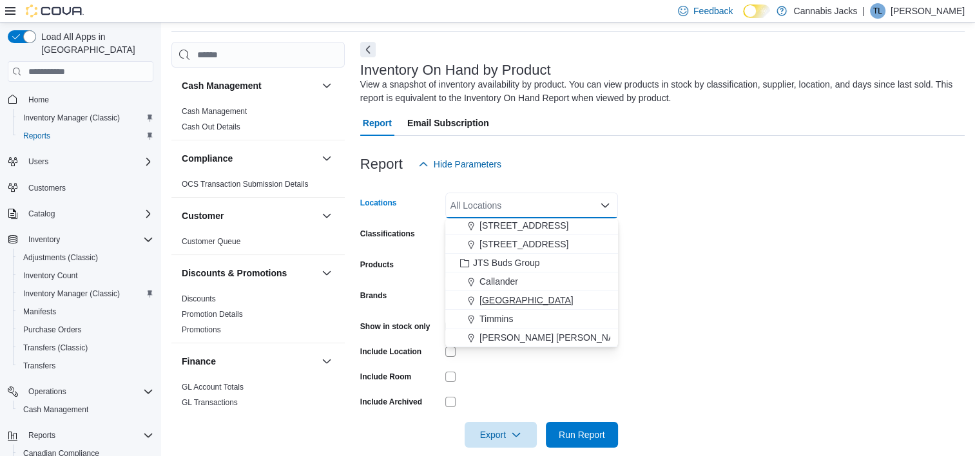
click at [508, 300] on span "[GEOGRAPHIC_DATA]" at bounding box center [526, 300] width 94 height 13
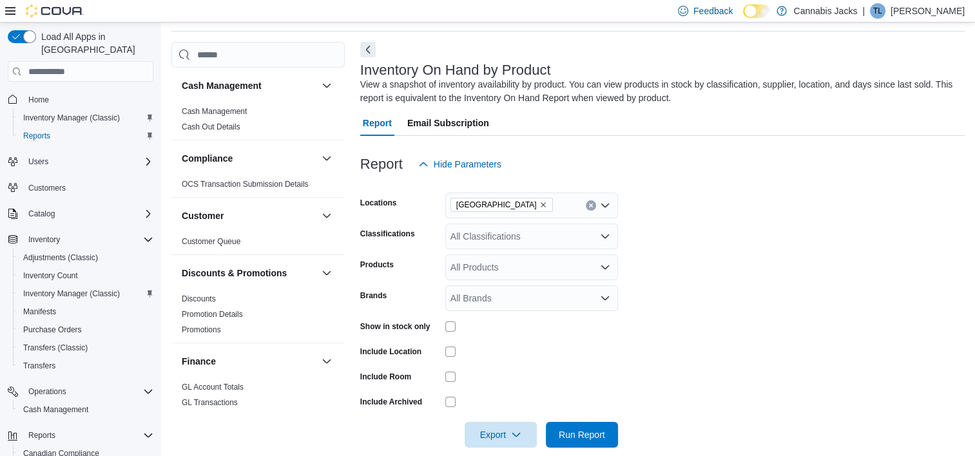
click at [760, 245] on form "Locations [GEOGRAPHIC_DATA] Classifications All Classifications Products All Pr…" at bounding box center [662, 312] width 604 height 271
click at [606, 239] on icon "Open list of options" at bounding box center [605, 236] width 10 height 10
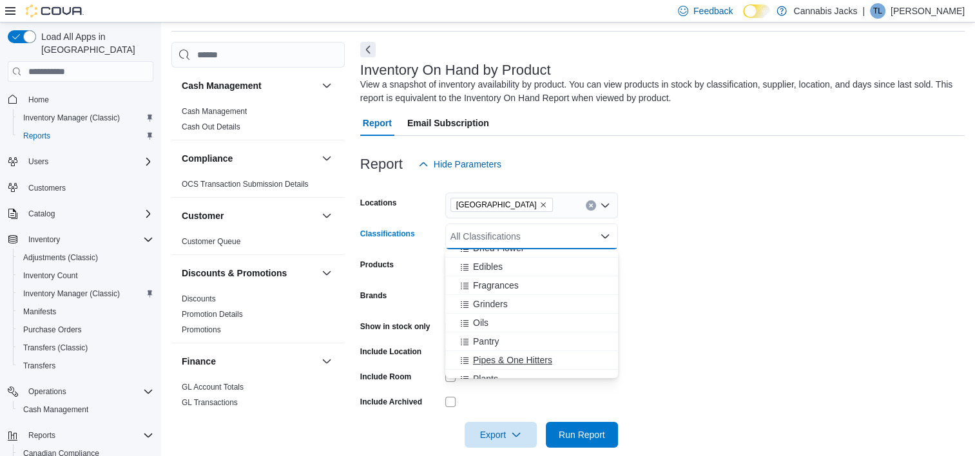
scroll to position [193, 0]
click at [506, 269] on span "Dried Flower" at bounding box center [498, 270] width 51 height 13
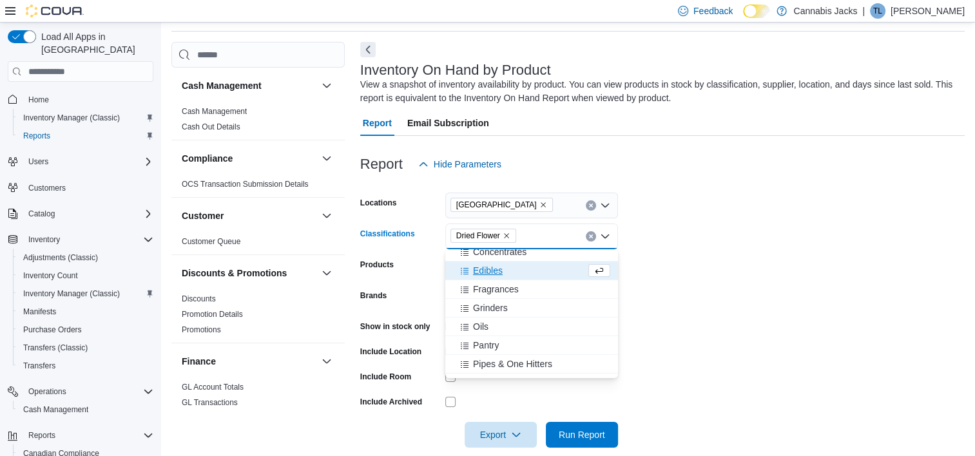
click at [709, 265] on form "Locations [GEOGRAPHIC_DATA] Classifications Dried Flower Combo box. Selected. D…" at bounding box center [662, 312] width 604 height 271
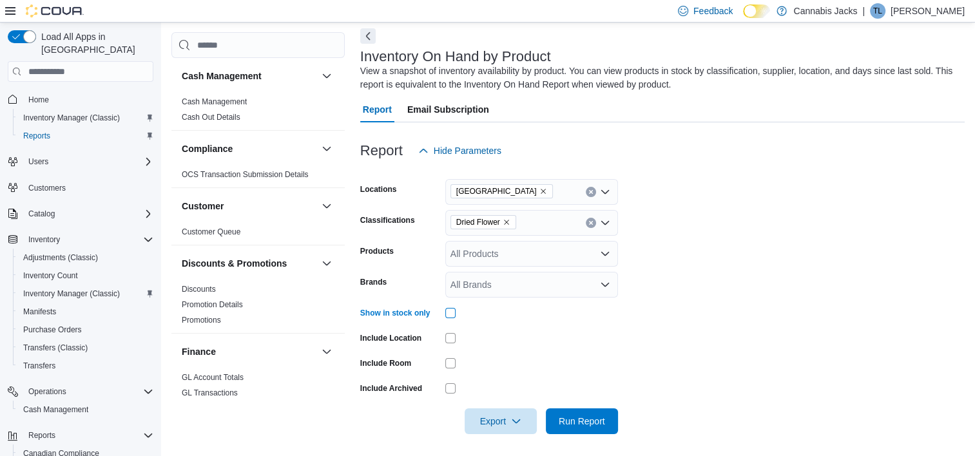
scroll to position [61, 0]
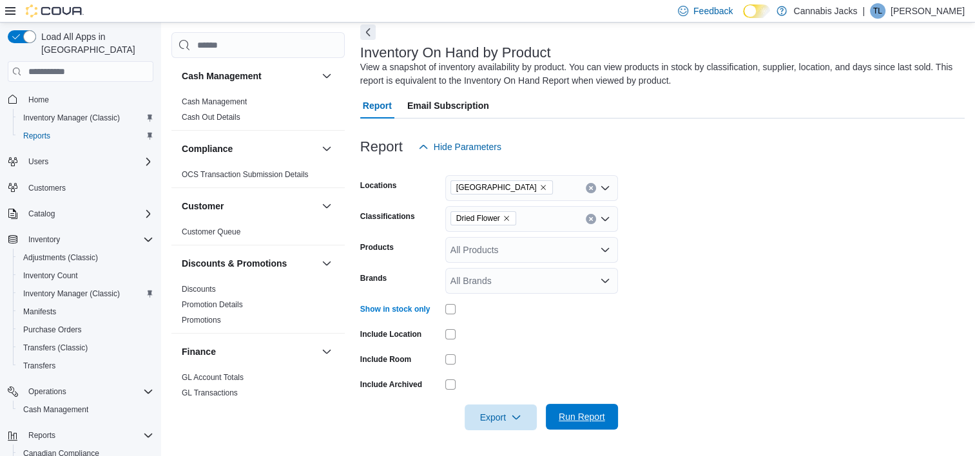
click at [586, 420] on span "Run Report" at bounding box center [582, 416] width 46 height 13
click at [506, 220] on icon "Remove Dried Flower from selection in this group" at bounding box center [507, 219] width 8 height 8
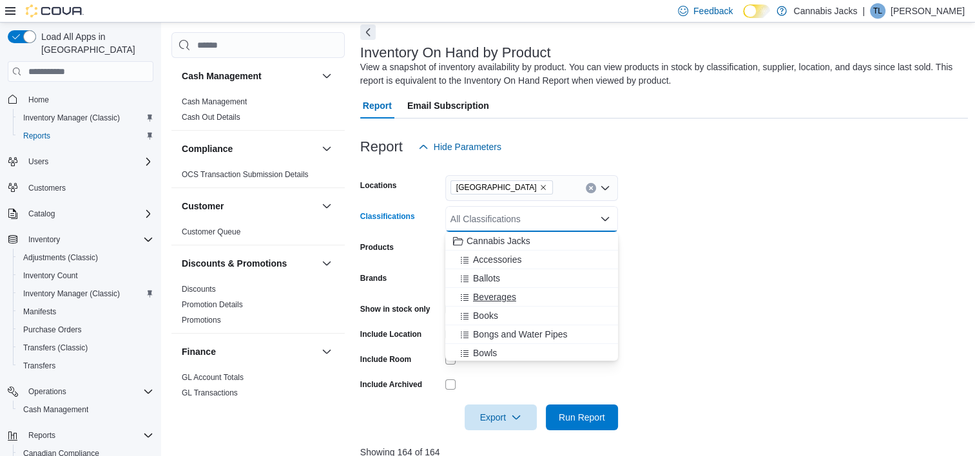
click at [497, 296] on span "Beverages" at bounding box center [494, 297] width 43 height 13
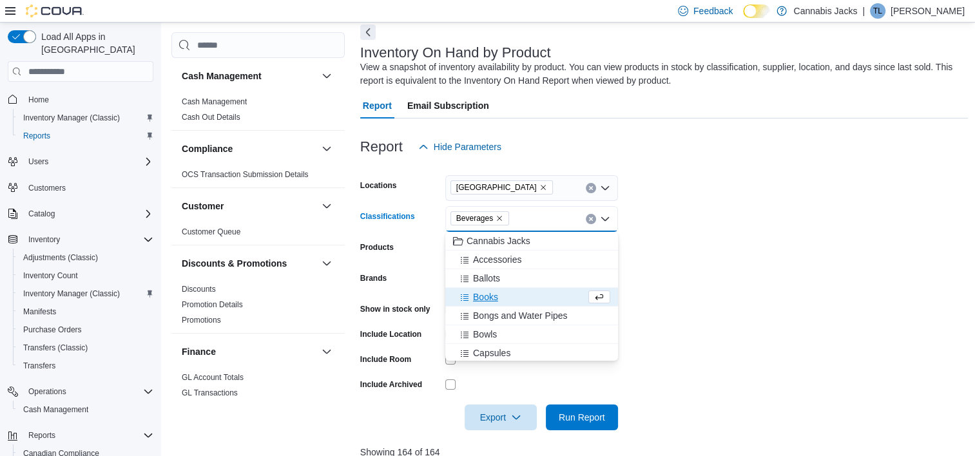
click at [688, 229] on form "Locations [GEOGRAPHIC_DATA] Classifications Beverages Combo box. Selected. [GEO…" at bounding box center [664, 295] width 608 height 271
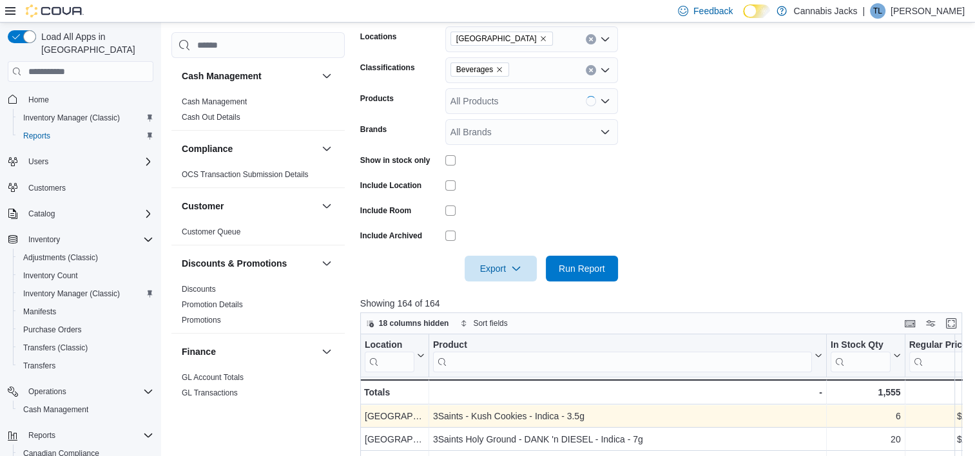
scroll to position [318, 0]
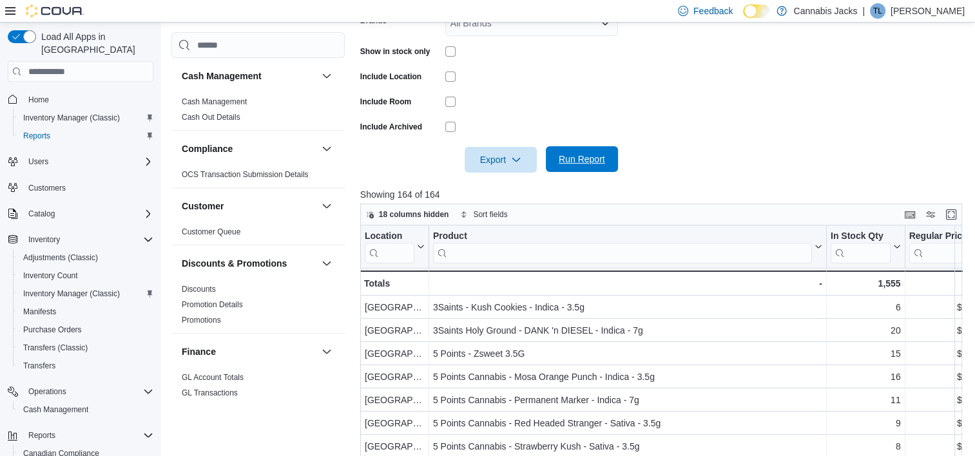
click at [573, 160] on span "Run Report" at bounding box center [582, 159] width 46 height 13
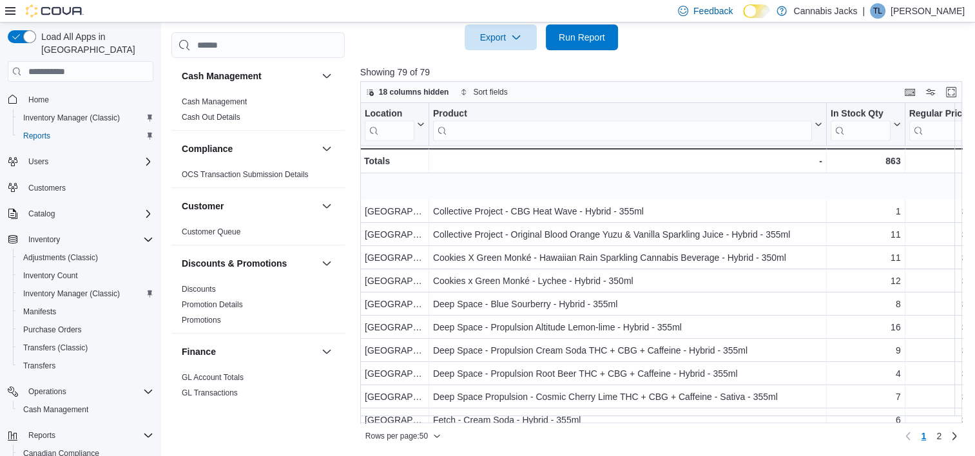
scroll to position [258, 0]
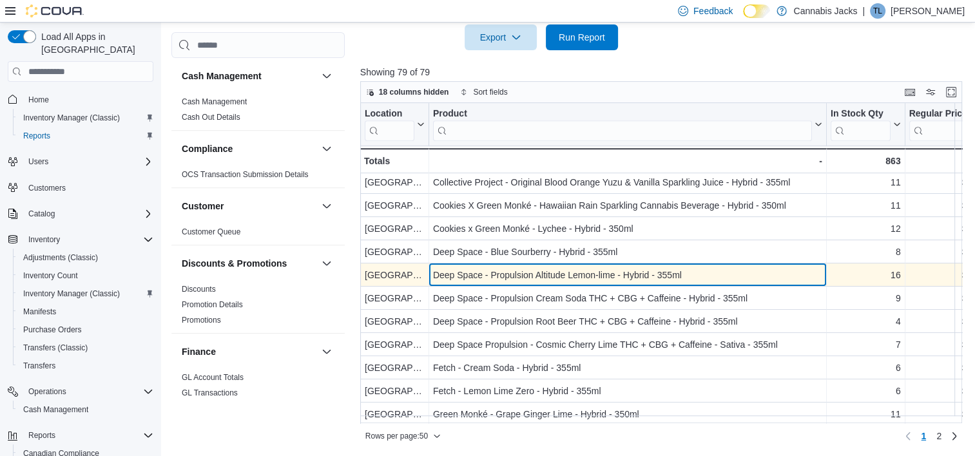
click at [521, 277] on div "Deep Space - Propulsion Altitude Lemon-lime - Hybrid - 355ml" at bounding box center [627, 275] width 389 height 15
drag, startPoint x: 439, startPoint y: 273, endPoint x: 675, endPoint y: 274, distance: 235.2
click at [675, 274] on div "Deep Space - Propulsion Altitude Lemon-lime - Hybrid - 355ml - Product, column …" at bounding box center [628, 275] width 398 height 23
drag, startPoint x: 675, startPoint y: 274, endPoint x: 634, endPoint y: 277, distance: 40.7
copy div "Deep Space - Propulsion Altitude Lemon-lime - Hybrid - 355"
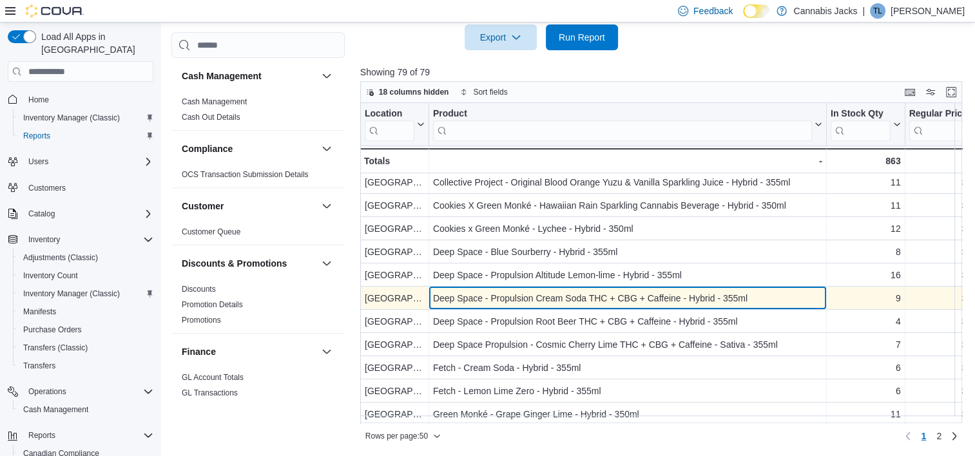
click at [472, 296] on div "Deep Space - Propulsion Cream Soda THC + CBG + Caffeine - Hybrid - 355ml" at bounding box center [627, 298] width 389 height 15
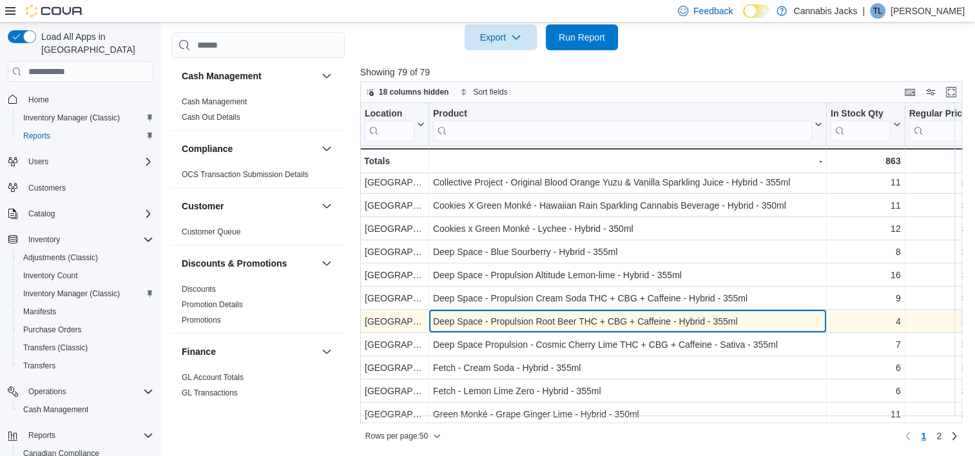
click at [504, 317] on div "Deep Space - Propulsion Root Beer THC + CBG + Caffeine - Hybrid - 355ml" at bounding box center [627, 321] width 389 height 15
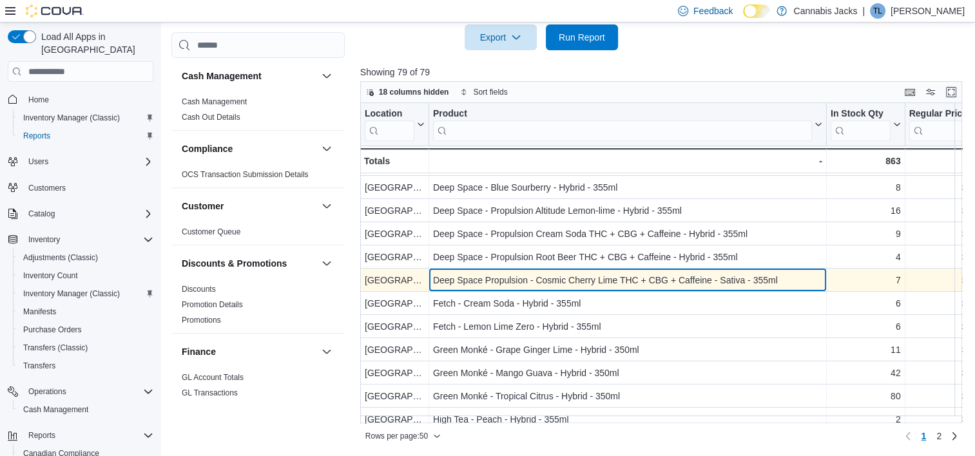
click at [510, 285] on div "Deep Space Propulsion - Cosmic Cherry Lime THC + CBG + Caffeine - Sativa - 355ml" at bounding box center [627, 280] width 389 height 15
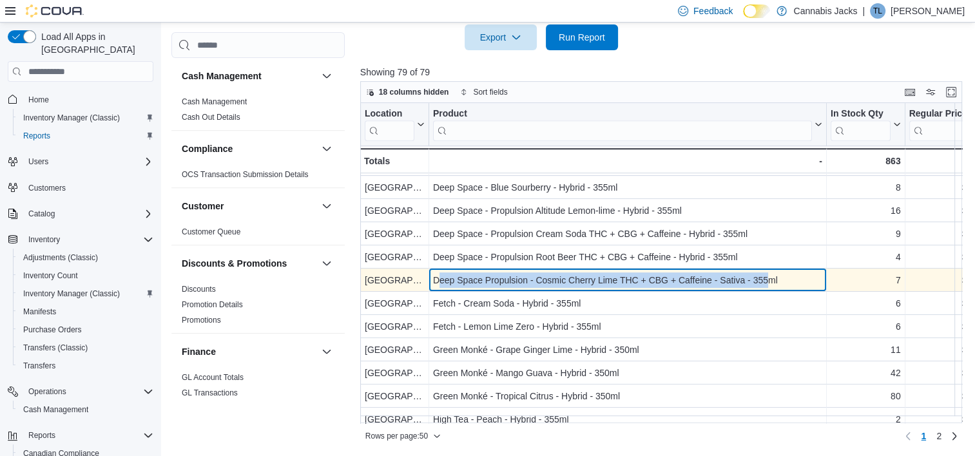
drag, startPoint x: 436, startPoint y: 278, endPoint x: 768, endPoint y: 278, distance: 332.5
click at [768, 278] on div "Deep Space Propulsion - Cosmic Cherry Lime THC + CBG + Caffeine - Sativa - 355ml" at bounding box center [627, 280] width 389 height 15
drag, startPoint x: 768, startPoint y: 278, endPoint x: 707, endPoint y: 282, distance: 60.7
copy div "eep Space Propulsion - Cosmic Cherry Lime THC + CBG + Caffeine - Sativa - 355"
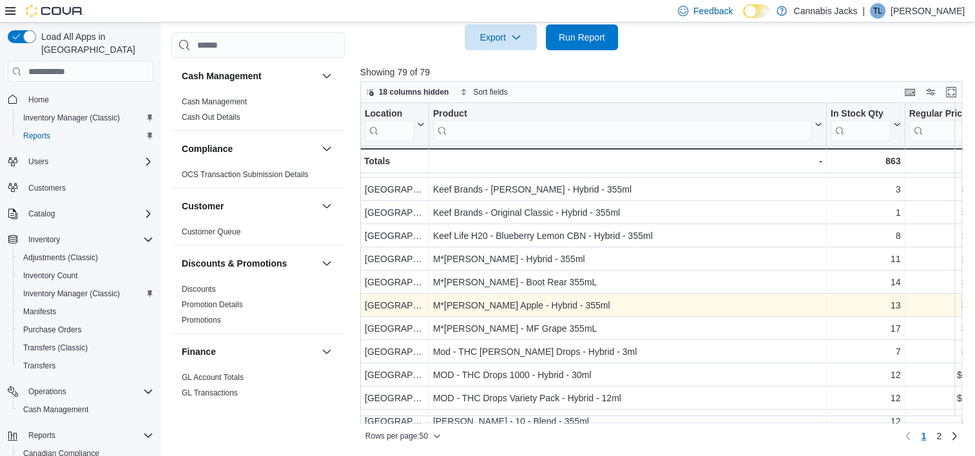
scroll to position [644, 0]
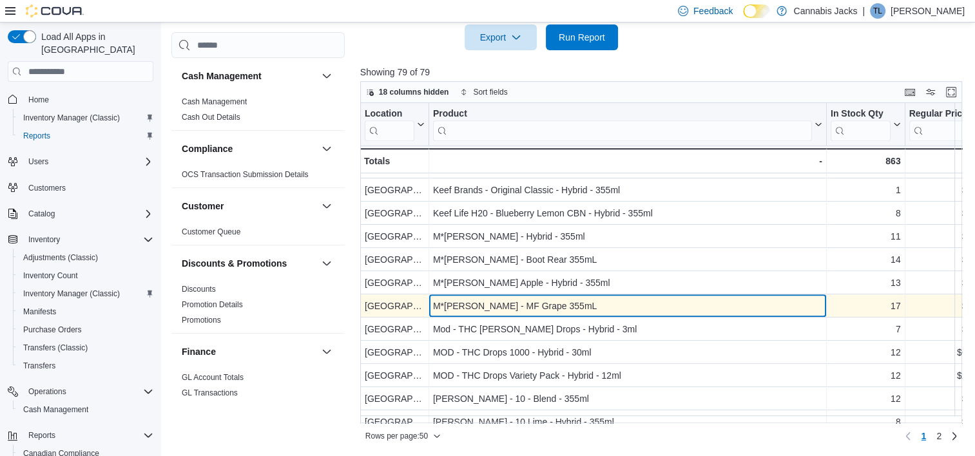
click at [548, 312] on div "M*[PERSON_NAME] - MF Grape 355mL" at bounding box center [627, 306] width 389 height 15
drag, startPoint x: 434, startPoint y: 305, endPoint x: 561, endPoint y: 299, distance: 126.4
click at [561, 299] on div "M*[PERSON_NAME] - MF Grape 355mL" at bounding box center [627, 306] width 389 height 15
drag, startPoint x: 561, startPoint y: 299, endPoint x: 539, endPoint y: 305, distance: 22.2
copy div "M*[PERSON_NAME] - MF Grape 355mL"
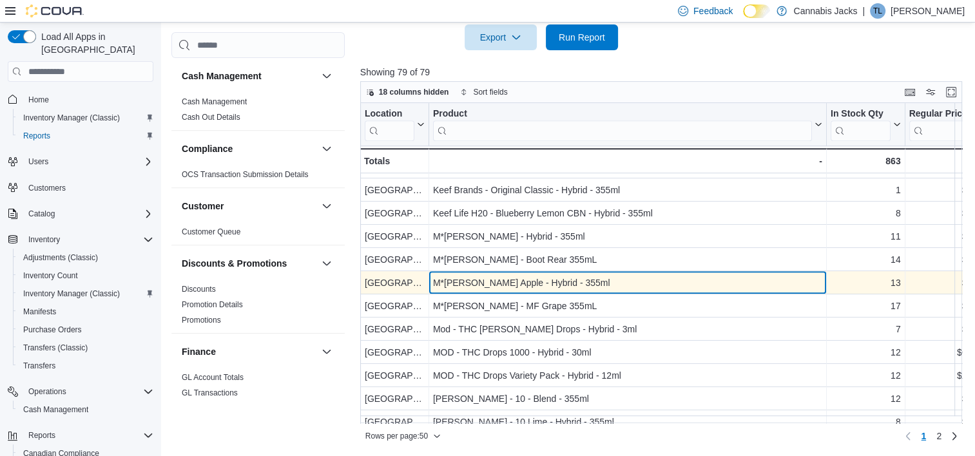
click at [499, 284] on div "M*[PERSON_NAME] Apple - Hybrid - 355ml" at bounding box center [627, 283] width 389 height 15
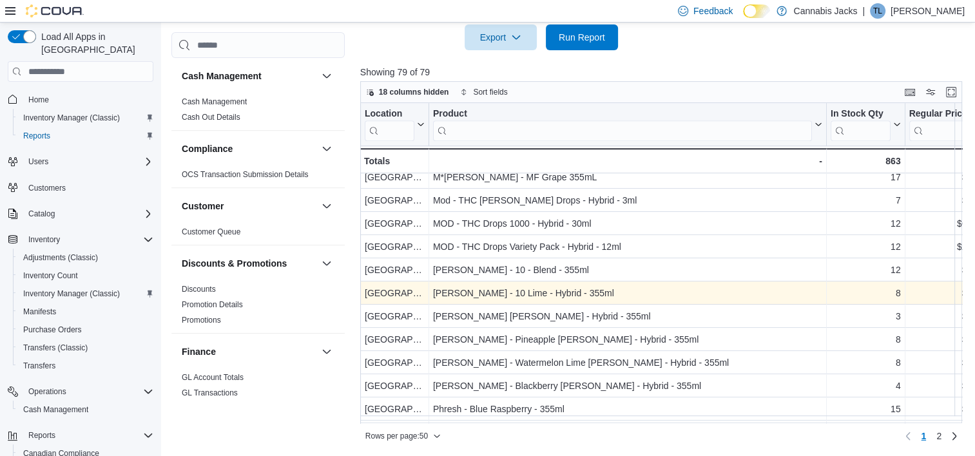
scroll to position [838, 0]
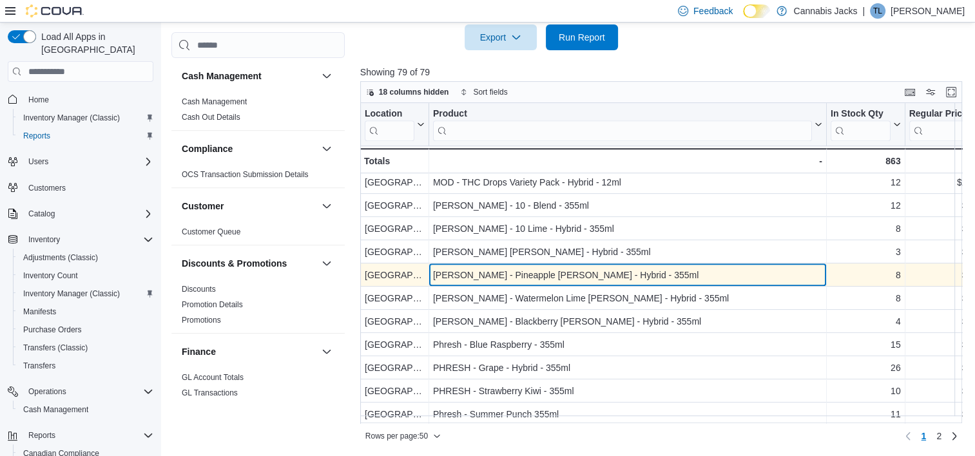
click at [508, 276] on div "[PERSON_NAME] - Pineapple [PERSON_NAME] - Hybrid - 355ml" at bounding box center [627, 275] width 389 height 15
drag, startPoint x: 433, startPoint y: 273, endPoint x: 452, endPoint y: 274, distance: 18.7
click at [452, 274] on div "[PERSON_NAME] - Pineapple [PERSON_NAME] - Hybrid - 355ml" at bounding box center [627, 275] width 389 height 15
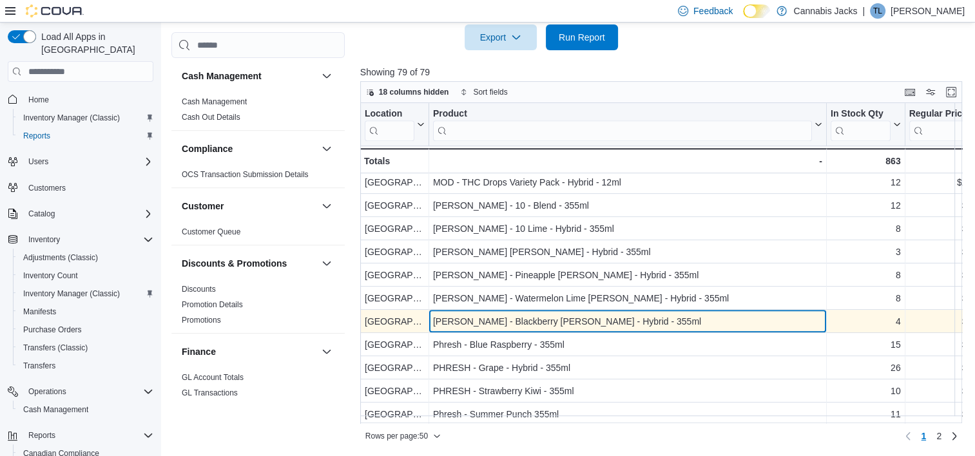
click at [486, 322] on div "[PERSON_NAME] - Blackberry [PERSON_NAME] - Hybrid - 355ml" at bounding box center [627, 321] width 389 height 15
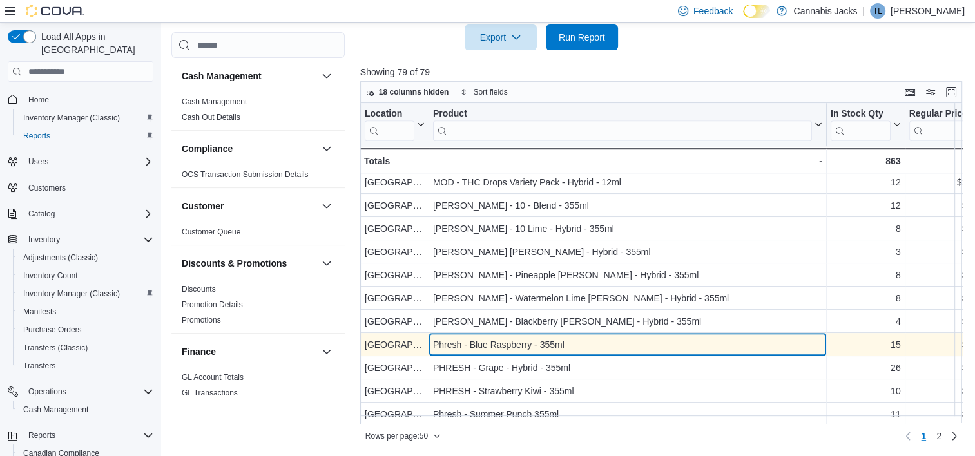
click at [487, 339] on div "Phresh - Blue Raspberry - 355ml" at bounding box center [627, 345] width 389 height 15
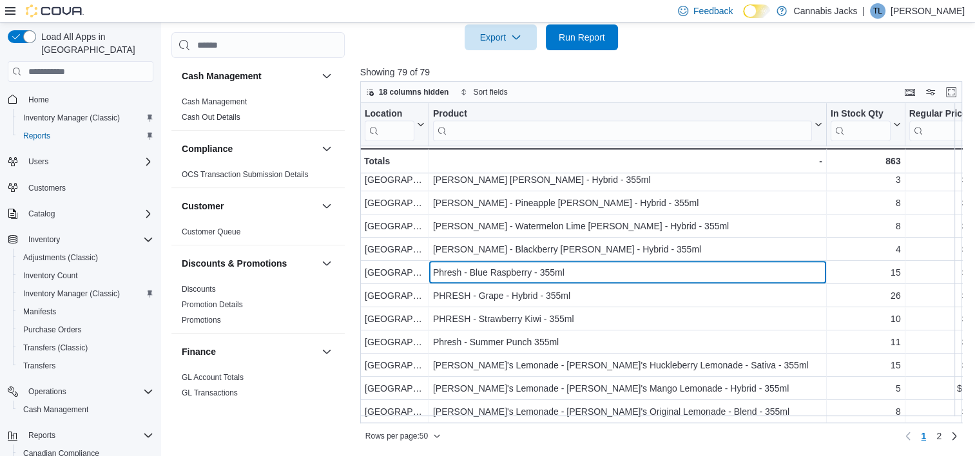
scroll to position [917, 0]
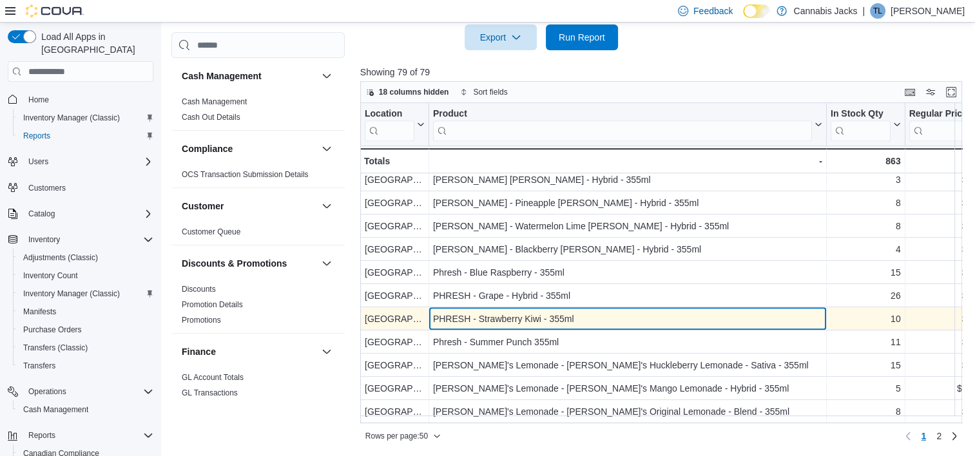
click at [485, 312] on div "PHRESH - Strawberry Kiwi - 355ml" at bounding box center [627, 319] width 389 height 15
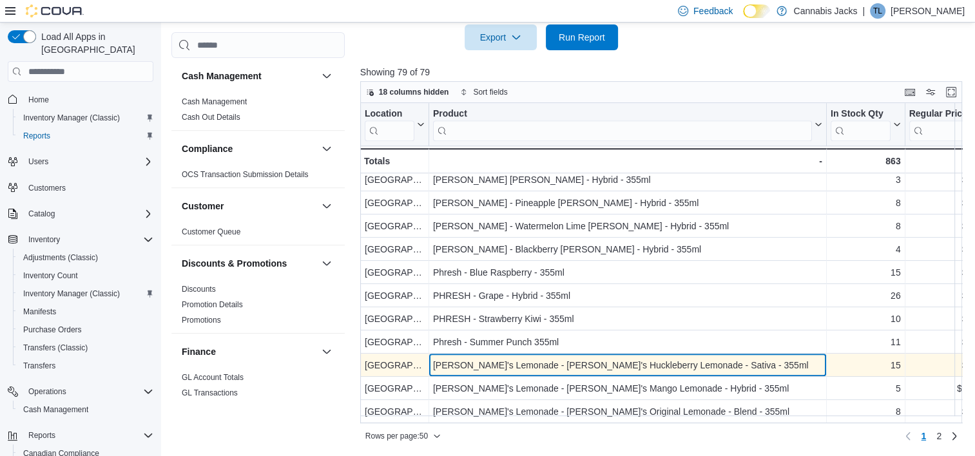
click at [530, 361] on div "[PERSON_NAME]'s Lemonade - [PERSON_NAME]'s Huckleberry Lemonade - Sativa - 355ml" at bounding box center [627, 365] width 389 height 15
drag, startPoint x: 431, startPoint y: 356, endPoint x: 700, endPoint y: 352, distance: 269.3
click at [700, 354] on div "[PERSON_NAME]'s Lemonade - [PERSON_NAME]'s Huckleberry Lemonade - Sativa - 355m…" at bounding box center [628, 365] width 398 height 23
drag, startPoint x: 700, startPoint y: 352, endPoint x: 626, endPoint y: 359, distance: 74.4
copy div "[PERSON_NAME]'s Lemonade - [PERSON_NAME]'s Huckleberry Lemonade - Sativa - 355ml"
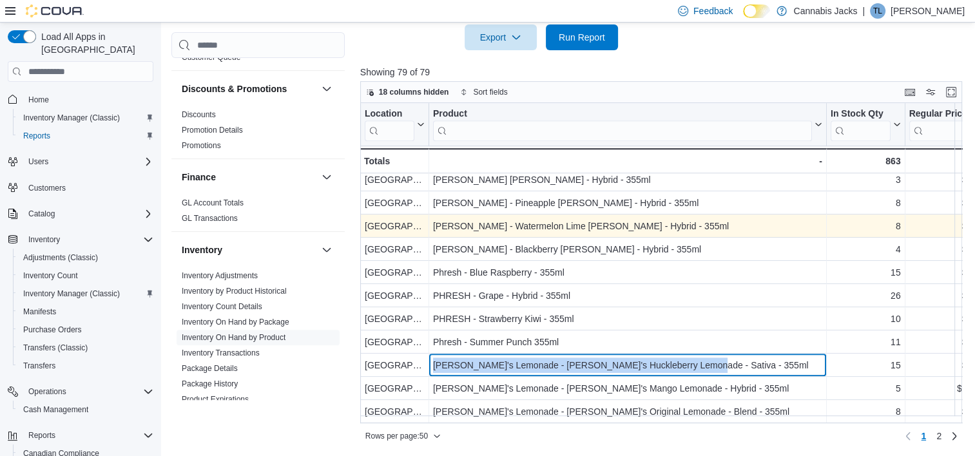
scroll to position [193, 0]
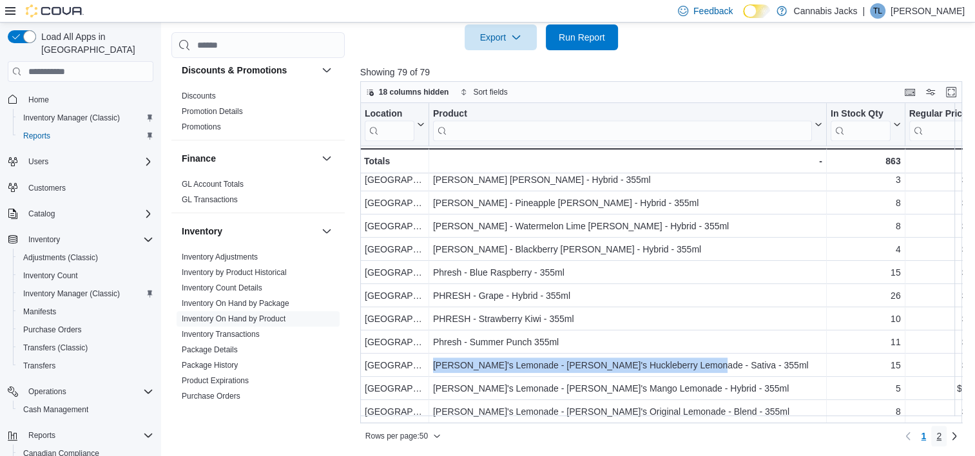
drag, startPoint x: 945, startPoint y: 439, endPoint x: 899, endPoint y: 423, distance: 49.1
click at [941, 439] on span "2" at bounding box center [938, 436] width 5 height 13
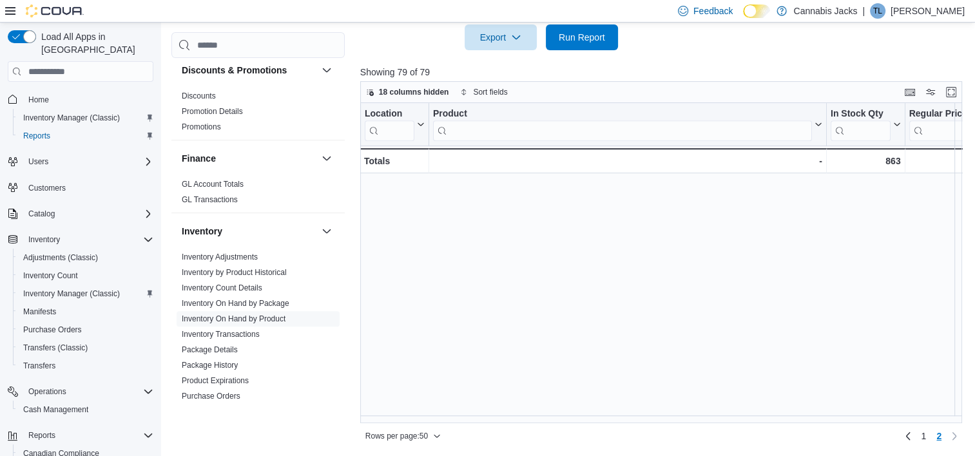
scroll to position [0, 0]
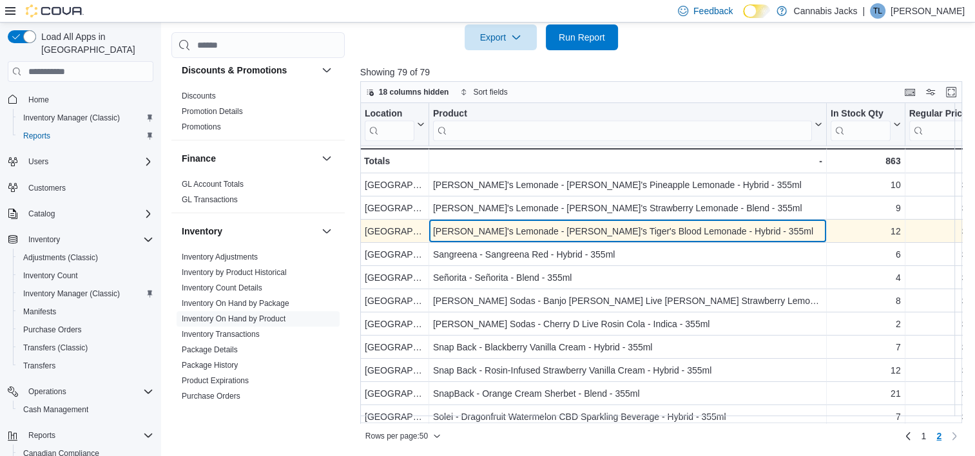
click at [517, 232] on div "[PERSON_NAME]'s Lemonade - [PERSON_NAME]'s Tiger's Blood Lemonade - Hybrid - 35…" at bounding box center [627, 231] width 389 height 15
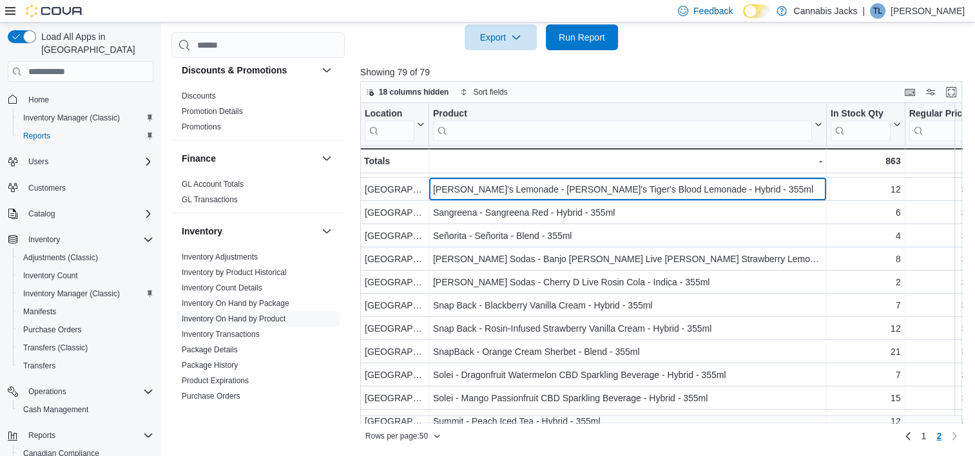
scroll to position [64, 0]
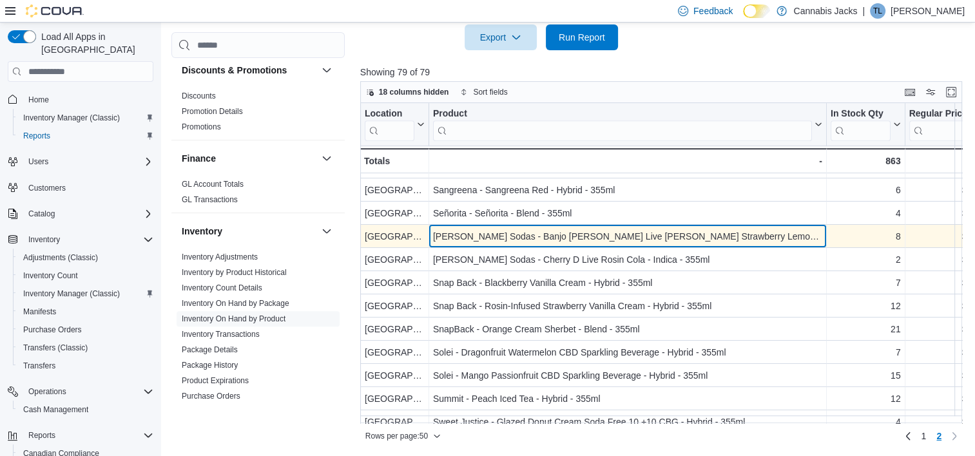
click at [456, 236] on div "[PERSON_NAME] Sodas - Banjo [PERSON_NAME] Live [PERSON_NAME] Strawberry Lemonad…" at bounding box center [627, 236] width 389 height 15
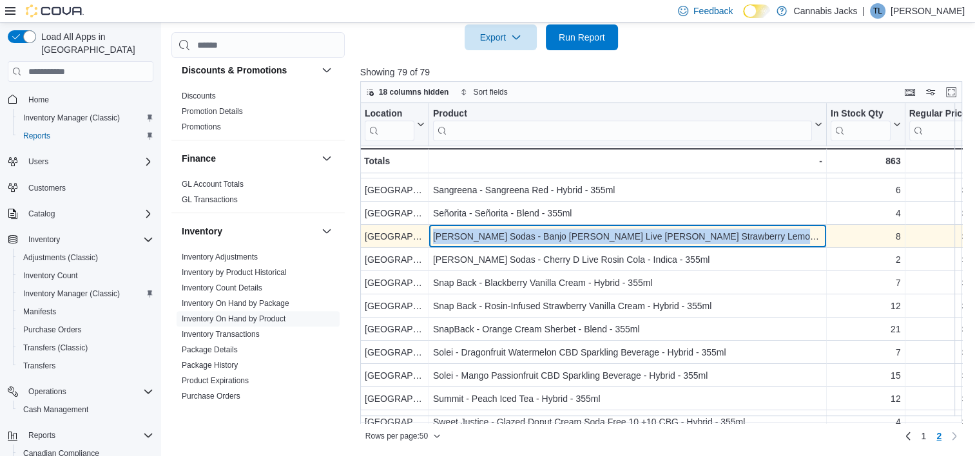
drag, startPoint x: 445, startPoint y: 232, endPoint x: 777, endPoint y: 231, distance: 332.5
click at [777, 231] on div "[PERSON_NAME] Sodas - Banjo [PERSON_NAME] Live [PERSON_NAME] Strawberry Lemonad…" at bounding box center [627, 236] width 389 height 15
drag, startPoint x: 777, startPoint y: 231, endPoint x: 739, endPoint y: 237, distance: 38.6
copy div "[PERSON_NAME] Sodas - Banjo [PERSON_NAME] Live [PERSON_NAME] Strawberry Lemonad…"
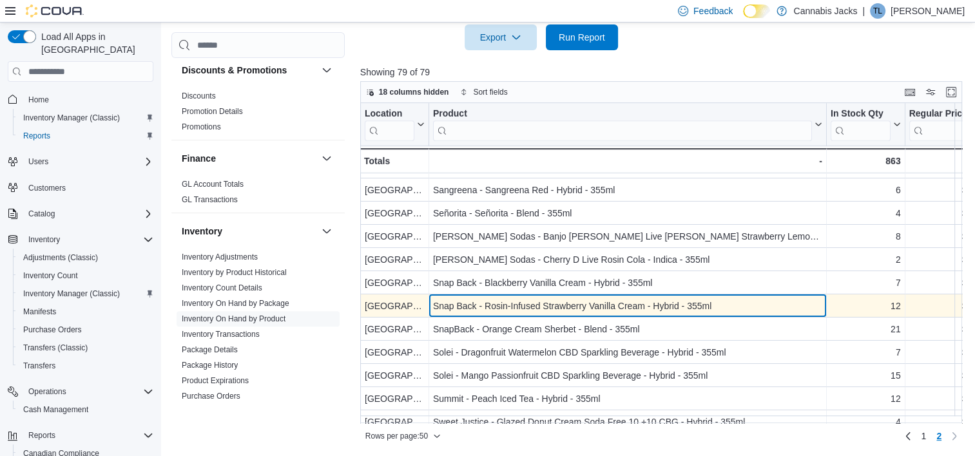
click at [507, 307] on div "Snap Back - Rosin-Infused Strawberry Vanilla Cream - Hybrid - 355ml" at bounding box center [627, 306] width 389 height 15
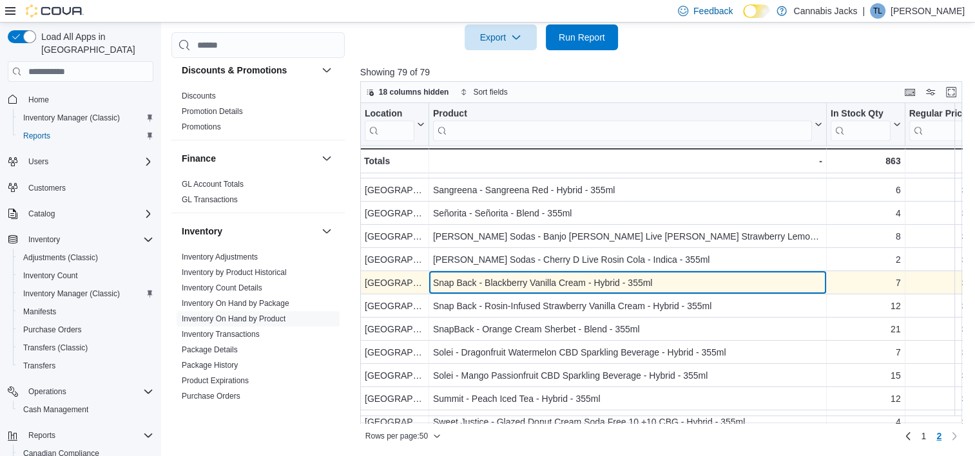
click at [505, 276] on div "Snap Back - Blackberry Vanilla Cream - Hybrid - 355ml" at bounding box center [627, 283] width 389 height 15
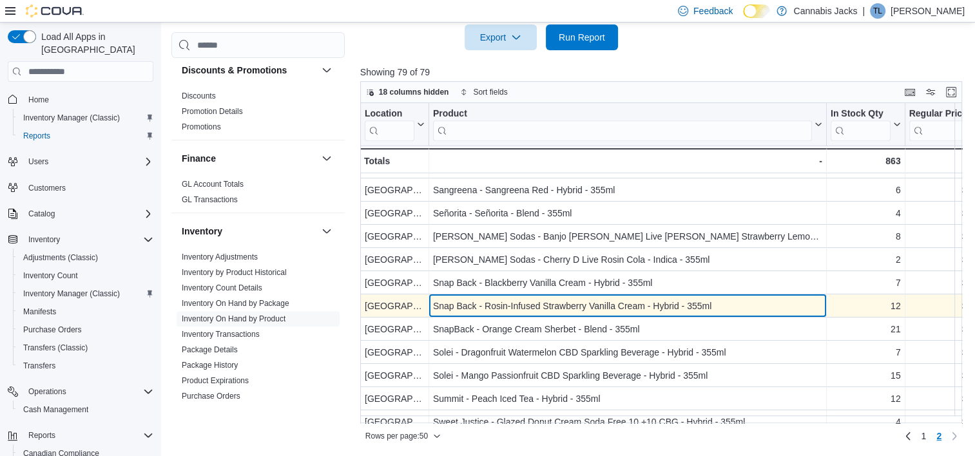
click at [438, 301] on div "Snap Back - Rosin-Infused Strawberry Vanilla Cream - Hybrid - 355ml" at bounding box center [627, 306] width 389 height 15
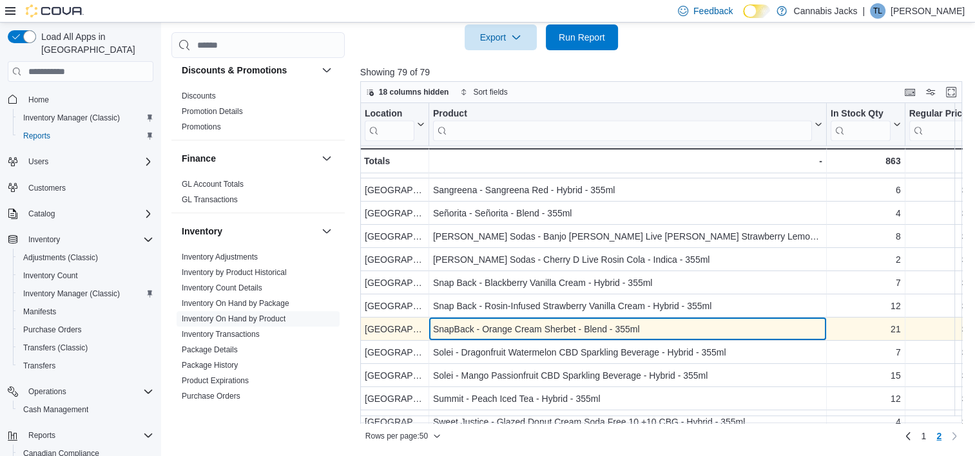
click at [452, 327] on div "SnapBack - Orange Cream Sherbet - Blend - 355ml" at bounding box center [627, 329] width 389 height 15
drag, startPoint x: 433, startPoint y: 327, endPoint x: 655, endPoint y: 327, distance: 221.6
click at [655, 327] on div "SnapBack - Orange Cream Sherbet - Blend - 355ml" at bounding box center [627, 329] width 389 height 15
drag, startPoint x: 655, startPoint y: 327, endPoint x: 617, endPoint y: 331, distance: 37.6
copy div "SnapBack - Orange Cream Sherbet - Blend - 355ml"
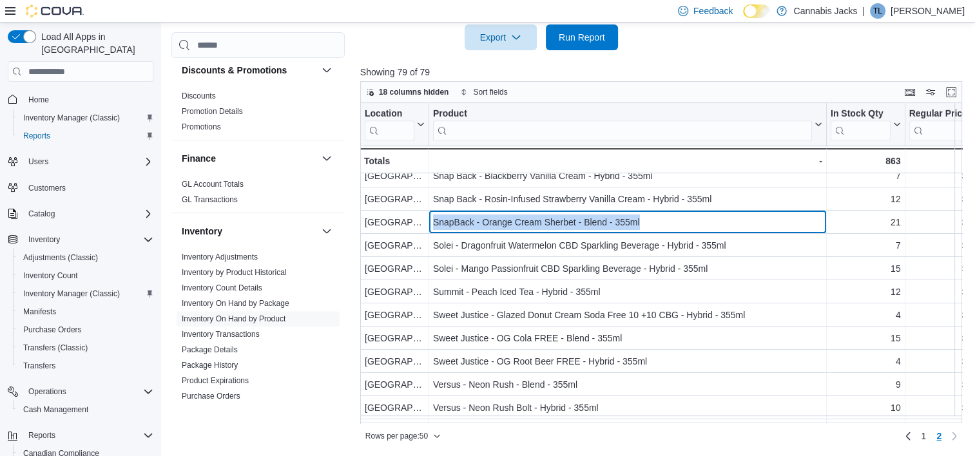
scroll to position [193, 0]
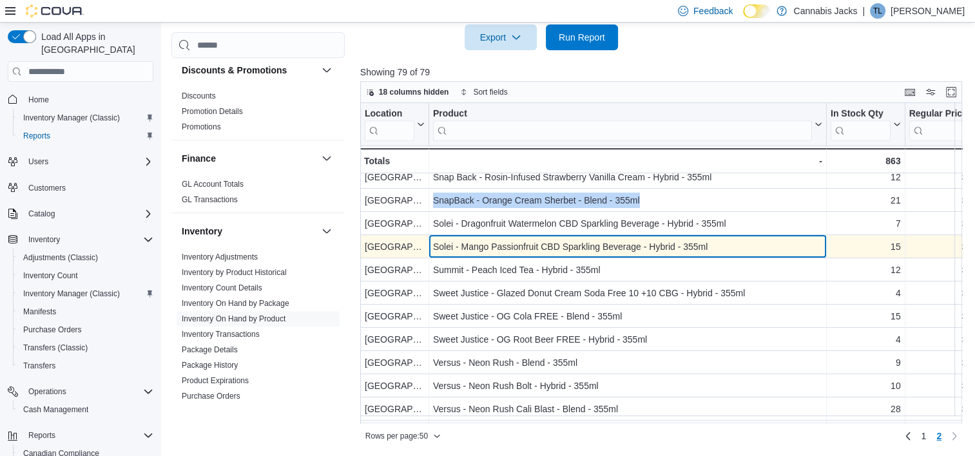
click at [510, 249] on div "Solei - Mango Passionfruit CBD Sparkling Beverage - Hybrid - 355ml" at bounding box center [627, 247] width 389 height 15
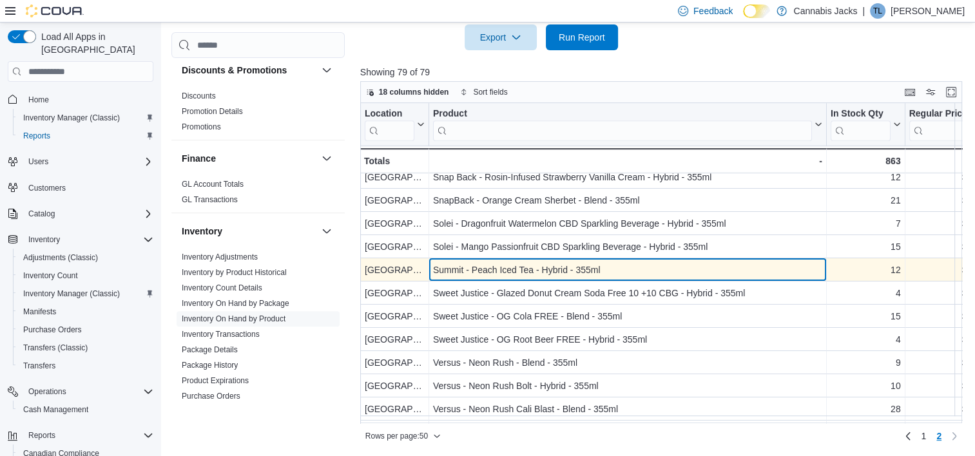
click at [461, 268] on div "Summit - Peach Iced Tea - Hybrid - 355ml" at bounding box center [627, 270] width 389 height 15
drag, startPoint x: 433, startPoint y: 268, endPoint x: 613, endPoint y: 271, distance: 180.4
click at [613, 271] on div "Summit - Peach Iced Tea - Hybrid - 355ml" at bounding box center [627, 270] width 389 height 15
drag, startPoint x: 613, startPoint y: 271, endPoint x: 564, endPoint y: 270, distance: 49.0
copy div "Summit - Peach Iced Tea - Hybrid - 355ml"
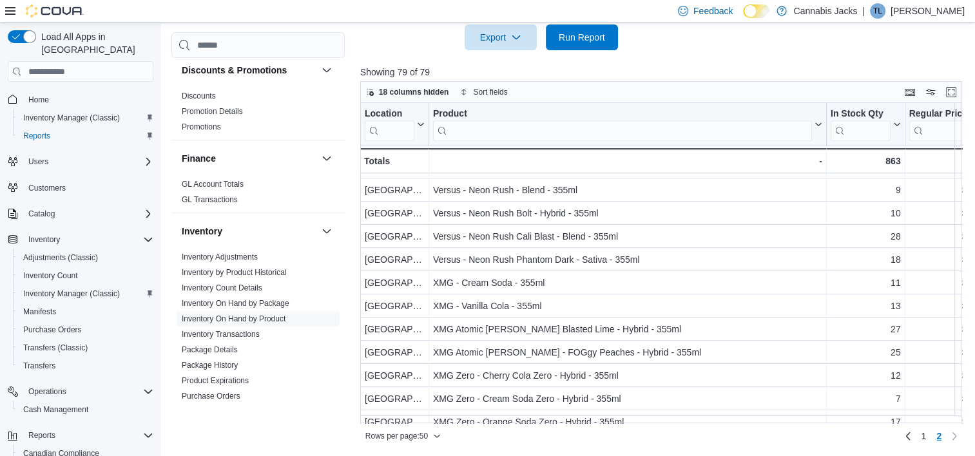
scroll to position [387, 0]
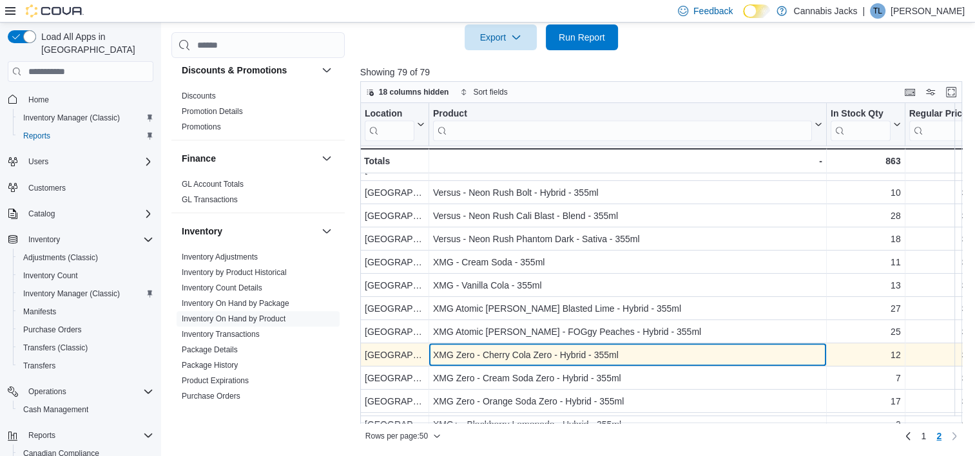
click at [523, 358] on div "XMG Zero - Cherry Cola Zero - Hybrid - 355ml" at bounding box center [627, 355] width 389 height 15
drag, startPoint x: 461, startPoint y: 351, endPoint x: 631, endPoint y: 351, distance: 170.1
click at [631, 351] on div "XMG Zero - Cherry Cola Zero - Hybrid - 355ml - Product, column 2, row 75" at bounding box center [628, 355] width 398 height 23
drag, startPoint x: 631, startPoint y: 351, endPoint x: 603, endPoint y: 354, distance: 28.5
copy div "XMG Zero - Cherry Cola Zero - Hybrid - 355ml"
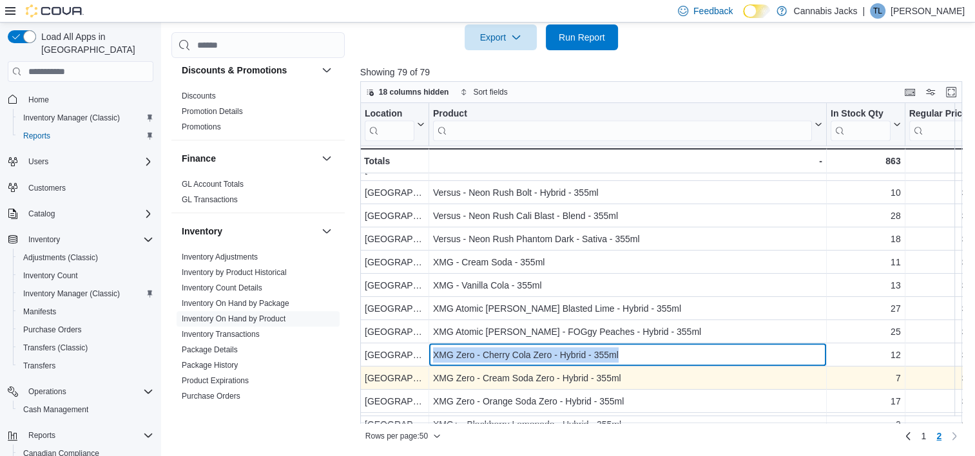
scroll to position [430, 0]
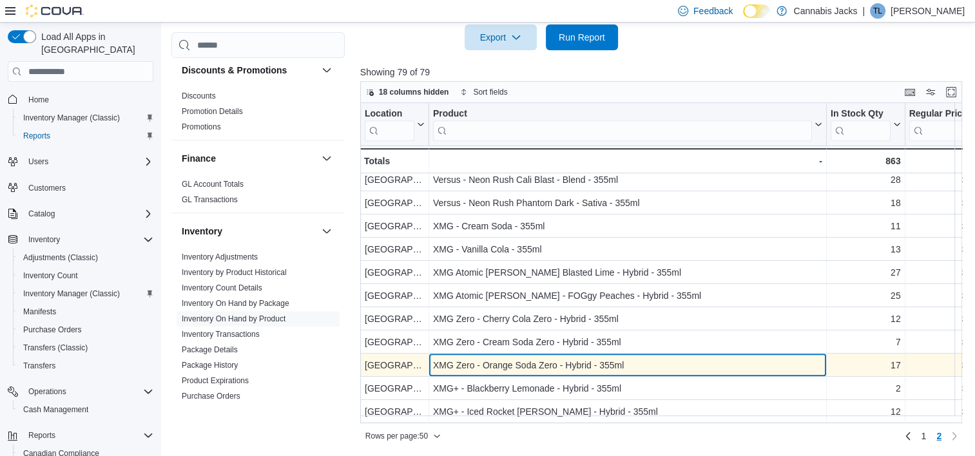
click at [464, 358] on div "XMG Zero - Orange Soda Zero - Hybrid - 355ml" at bounding box center [627, 365] width 389 height 15
drag, startPoint x: 435, startPoint y: 356, endPoint x: 624, endPoint y: 356, distance: 189.4
click at [624, 358] on div "XMG Zero - Orange Soda Zero - Hybrid - 355ml" at bounding box center [627, 365] width 389 height 15
drag, startPoint x: 624, startPoint y: 356, endPoint x: 598, endPoint y: 358, distance: 26.4
copy div "XMG Zero - Orange Soda Zero - Hybrid - 355ml"
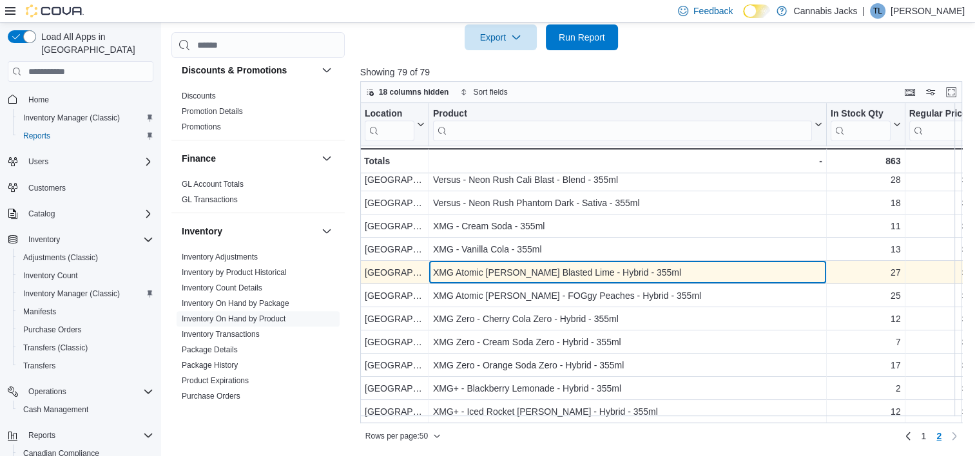
click at [528, 265] on div "XMG Atomic [PERSON_NAME] Blasted Lime - Hybrid - 355ml" at bounding box center [627, 272] width 389 height 15
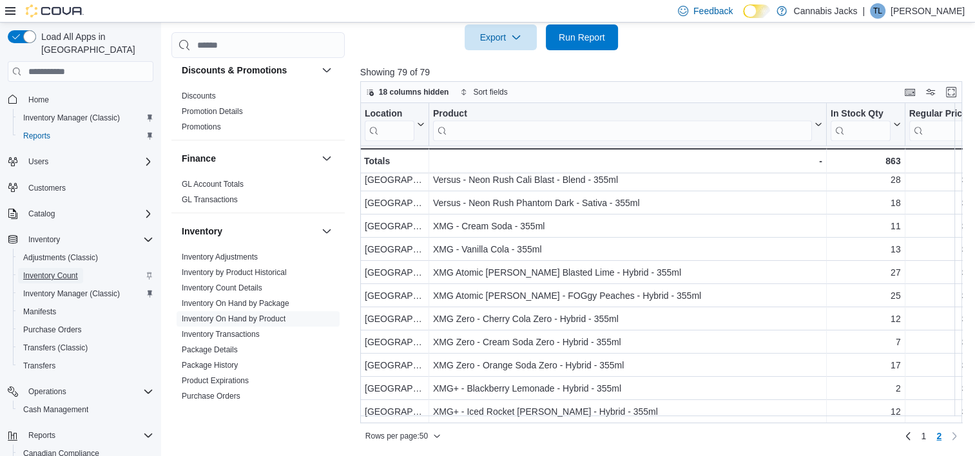
click at [61, 271] on span "Inventory Count" at bounding box center [50, 276] width 55 height 10
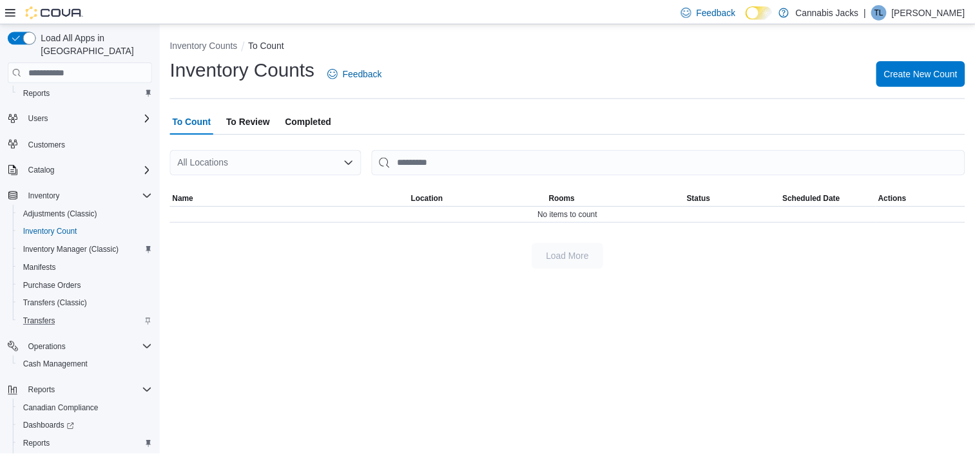
scroll to position [64, 0]
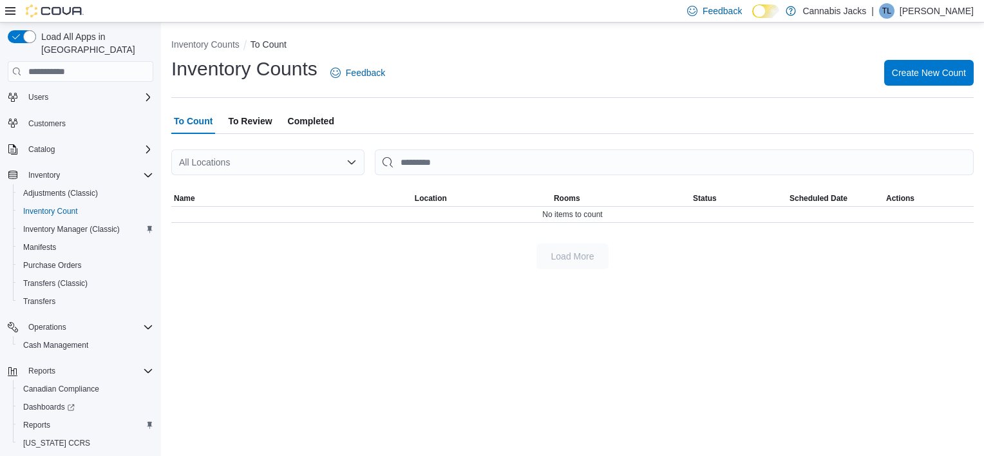
click at [254, 121] on span "To Review" at bounding box center [250, 121] width 44 height 26
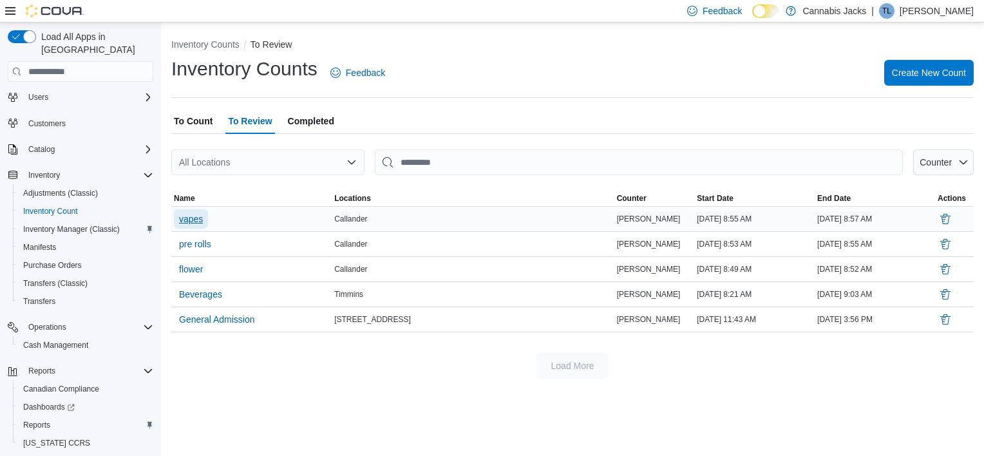
click at [194, 219] on span "vapes" at bounding box center [191, 219] width 24 height 13
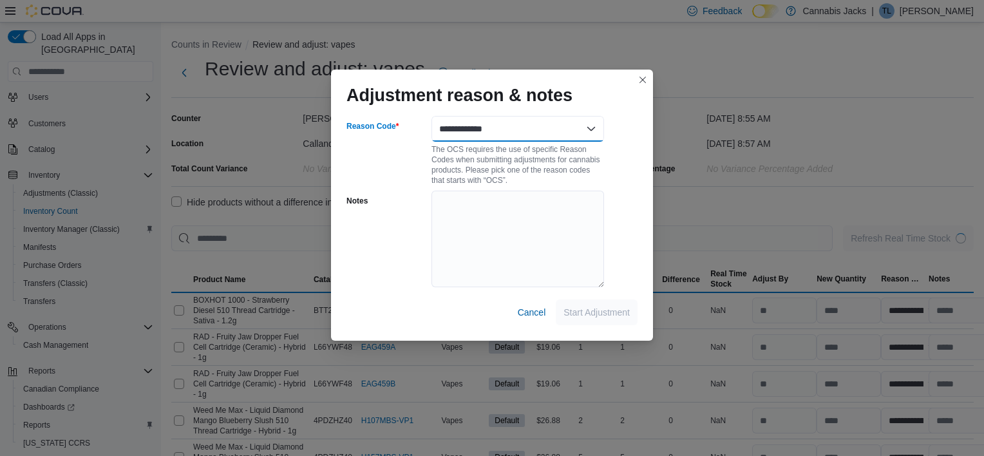
click at [593, 130] on select "**********" at bounding box center [518, 129] width 173 height 26
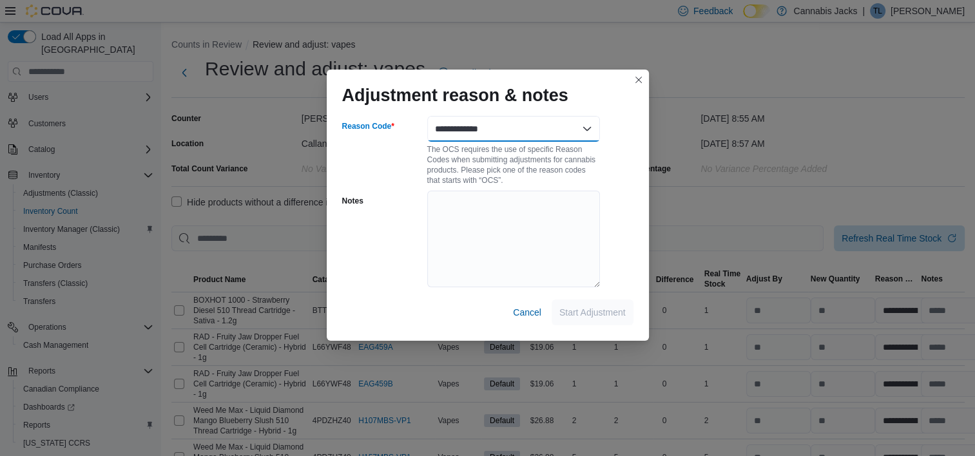
select select "**********"
click at [427, 116] on select "**********" at bounding box center [513, 129] width 173 height 26
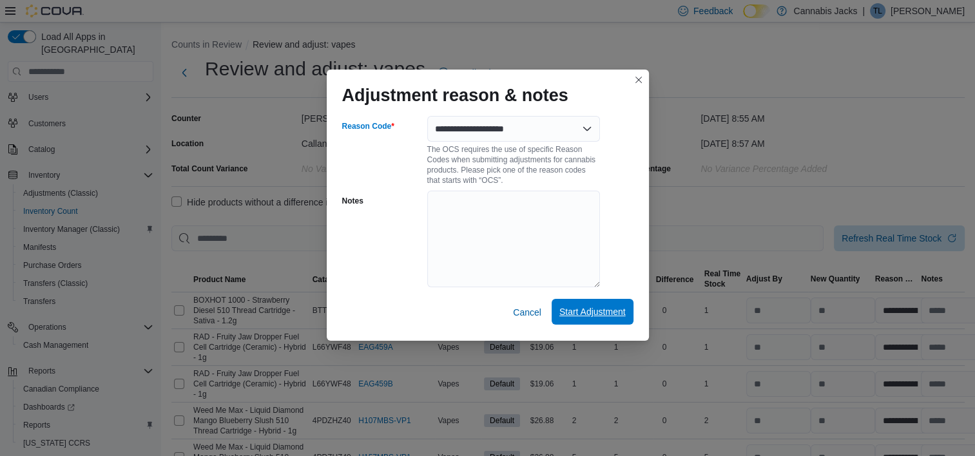
click at [587, 312] on span "Start Adjustment" at bounding box center [592, 311] width 66 height 13
select select "**********"
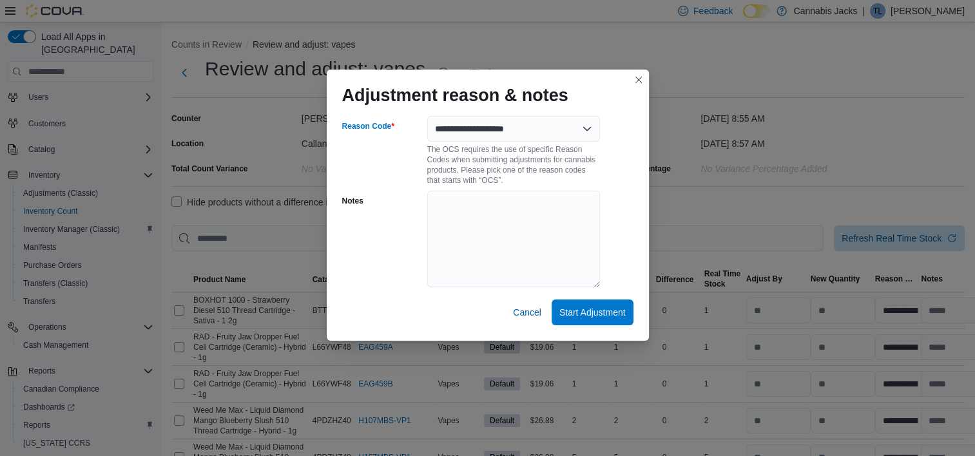
select select "**********"
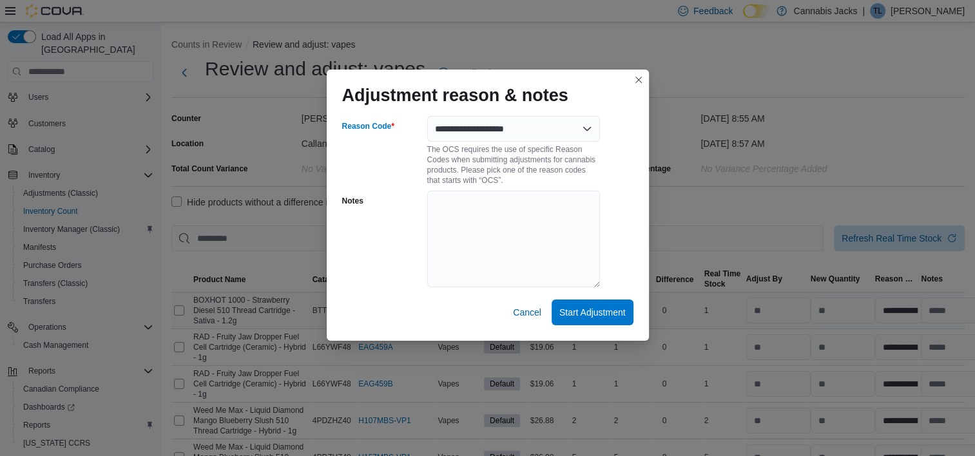
select select "**********"
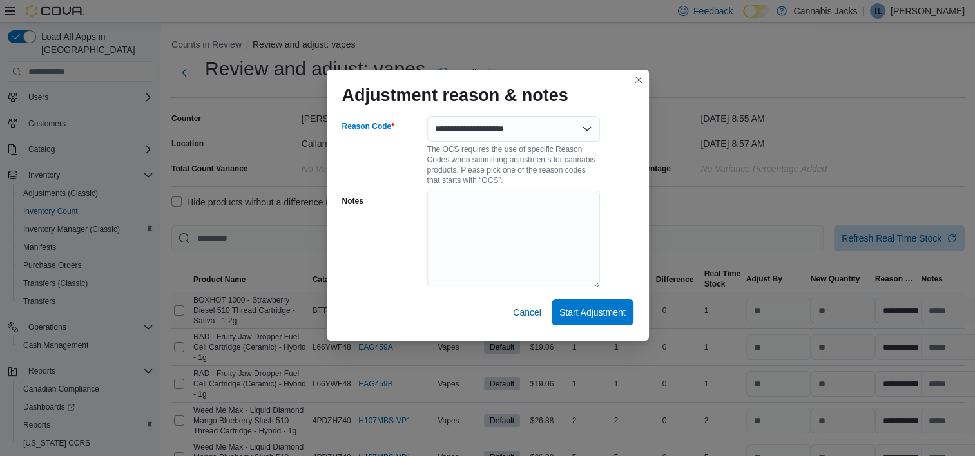
select select "**********"
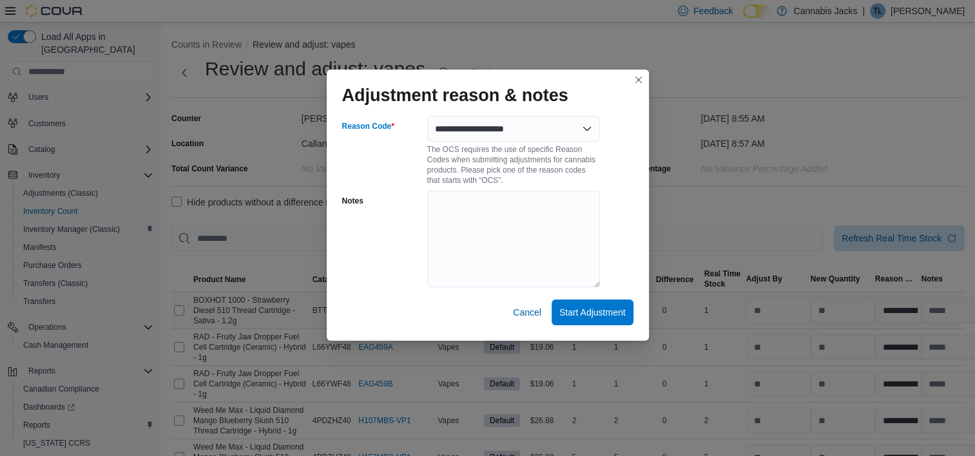
select select "**********"
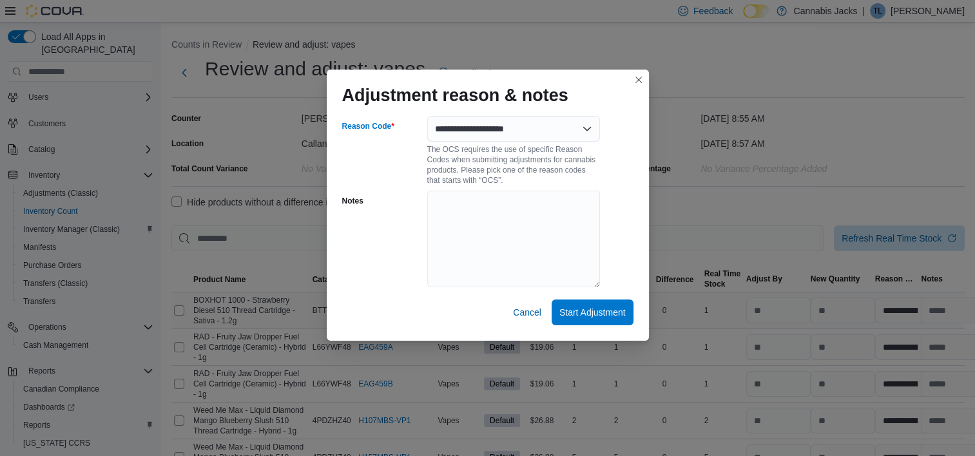
select select "**********"
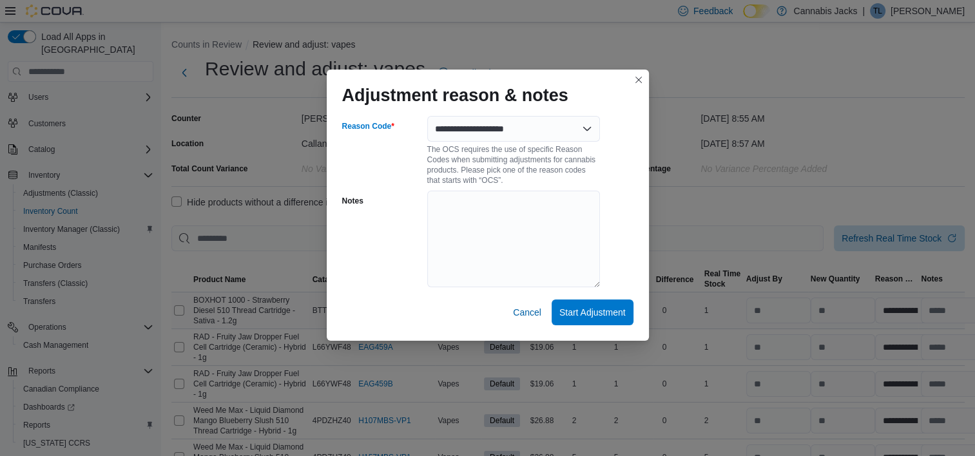
select select "**********"
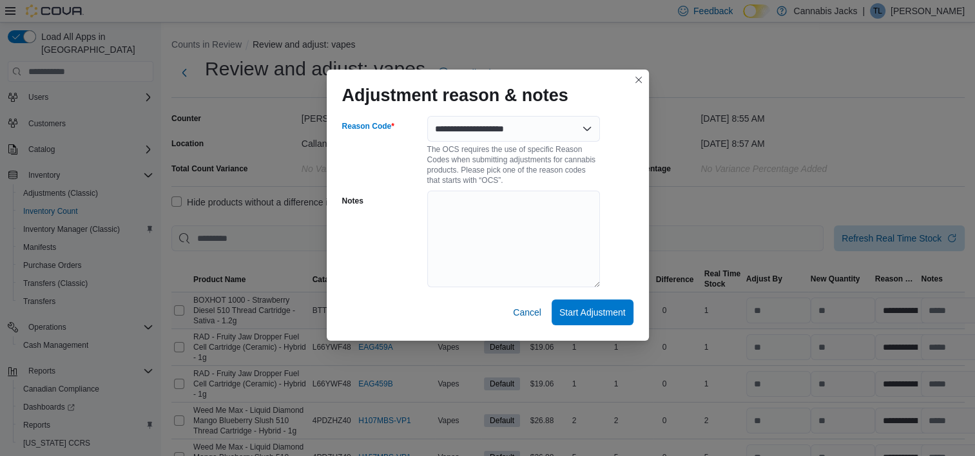
select select "**********"
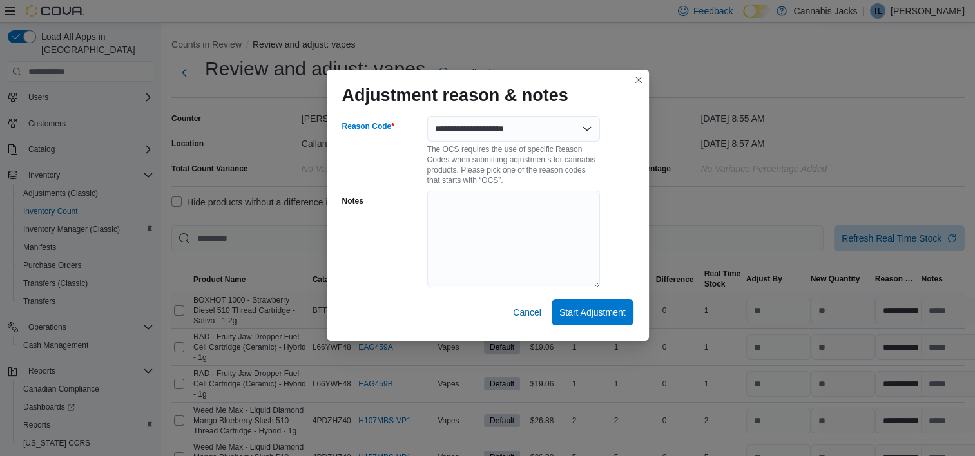
select select "**********"
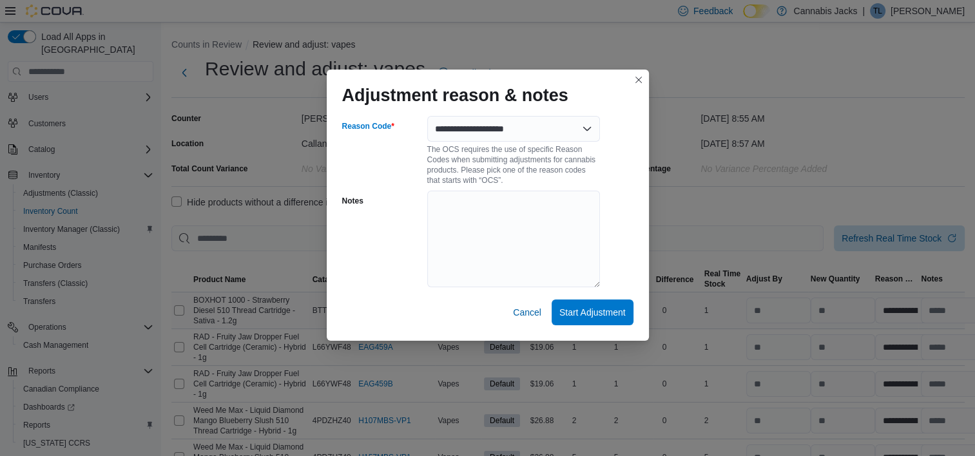
select select "**********"
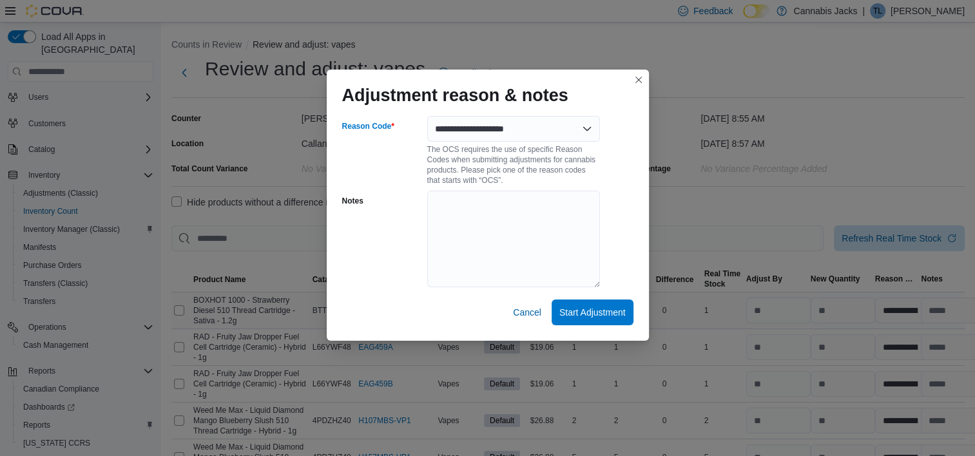
select select "**********"
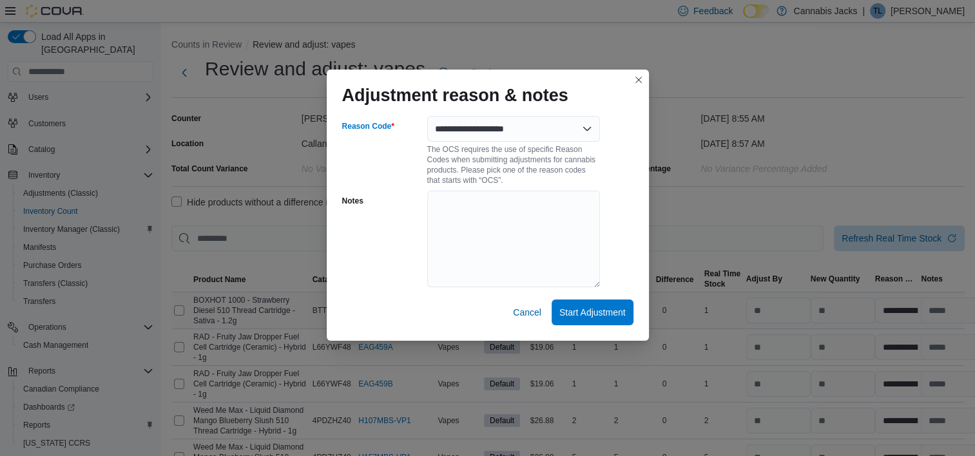
select select "**********"
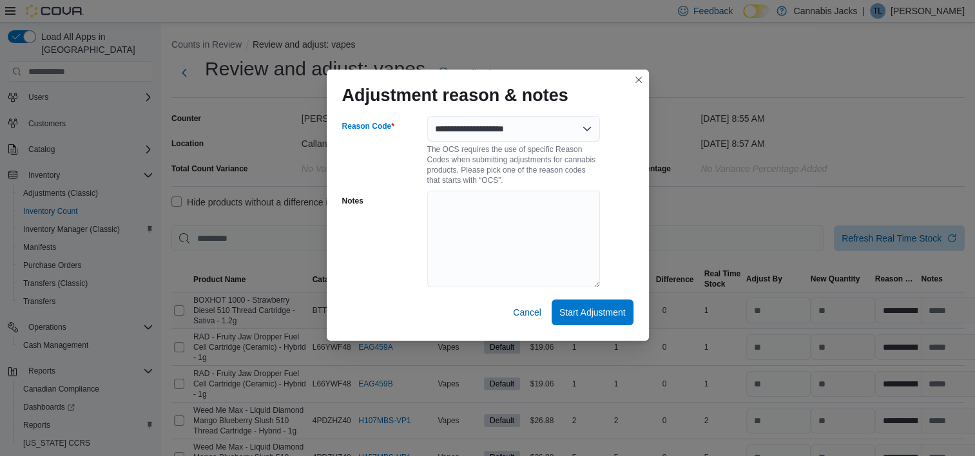
select select "**********"
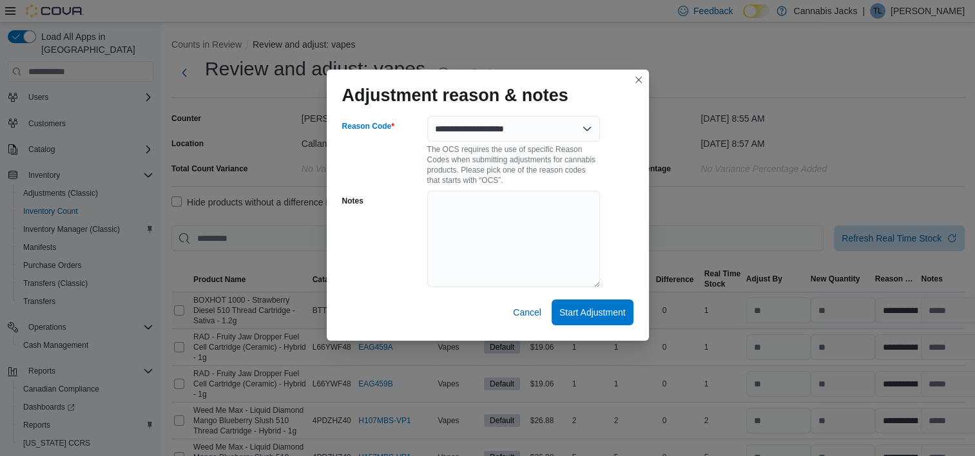
select select "**********"
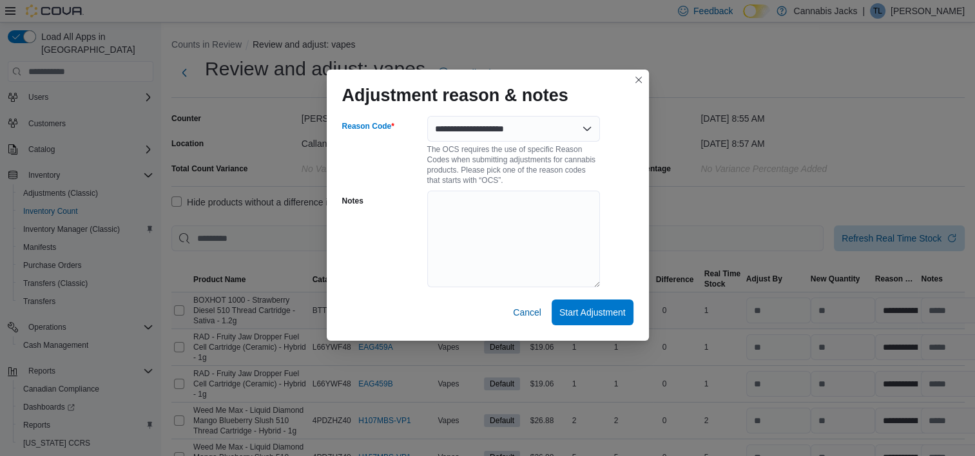
select select "**********"
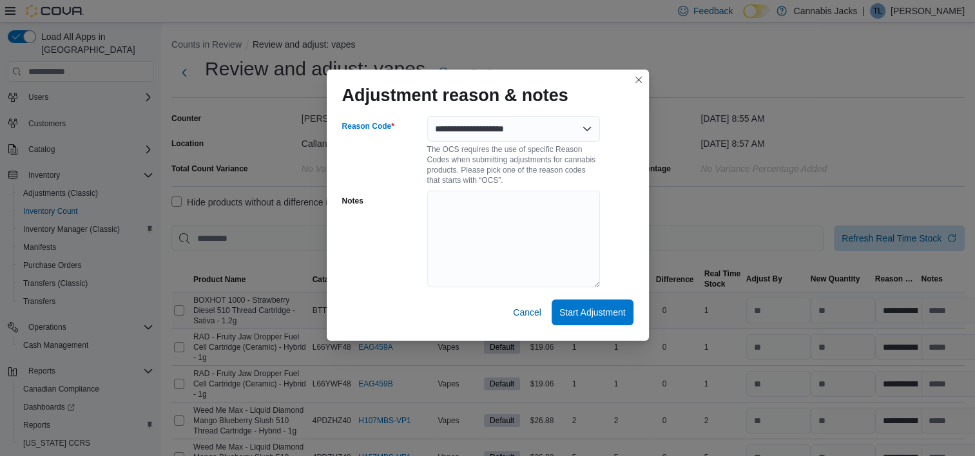
select select "**********"
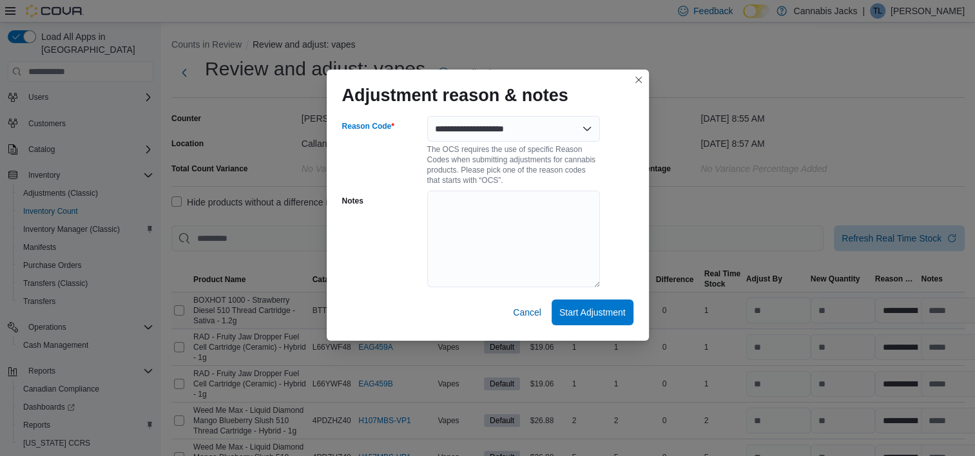
select select "**********"
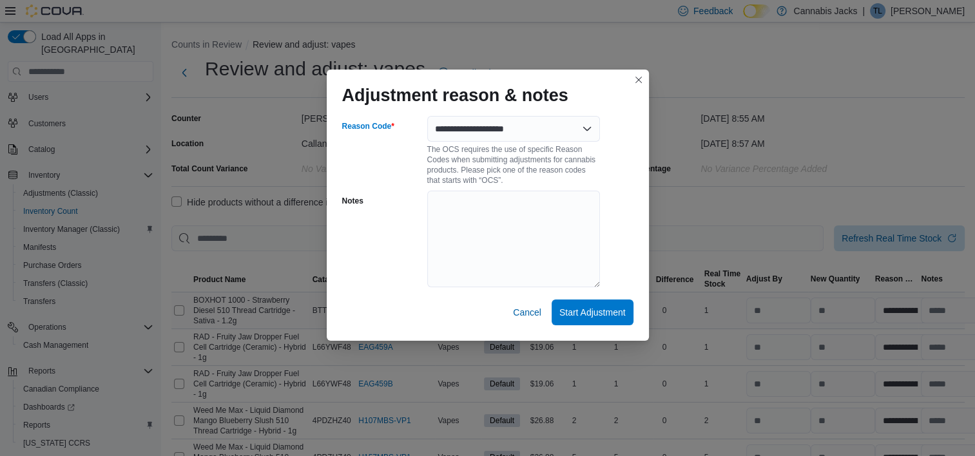
select select "**********"
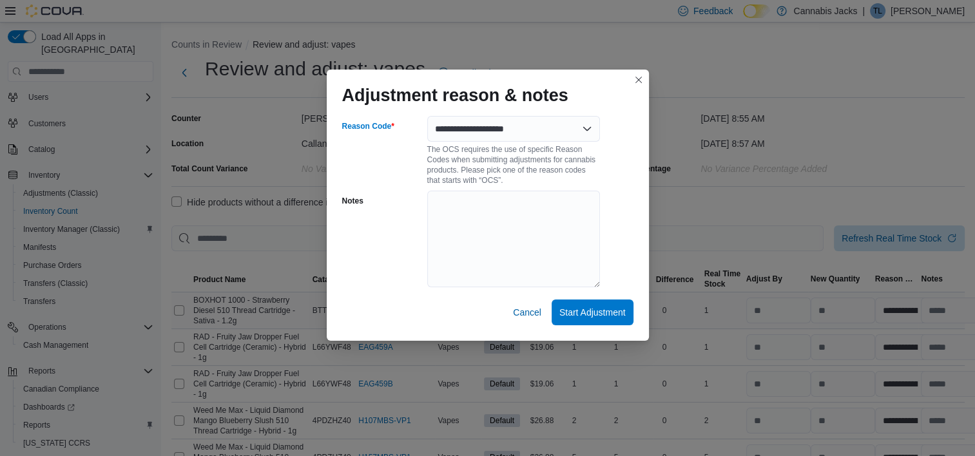
select select "**********"
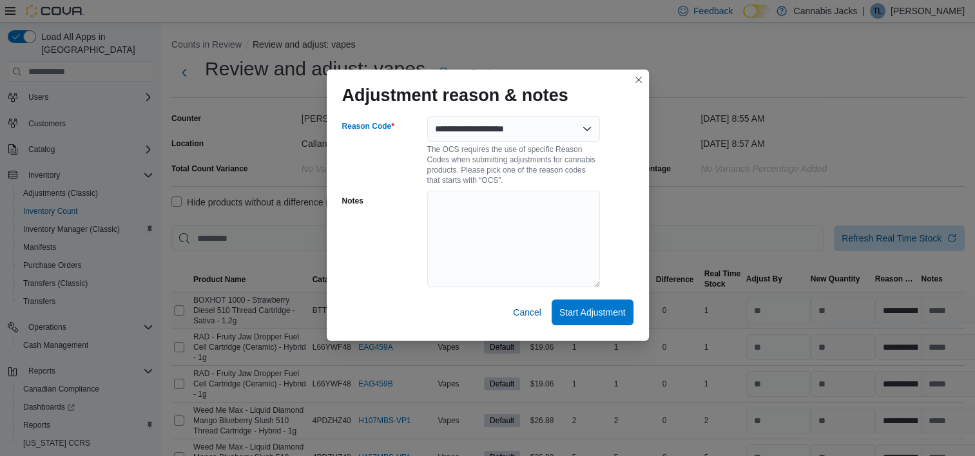
select select "**********"
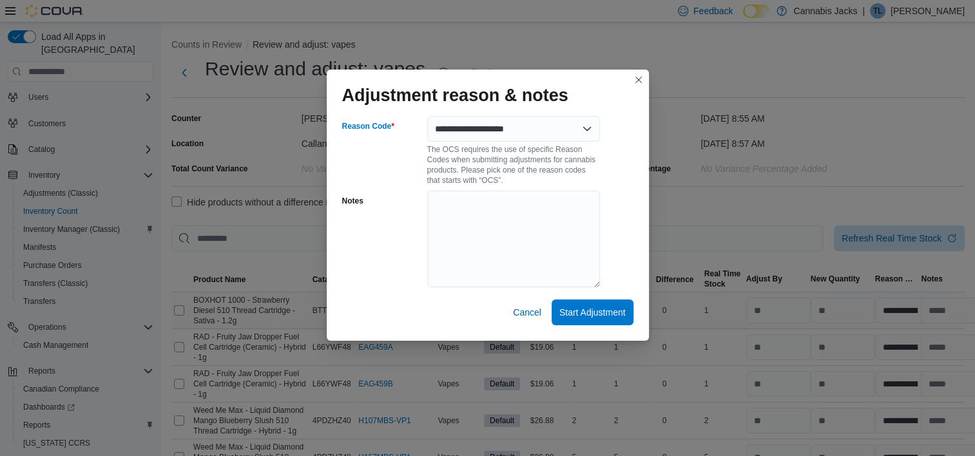
select select "**********"
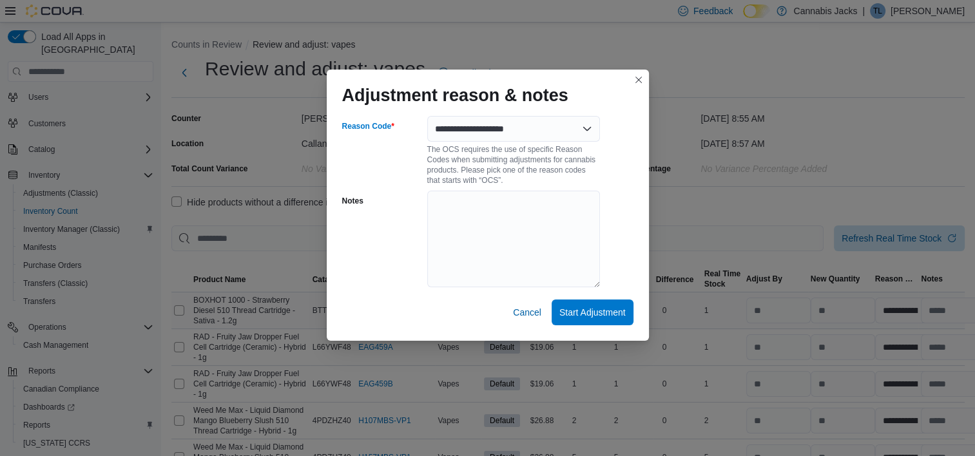
select select "**********"
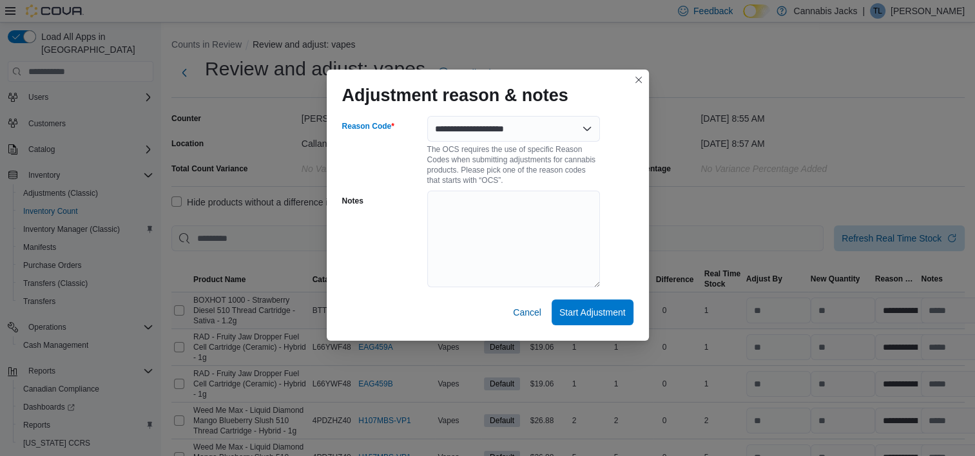
select select "**********"
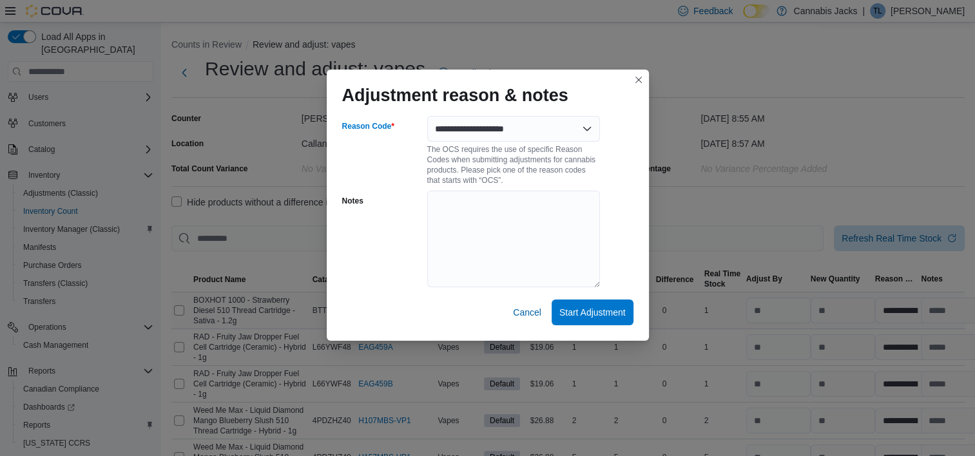
select select "**********"
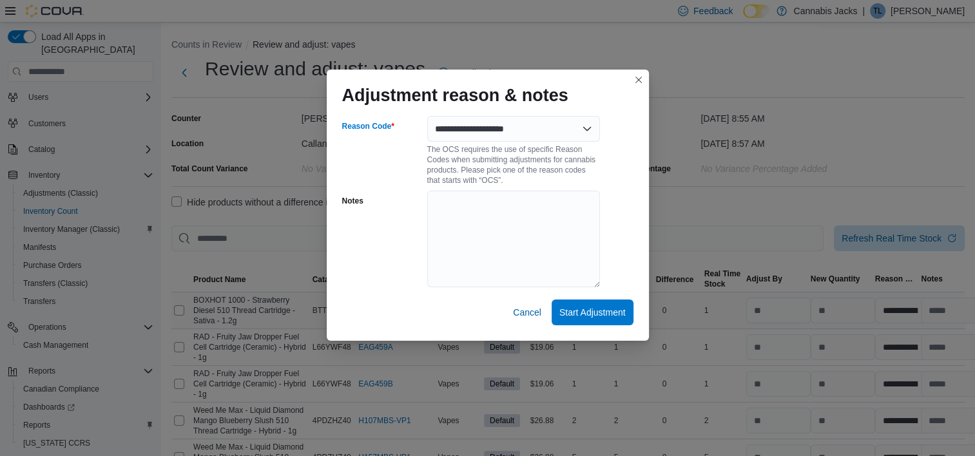
select select "**********"
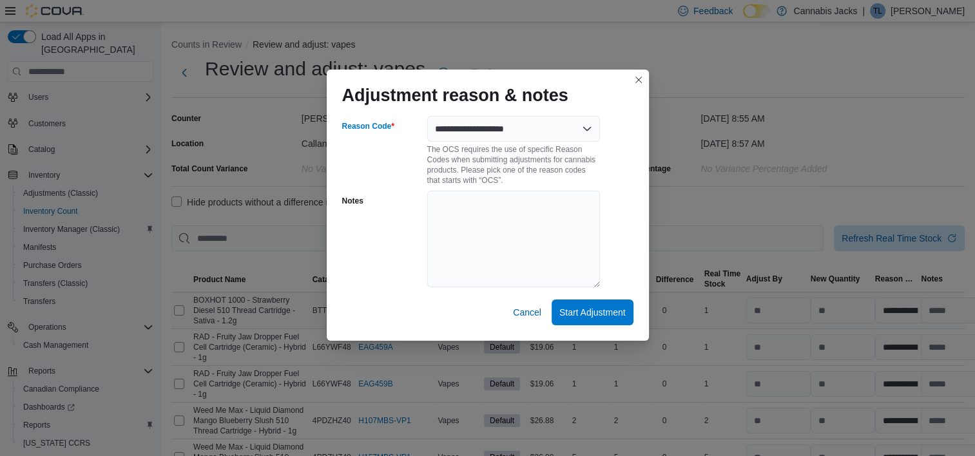
select select "**********"
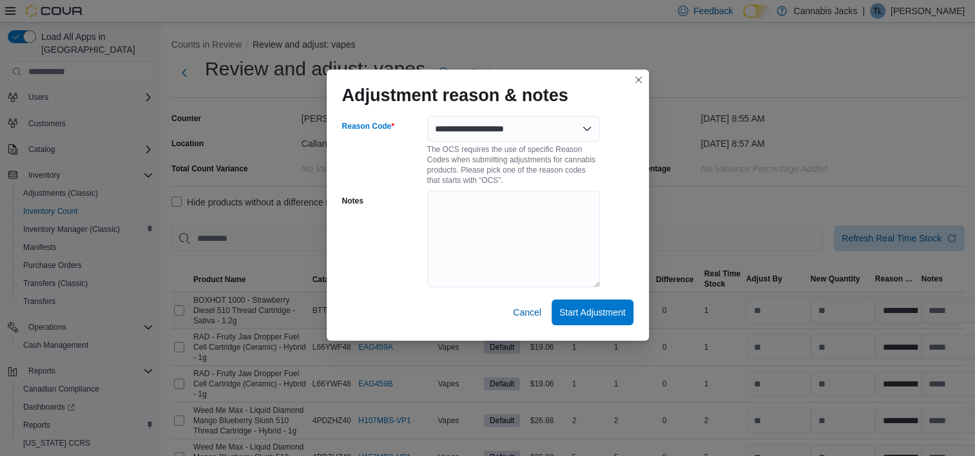
select select "**********"
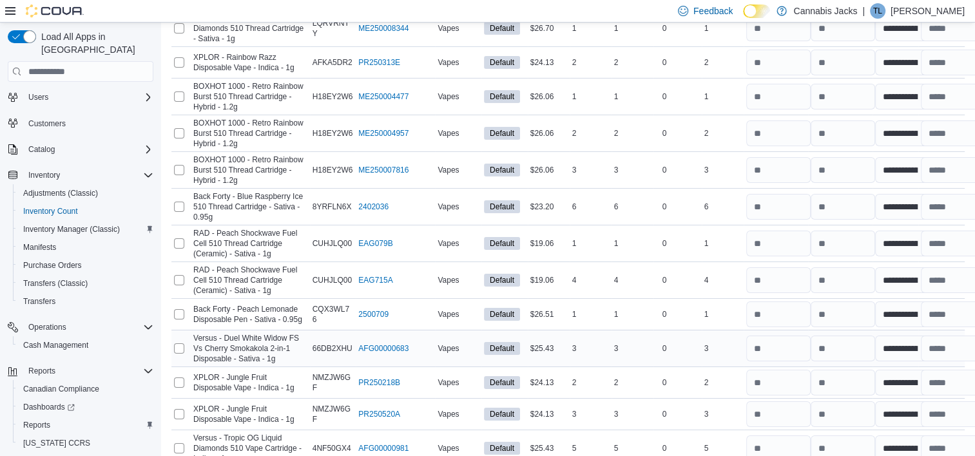
scroll to position [4404, 0]
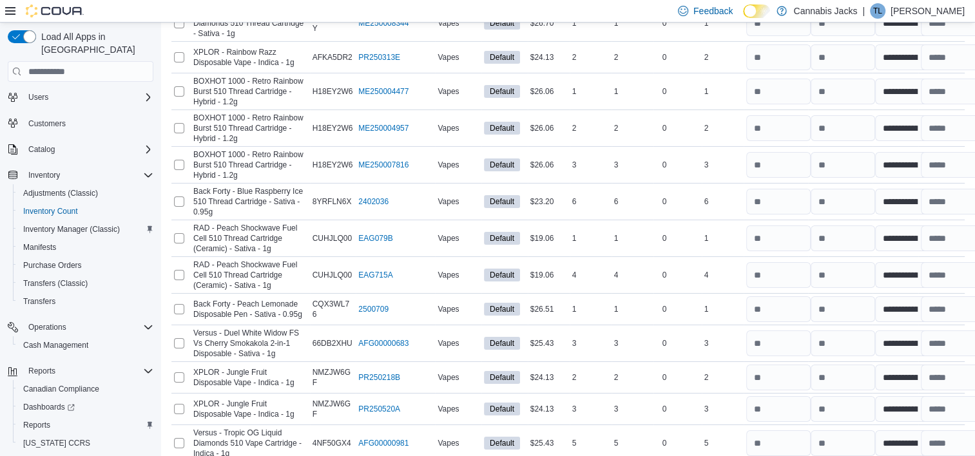
click at [897, 377] on span "Submit Adjustments" at bounding box center [889, 375] width 80 height 13
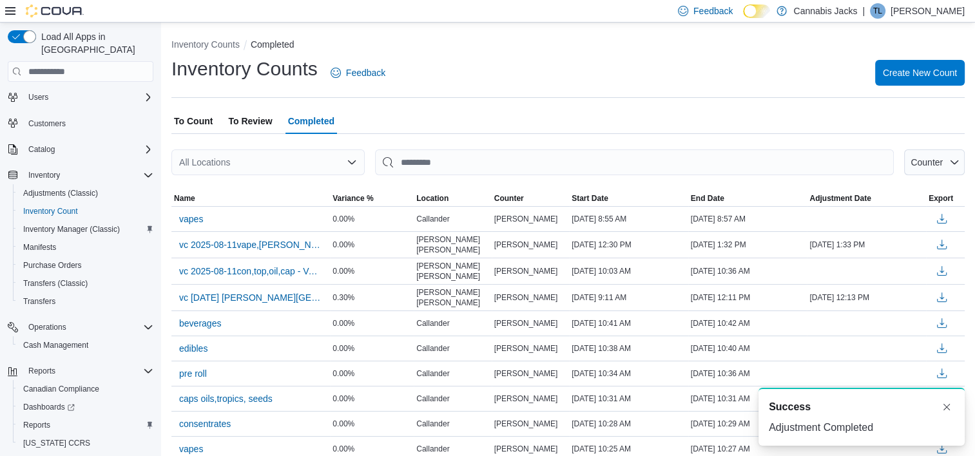
click at [247, 122] on span "To Review" at bounding box center [250, 121] width 44 height 26
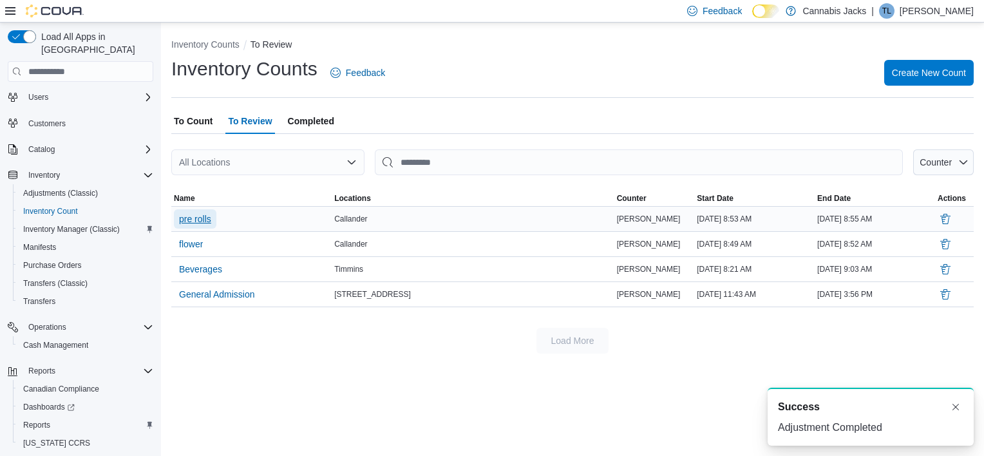
click at [193, 219] on span "pre rolls" at bounding box center [195, 219] width 32 height 13
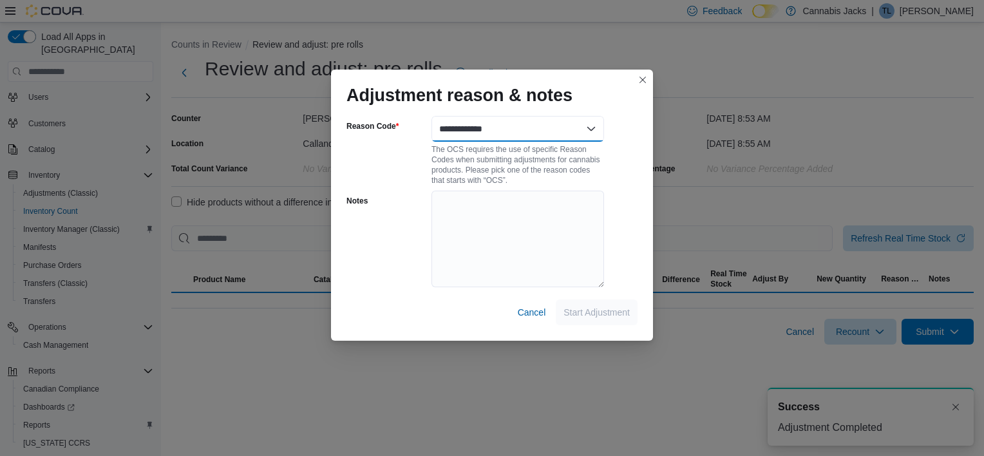
click at [590, 128] on select "**********" at bounding box center [518, 129] width 173 height 26
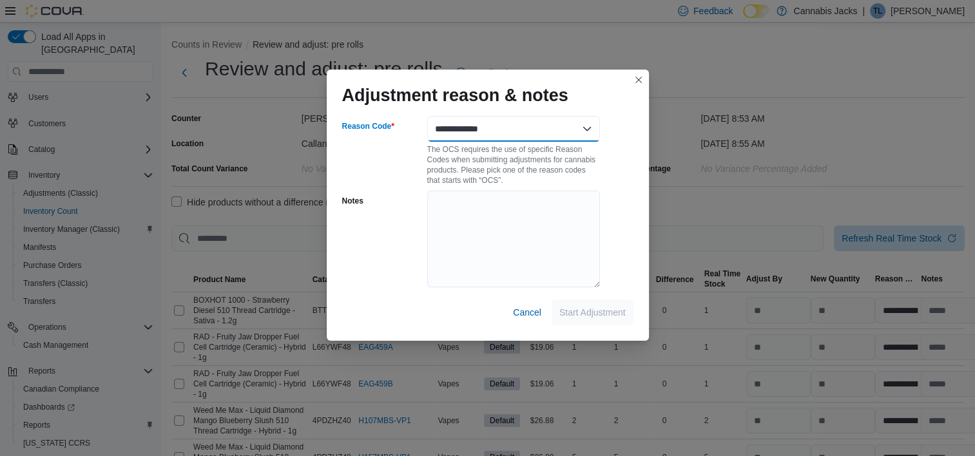
select select "**********"
click at [427, 116] on select "**********" at bounding box center [513, 129] width 173 height 26
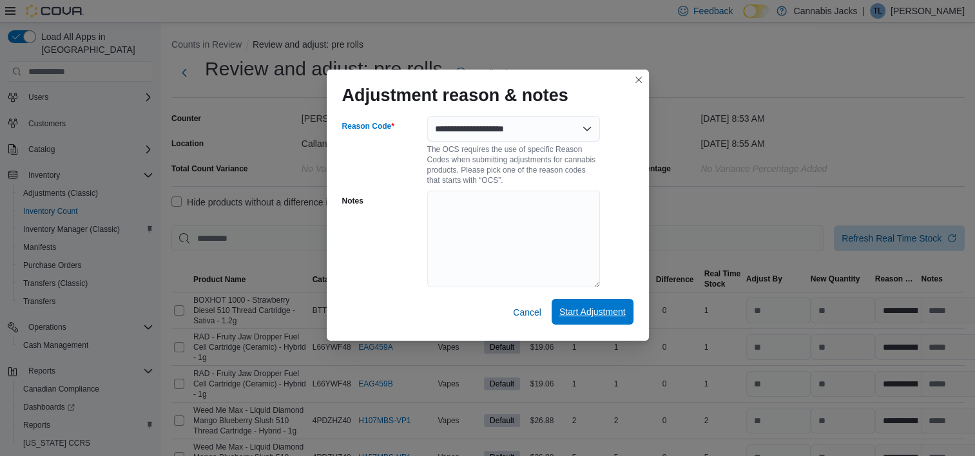
click at [596, 315] on span "Start Adjustment" at bounding box center [592, 311] width 66 height 13
select select "**********"
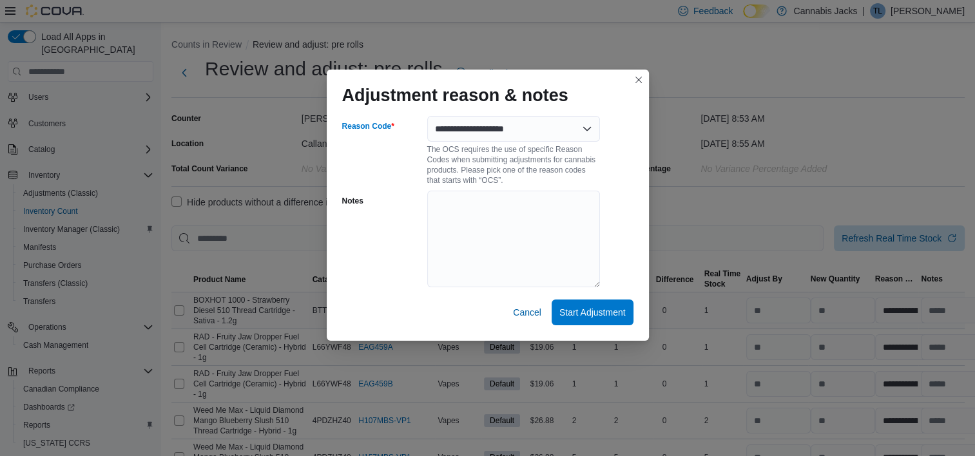
select select "**********"
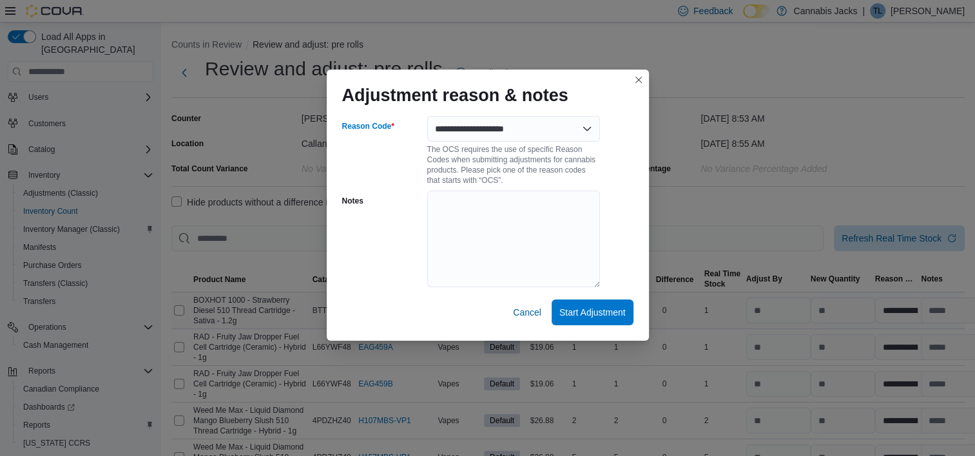
select select "**********"
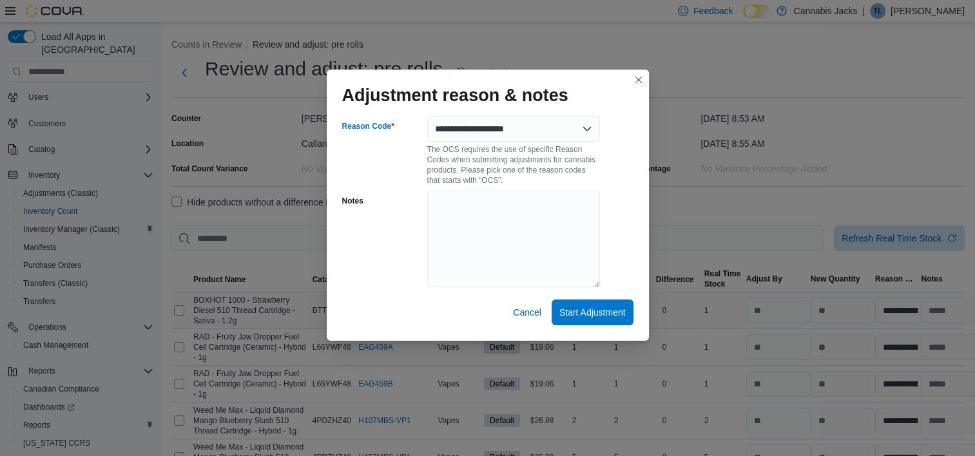
select select "**********"
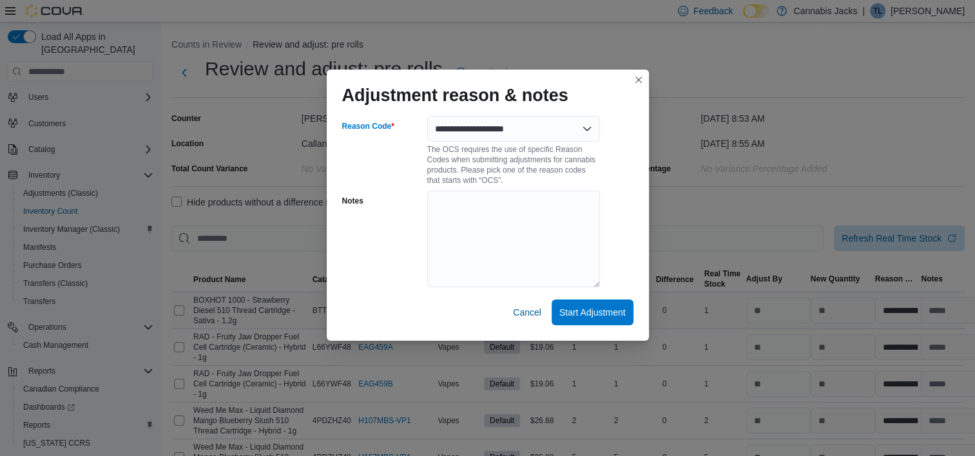
select select "**********"
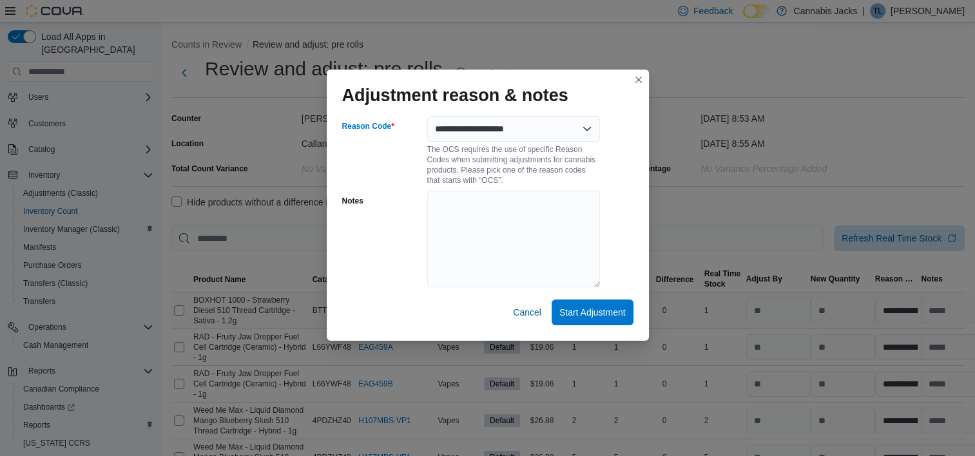
select select "**********"
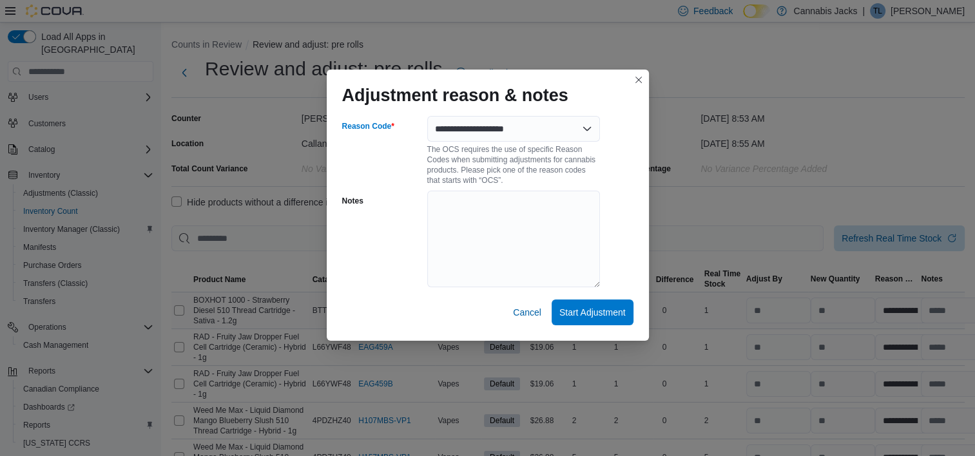
select select "**********"
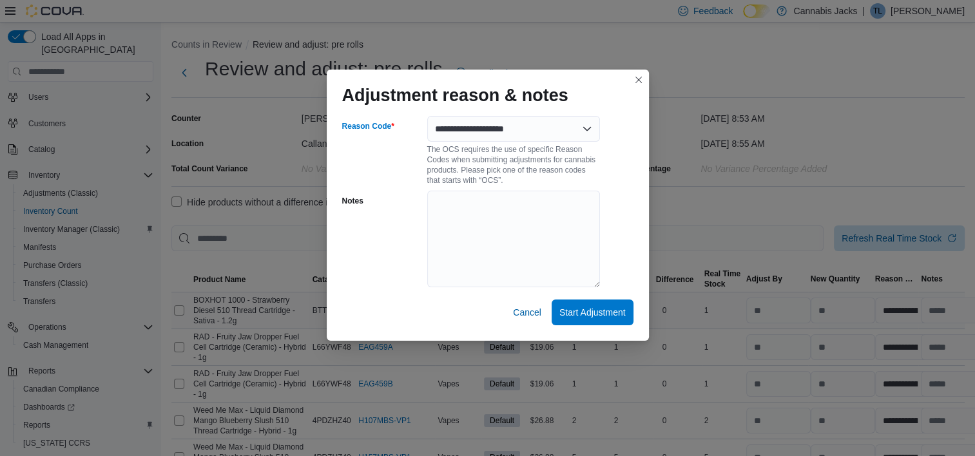
select select "**********"
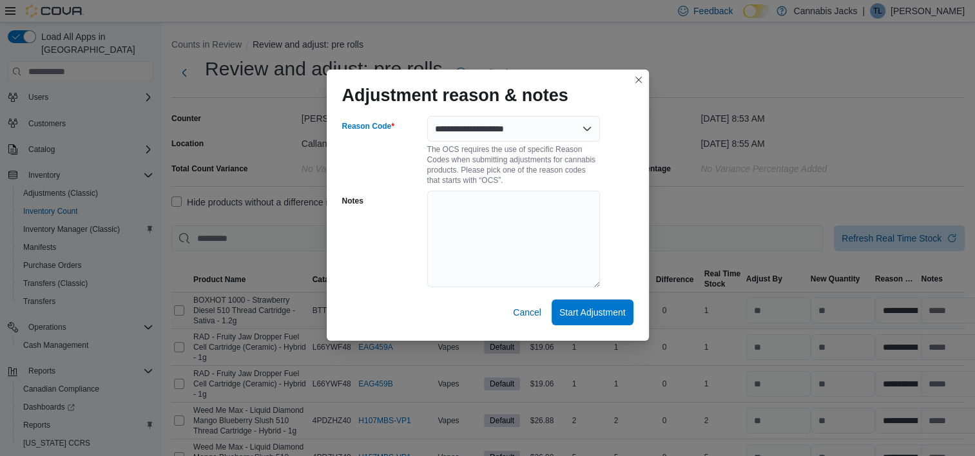
select select "**********"
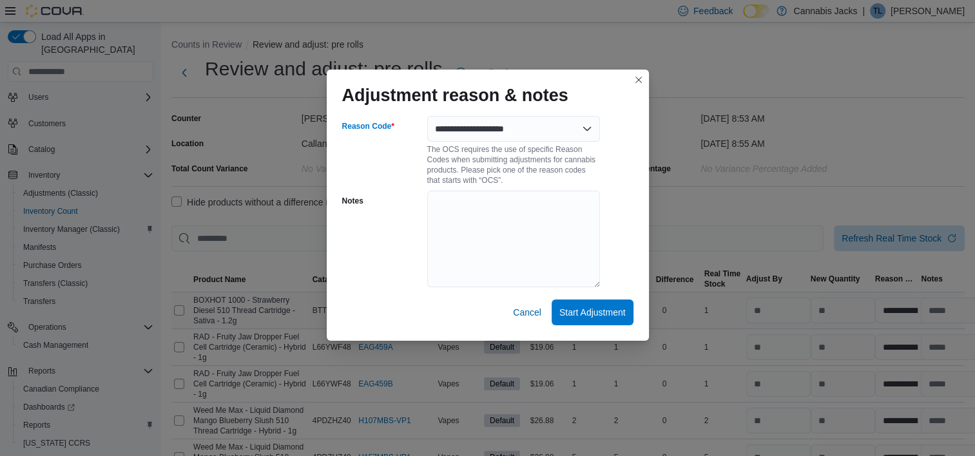
select select "**********"
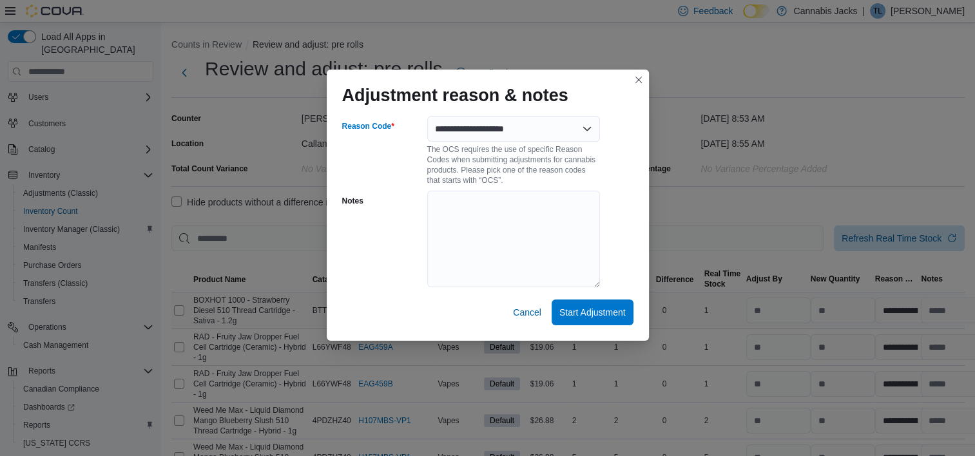
select select "**********"
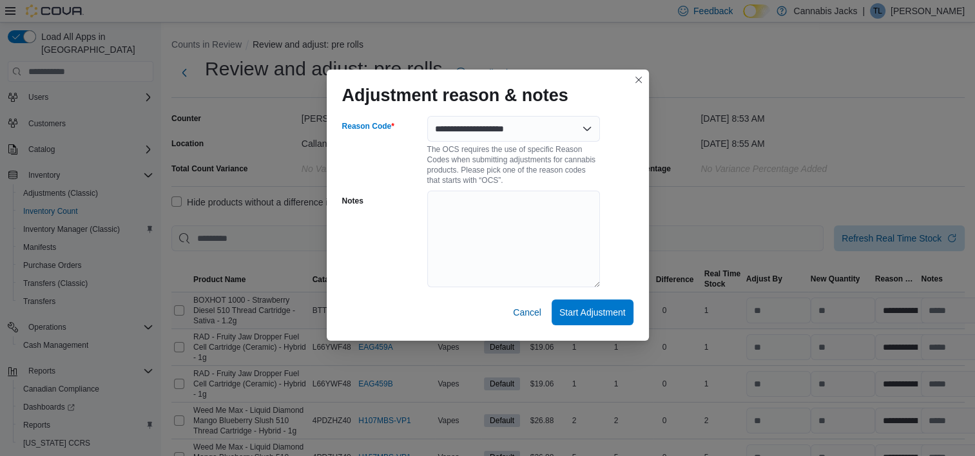
select select "**********"
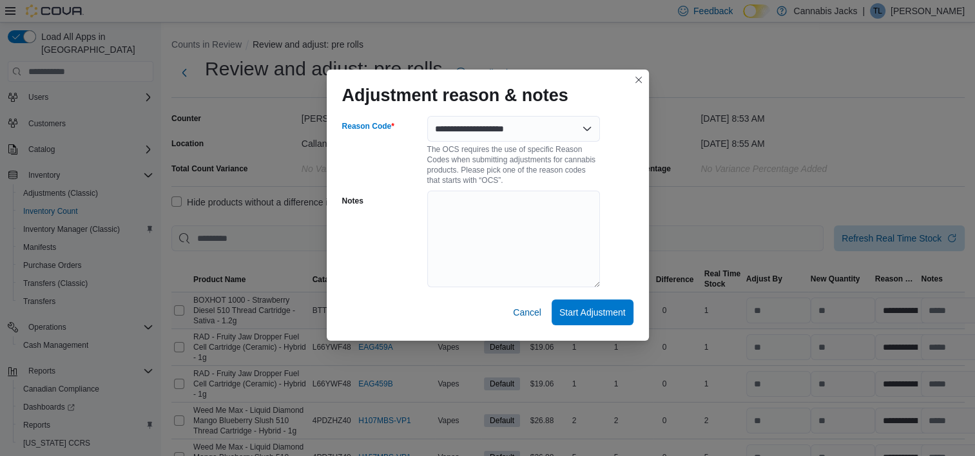
select select "**********"
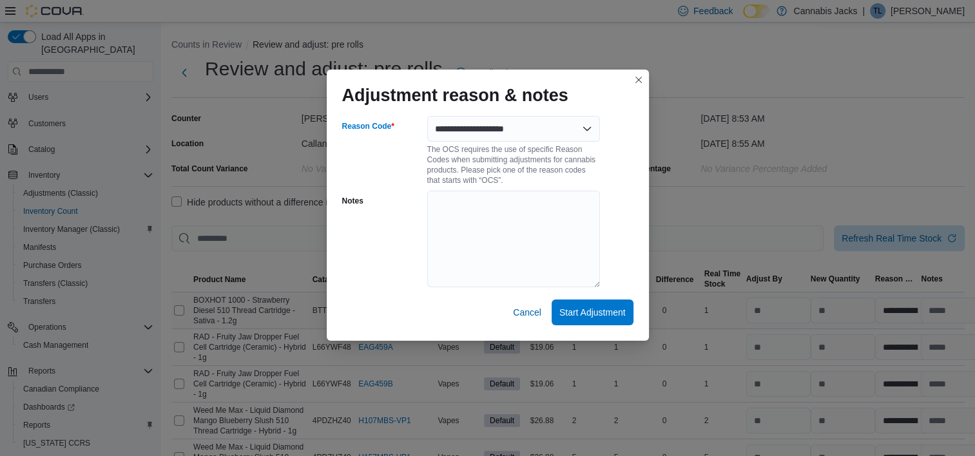
select select "**********"
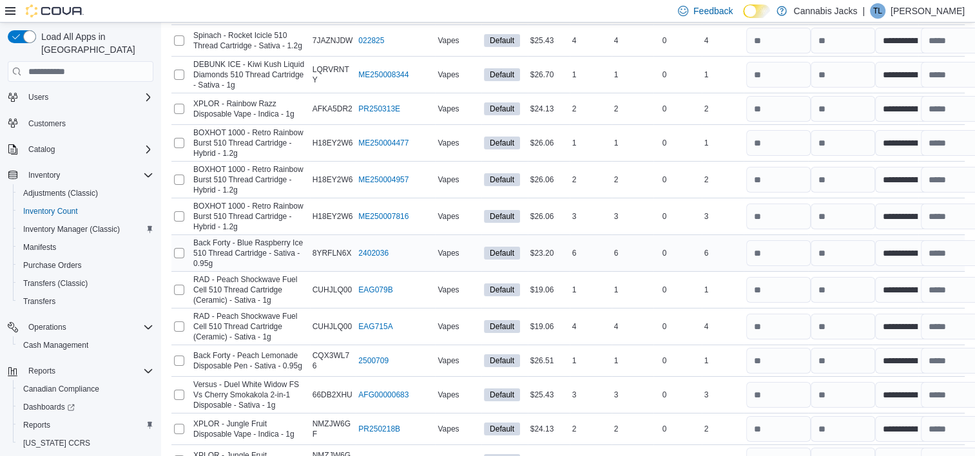
scroll to position [4404, 0]
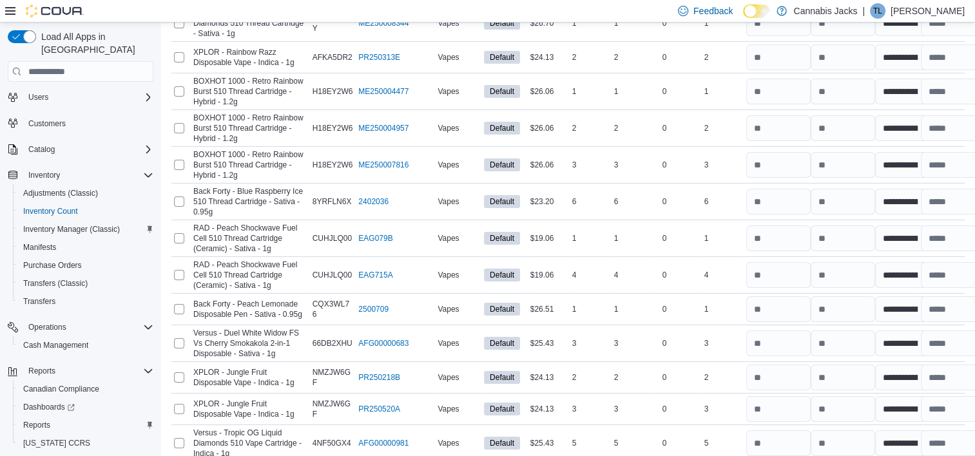
drag, startPoint x: 933, startPoint y: 430, endPoint x: 930, endPoint y: 423, distance: 7.5
click at [902, 376] on span "Submit Adjustments" at bounding box center [889, 375] width 80 height 13
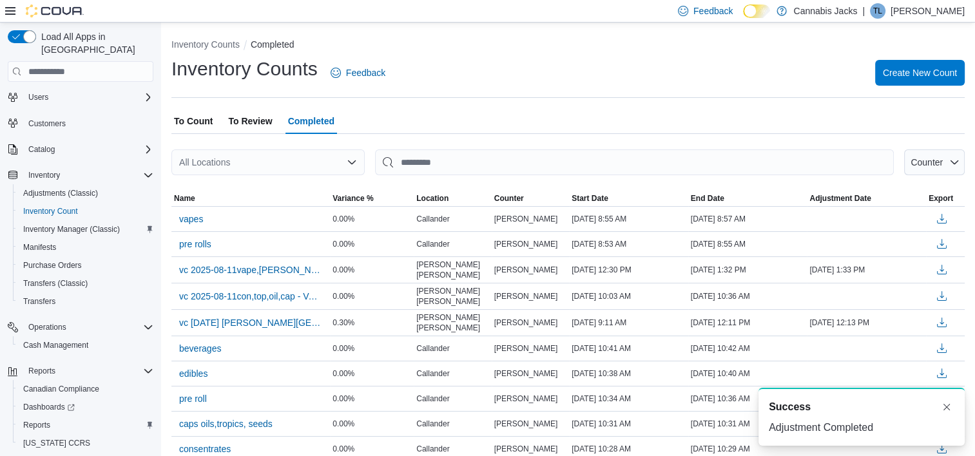
click at [243, 120] on span "To Review" at bounding box center [250, 121] width 44 height 26
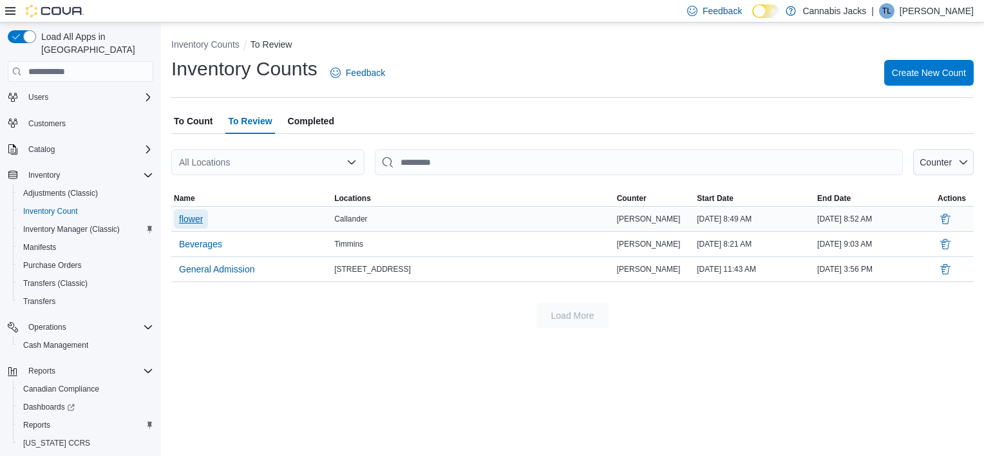
click at [196, 219] on span "flower" at bounding box center [191, 219] width 24 height 13
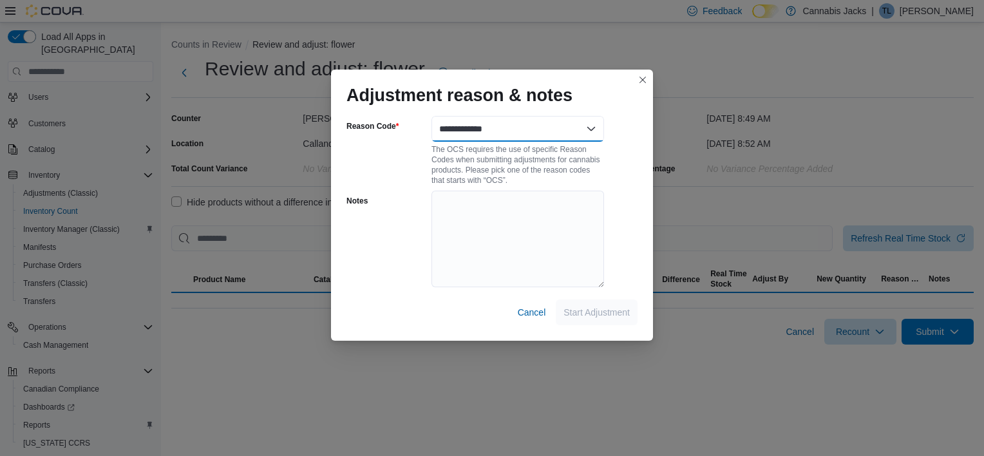
click at [591, 129] on select "**********" at bounding box center [518, 129] width 173 height 26
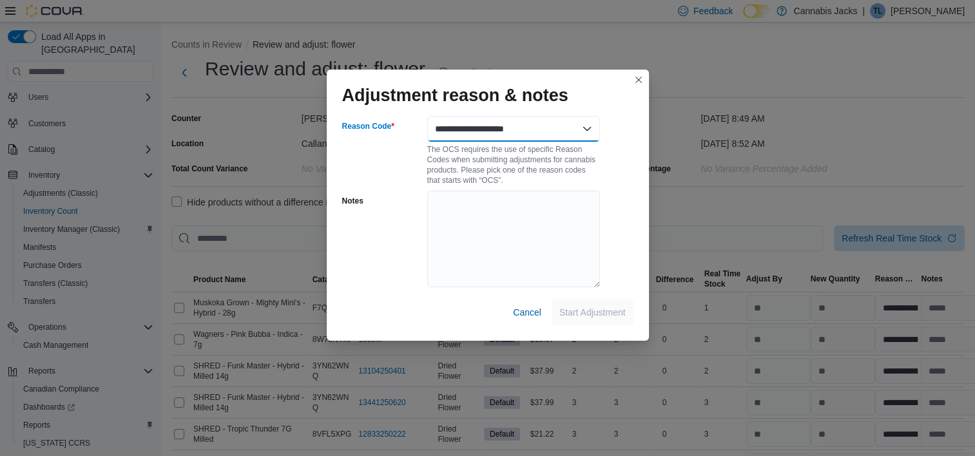
click at [427, 116] on select "**********" at bounding box center [513, 129] width 173 height 26
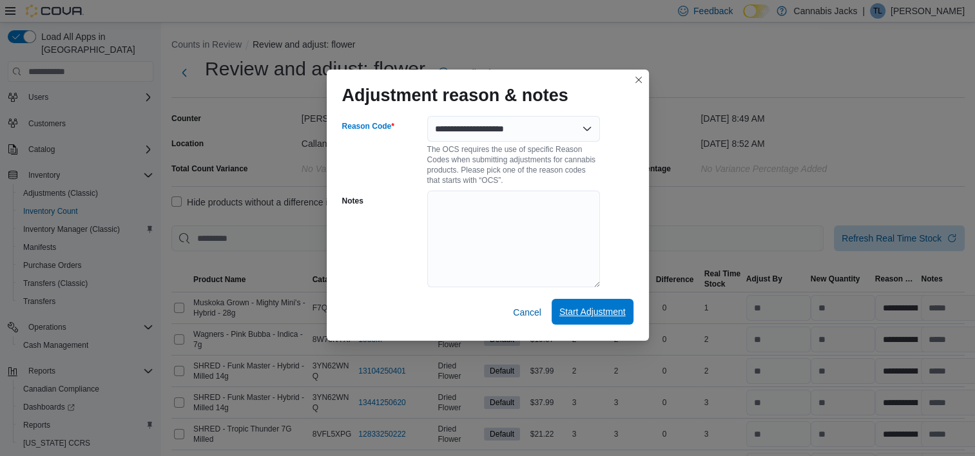
drag, startPoint x: 582, startPoint y: 312, endPoint x: 732, endPoint y: 301, distance: 149.9
click at [582, 312] on span "Start Adjustment" at bounding box center [592, 311] width 66 height 13
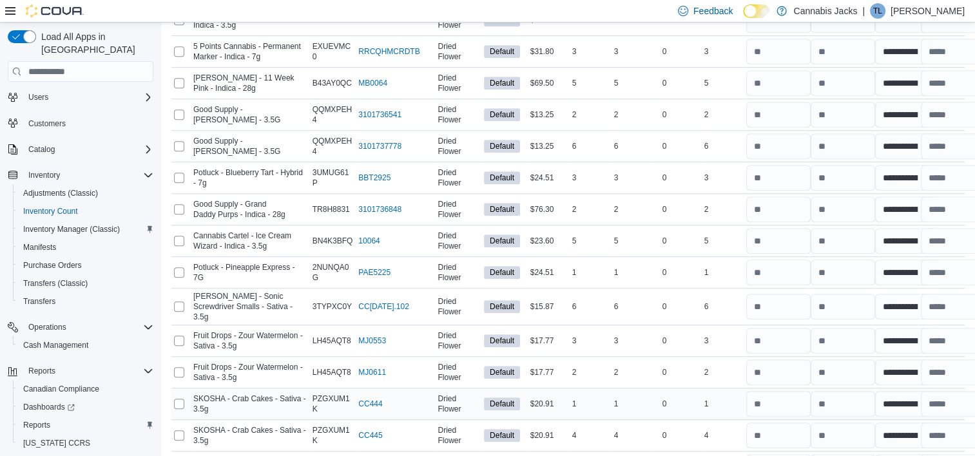
scroll to position [5725, 0]
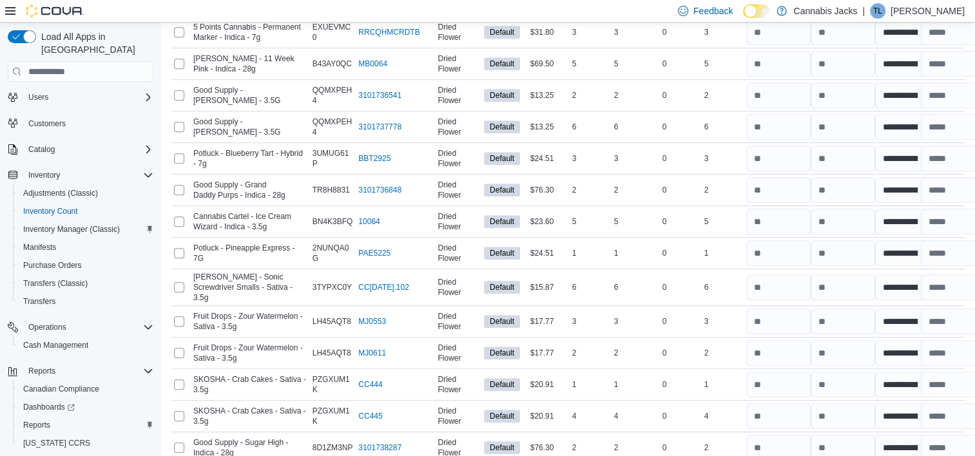
drag, startPoint x: 932, startPoint y: 430, endPoint x: 923, endPoint y: 408, distance: 24.3
click at [879, 377] on span "Submit Adjustments" at bounding box center [889, 375] width 80 height 13
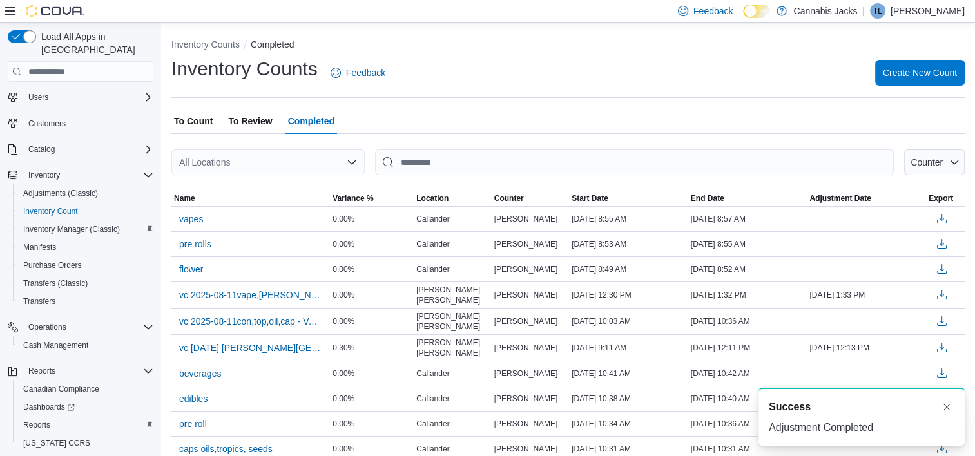
click at [247, 122] on span "To Review" at bounding box center [250, 121] width 44 height 26
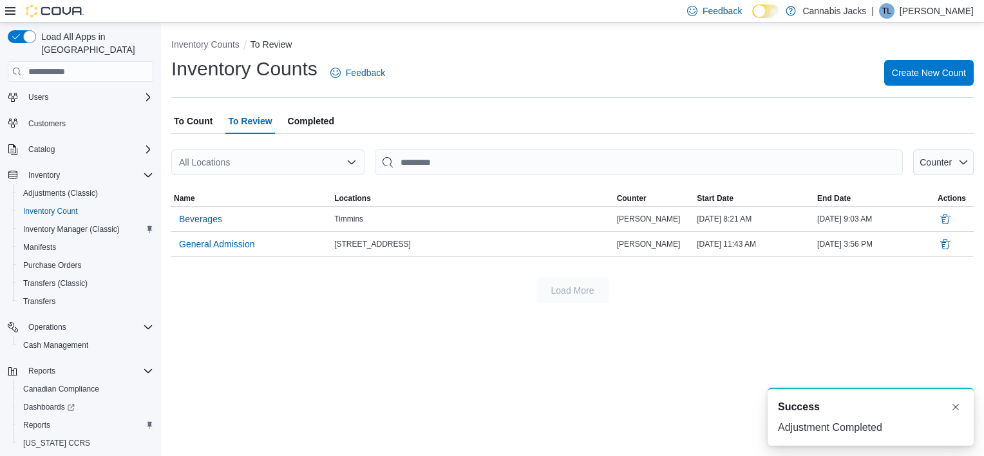
click at [198, 118] on span "To Count" at bounding box center [193, 121] width 39 height 26
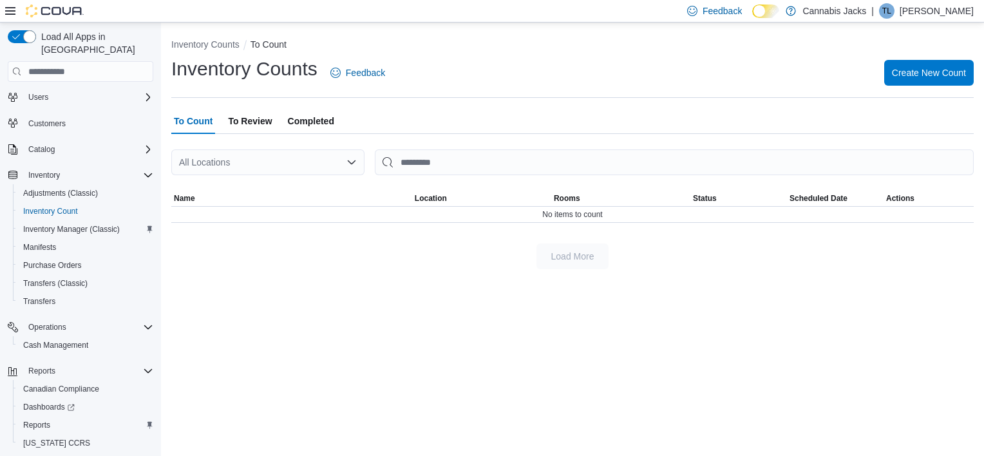
click at [262, 125] on span "To Review" at bounding box center [250, 121] width 44 height 26
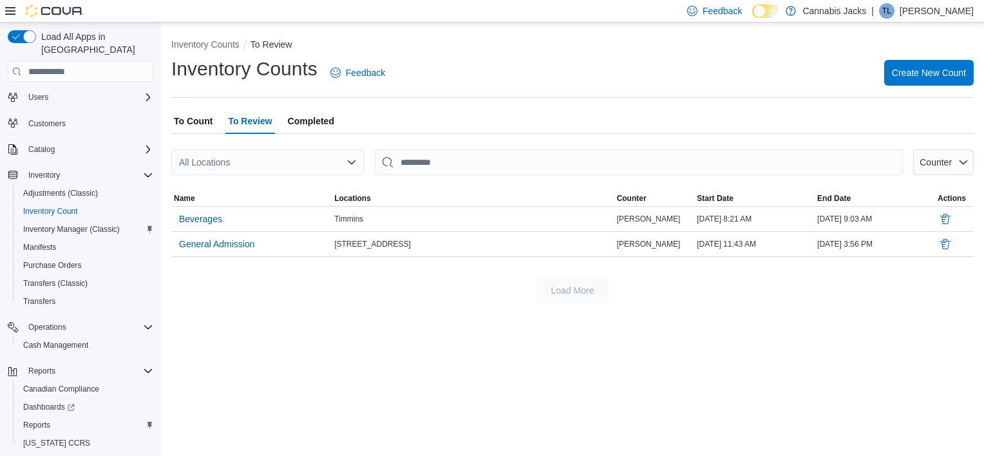
click at [318, 121] on span "Completed" at bounding box center [311, 121] width 46 height 26
